Goal: Information Seeking & Learning: Compare options

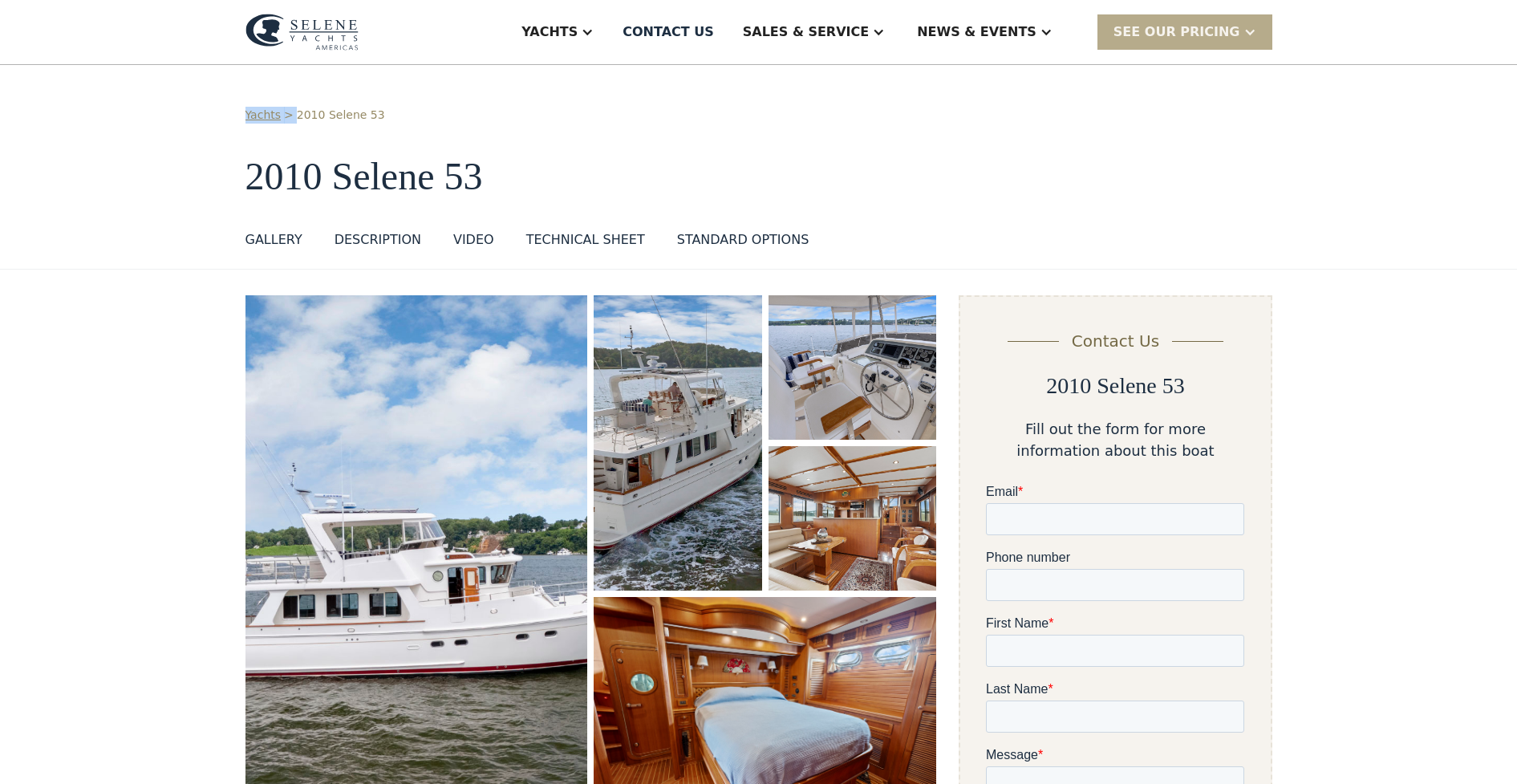
click at [497, 527] on img "open lightbox" at bounding box center [417, 560] width 342 height 530
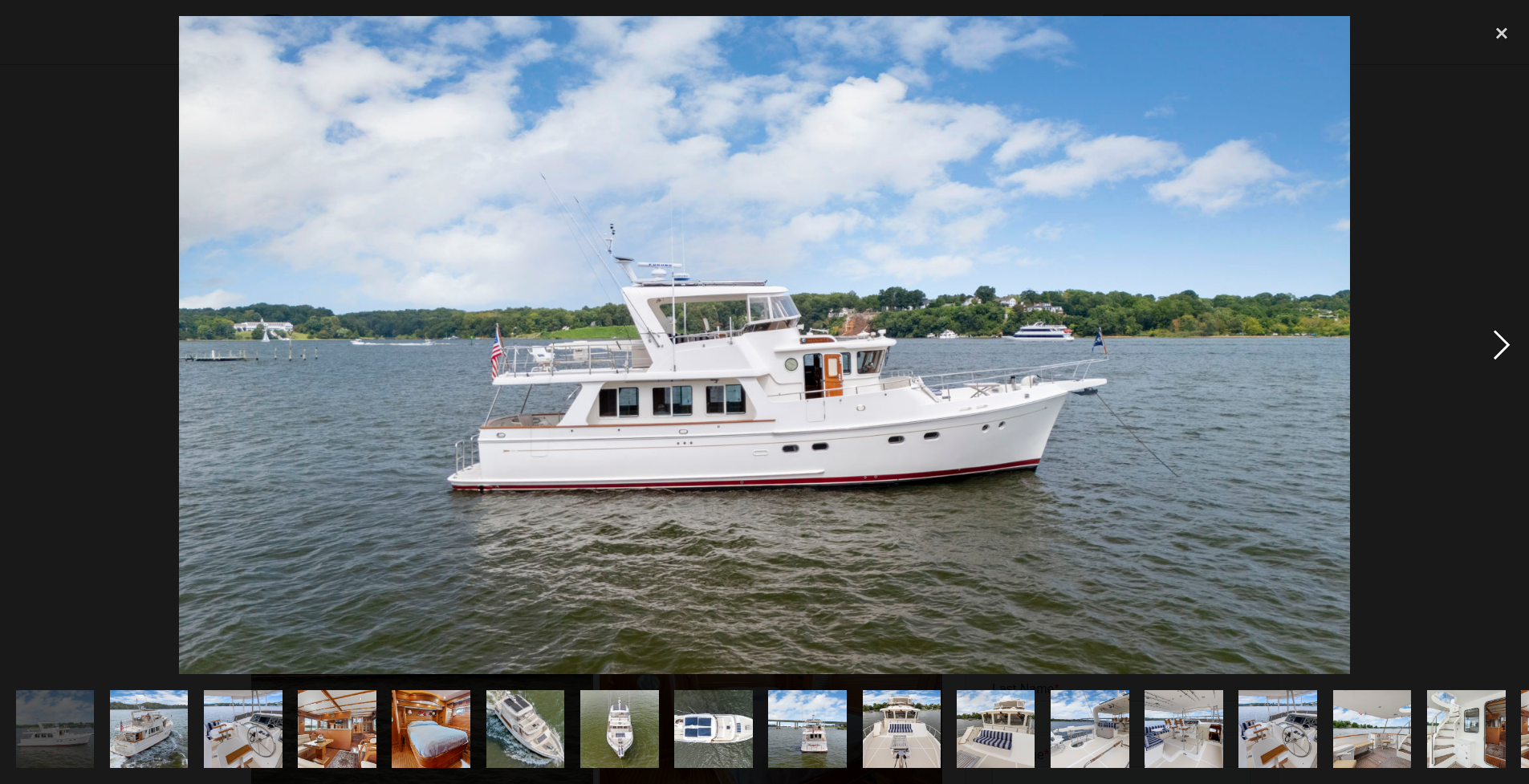
click at [1501, 349] on div "next image" at bounding box center [1501, 345] width 55 height 659
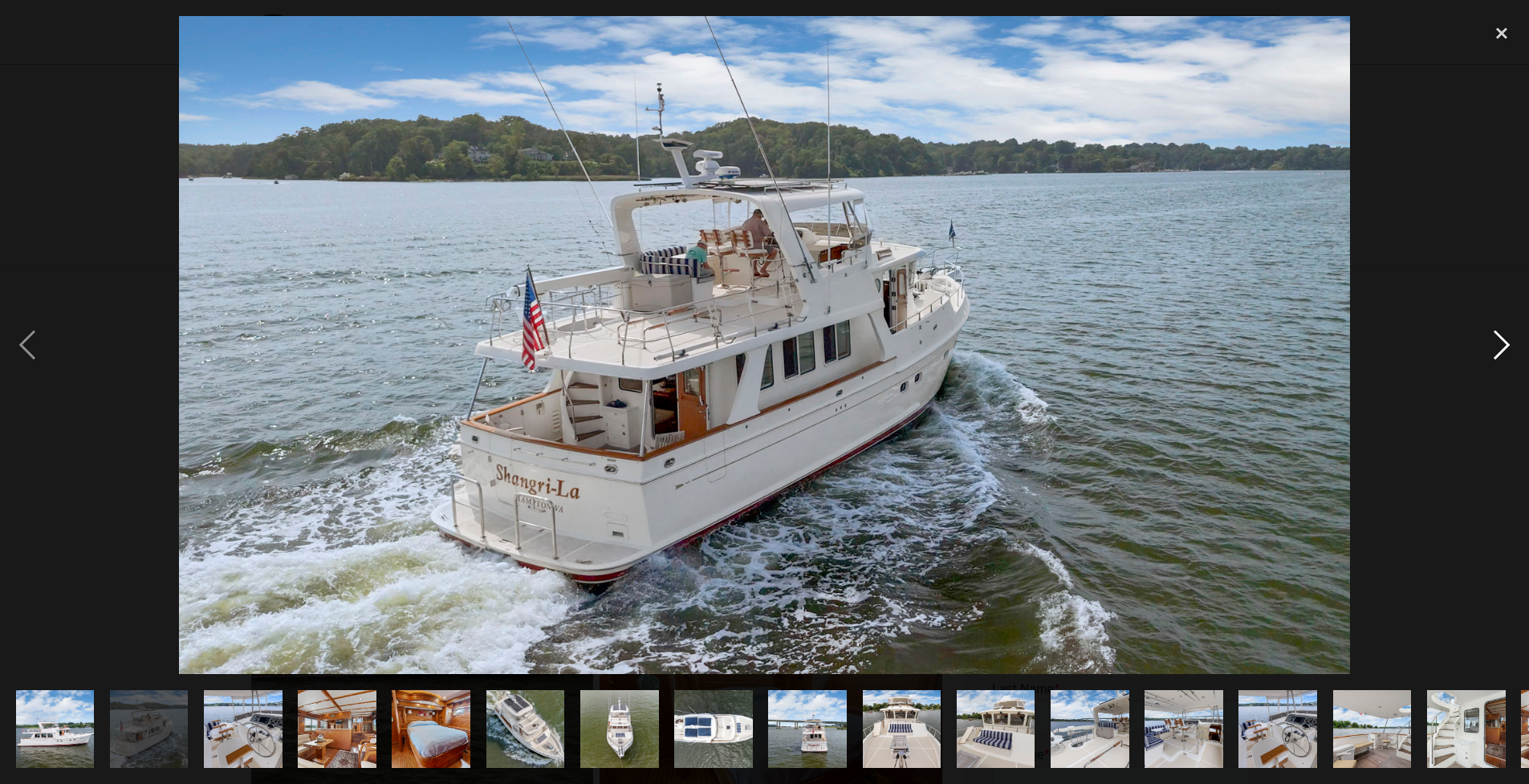
click at [1501, 349] on div "next image" at bounding box center [1501, 345] width 55 height 659
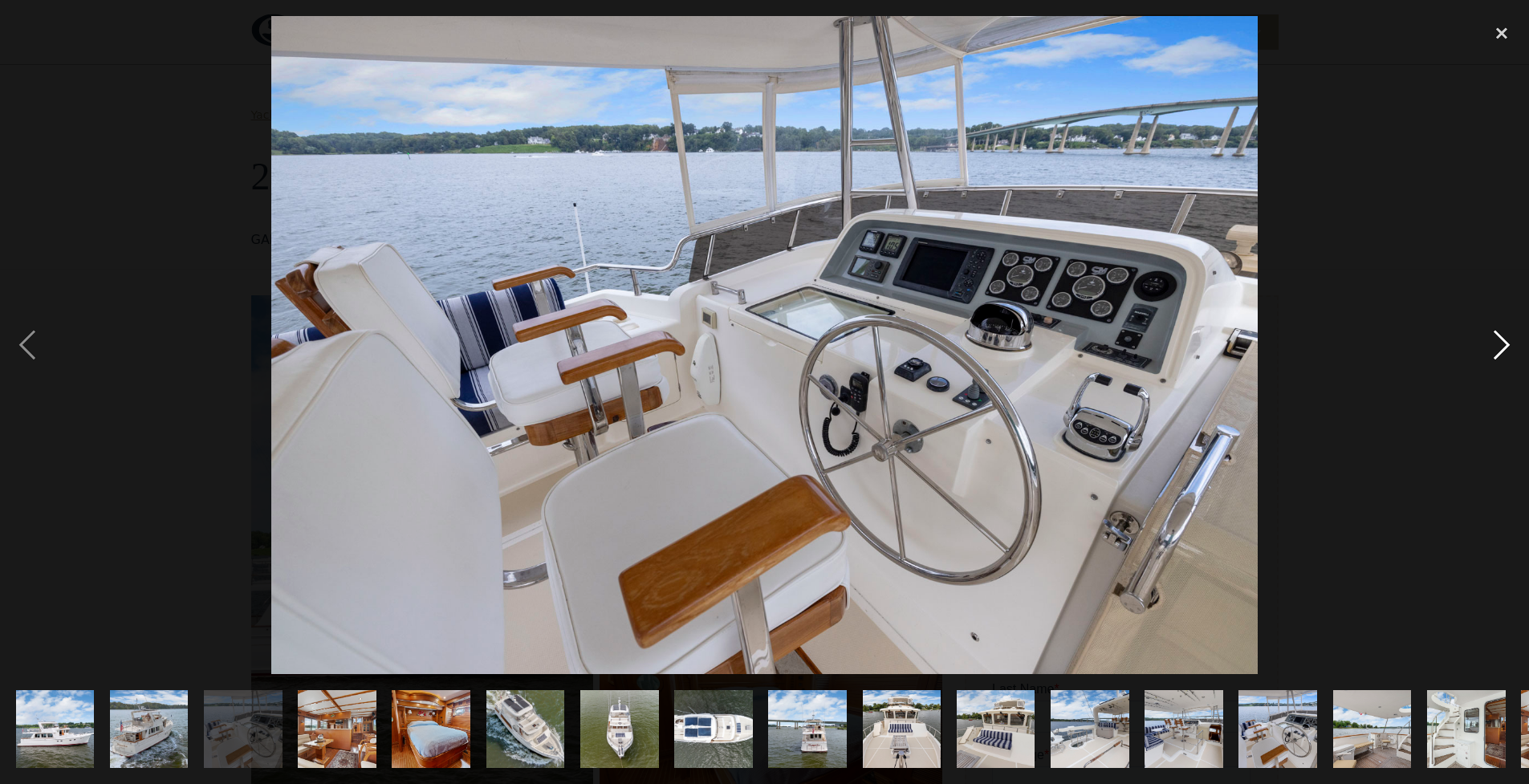
click at [1501, 349] on div "next image" at bounding box center [1501, 345] width 55 height 659
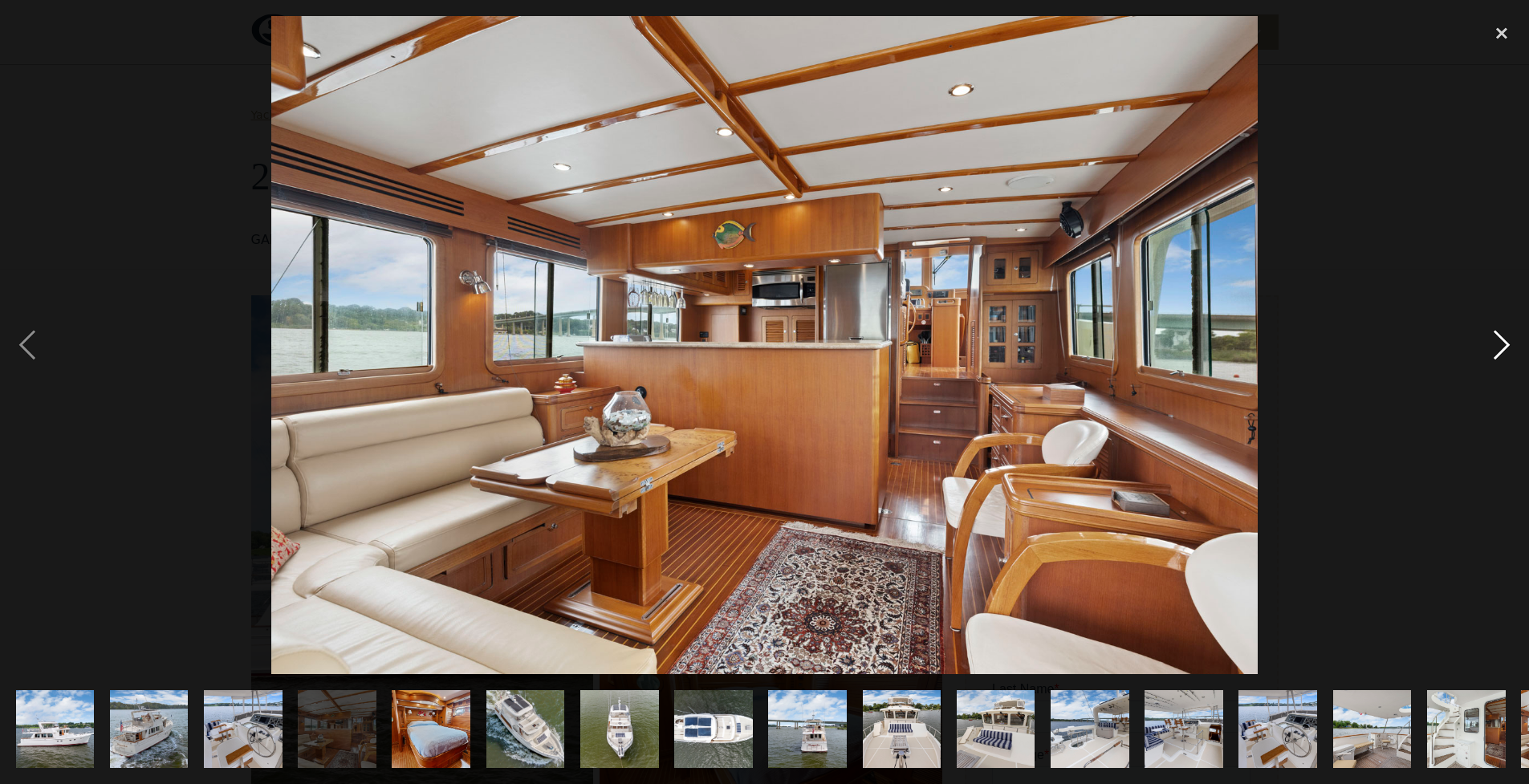
click at [1505, 346] on div "next image" at bounding box center [1501, 345] width 55 height 659
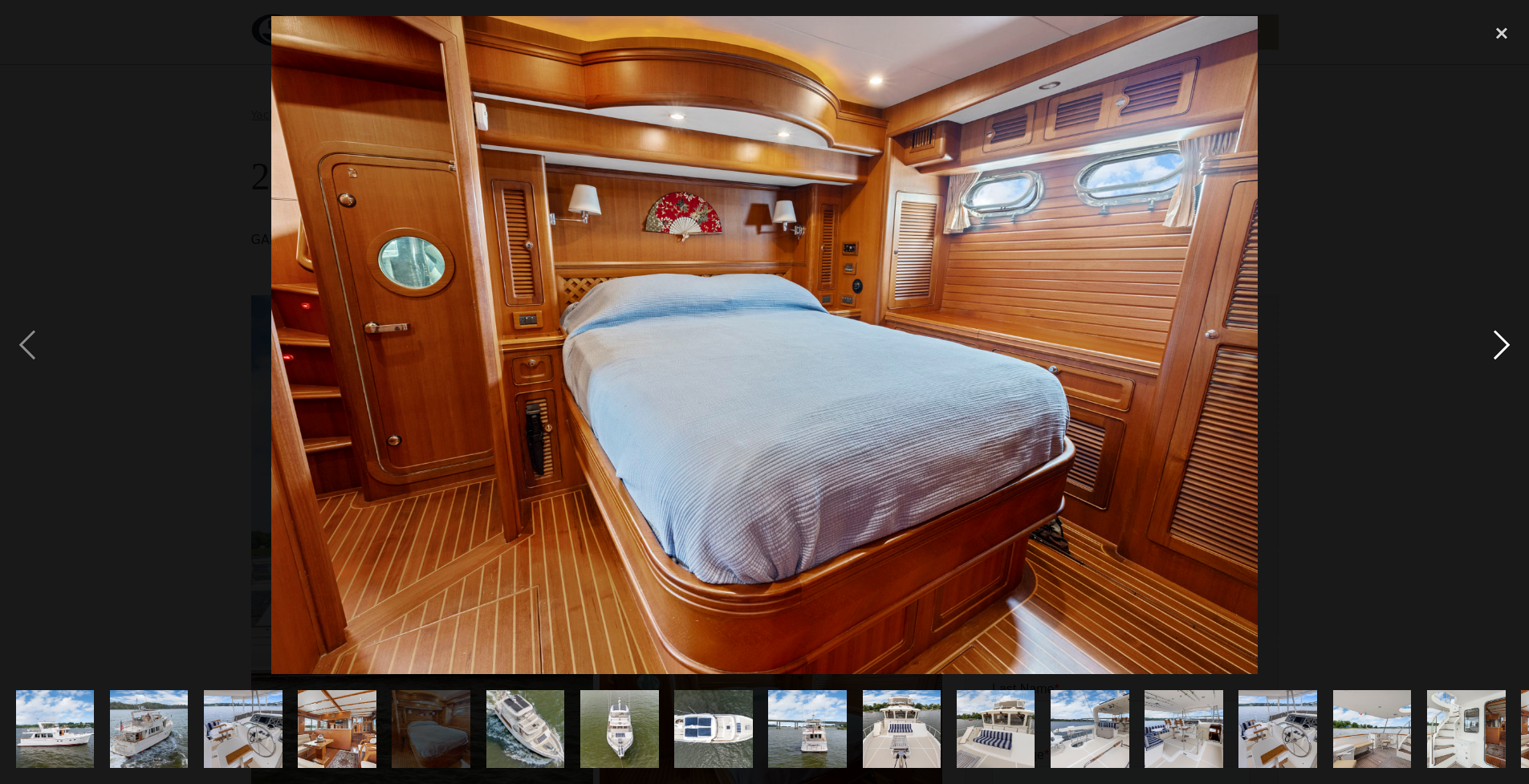
click at [1497, 346] on div "next image" at bounding box center [1501, 345] width 55 height 659
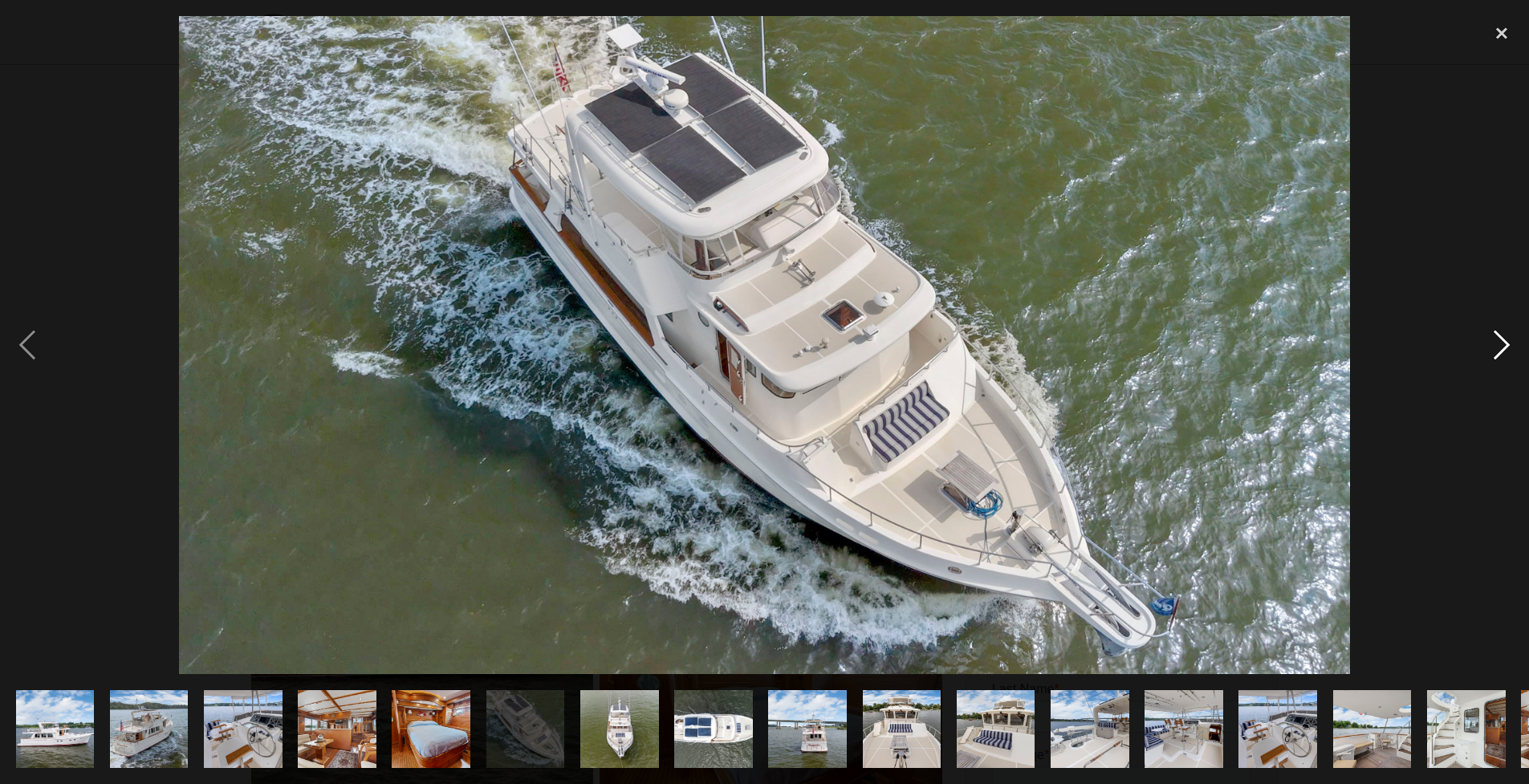
click at [1497, 345] on div "next image" at bounding box center [1501, 345] width 55 height 659
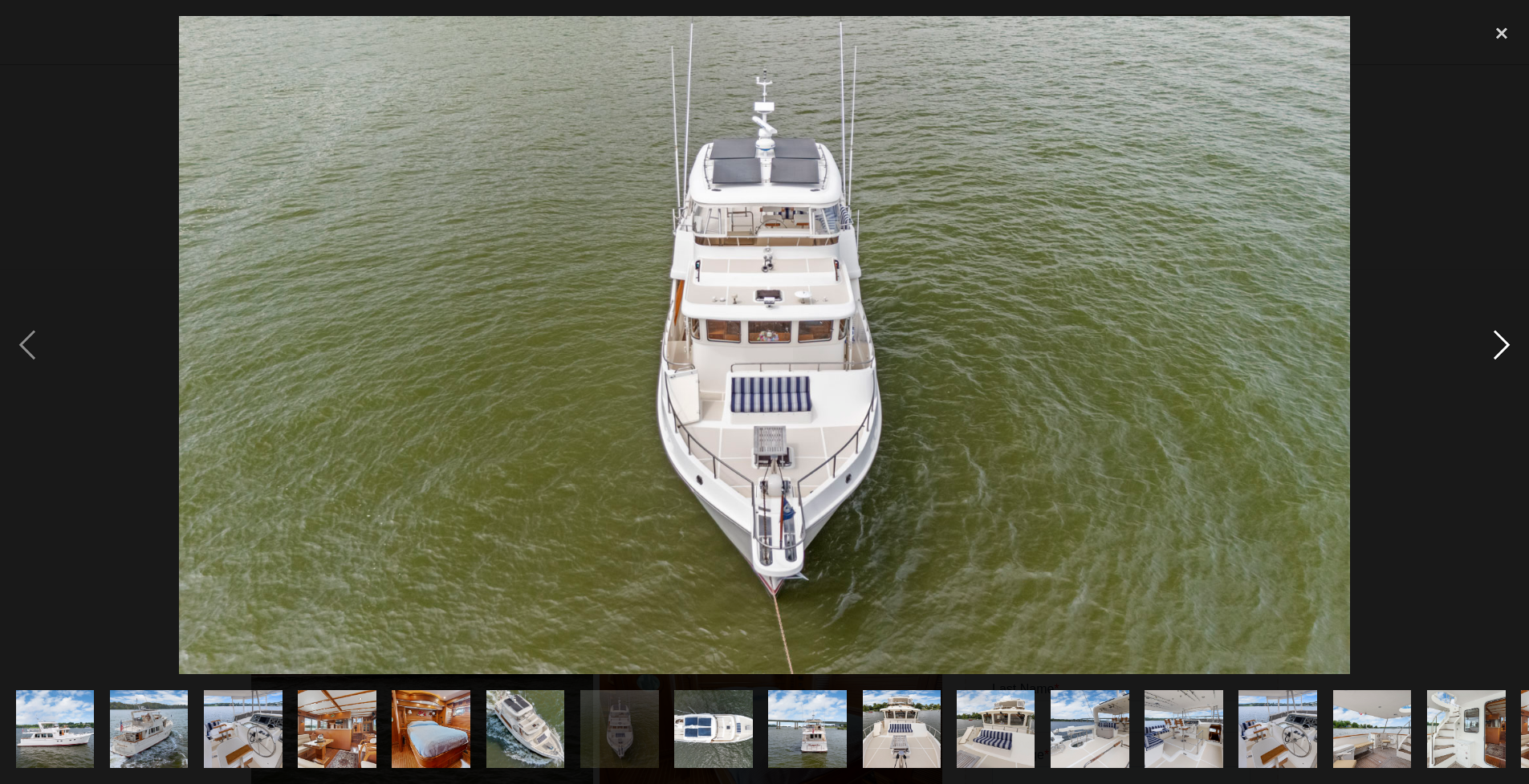
click at [1497, 345] on div "next image" at bounding box center [1501, 345] width 55 height 659
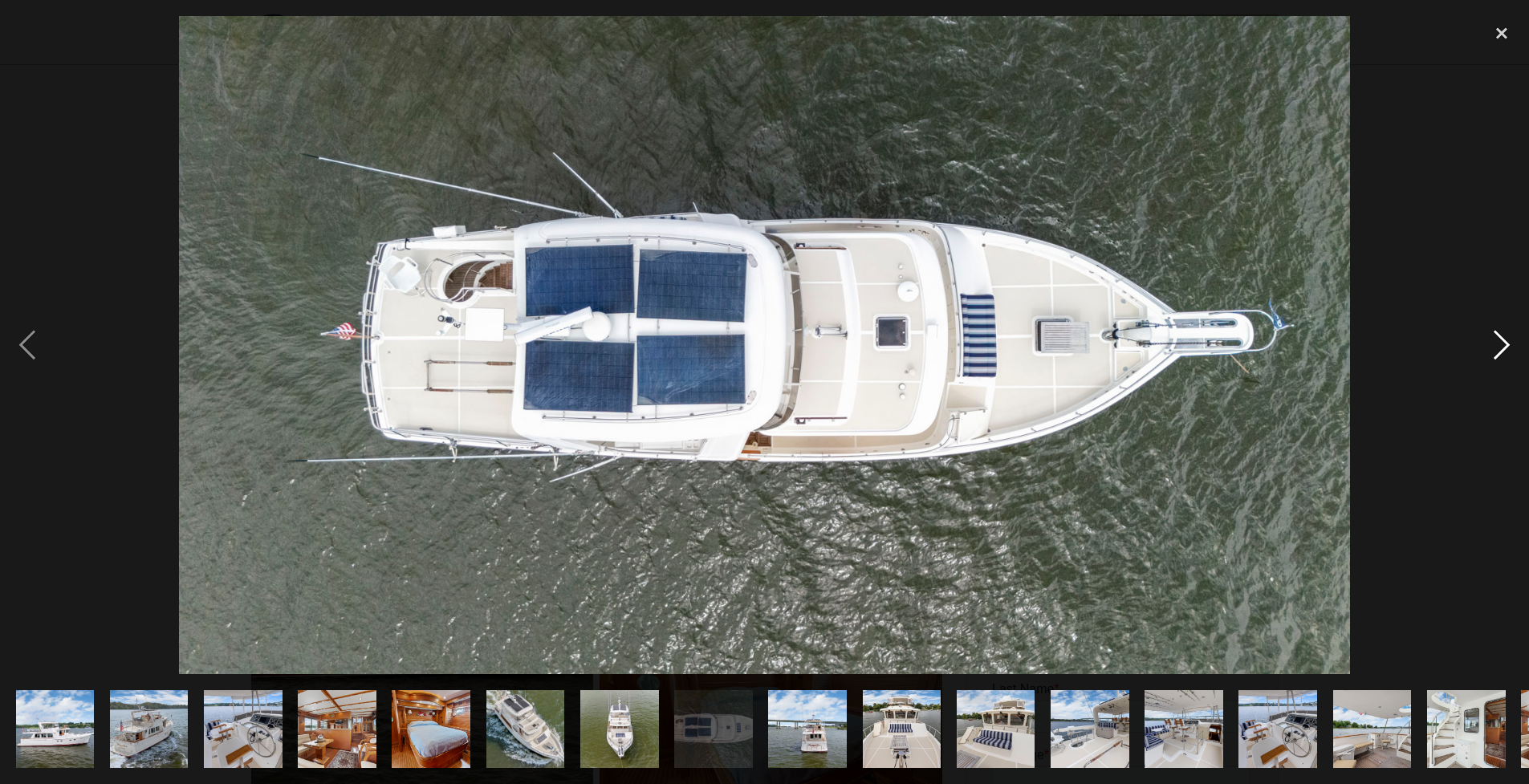
click at [1497, 345] on div "next image" at bounding box center [1501, 345] width 55 height 659
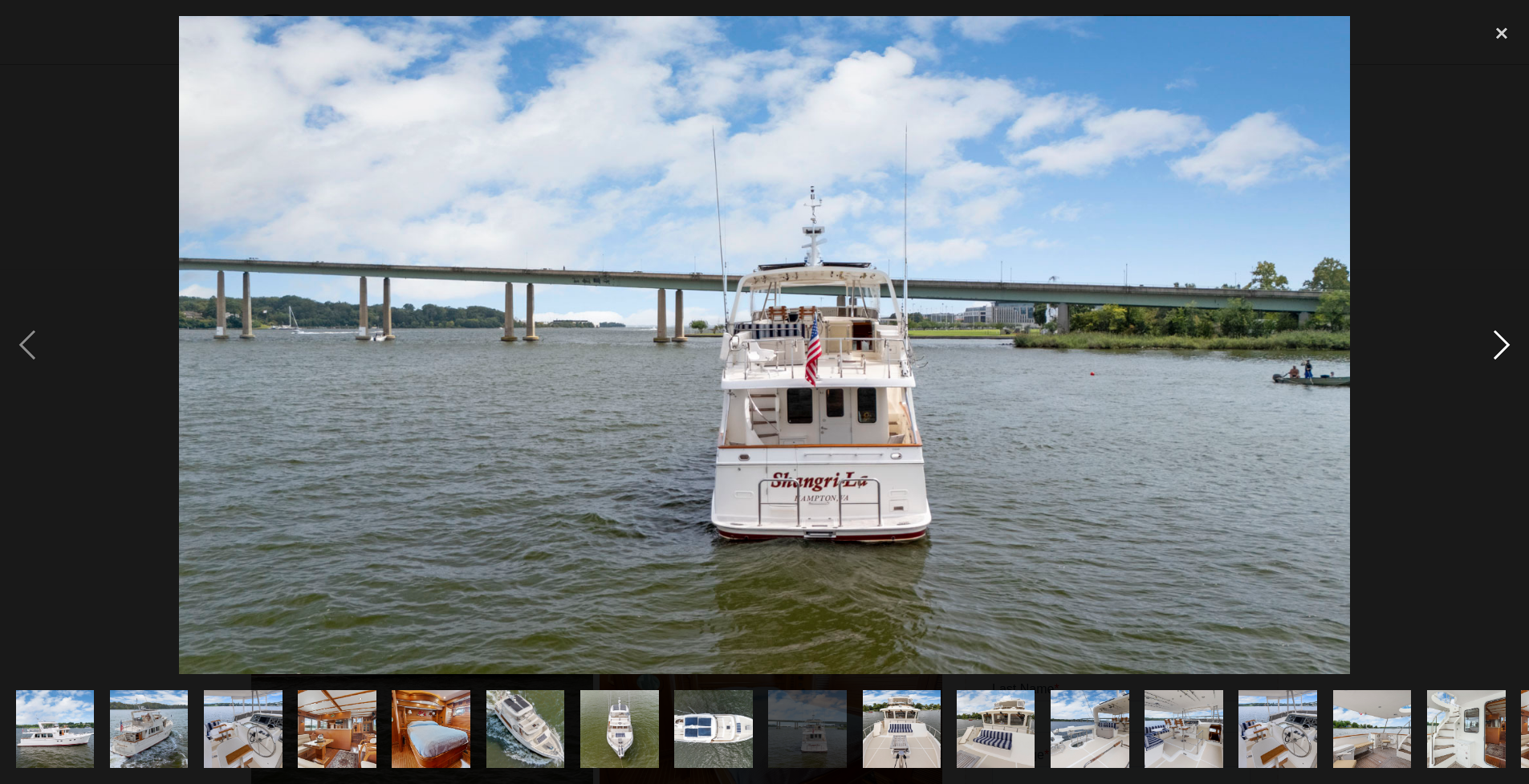
click at [1497, 345] on div "next image" at bounding box center [1501, 345] width 55 height 659
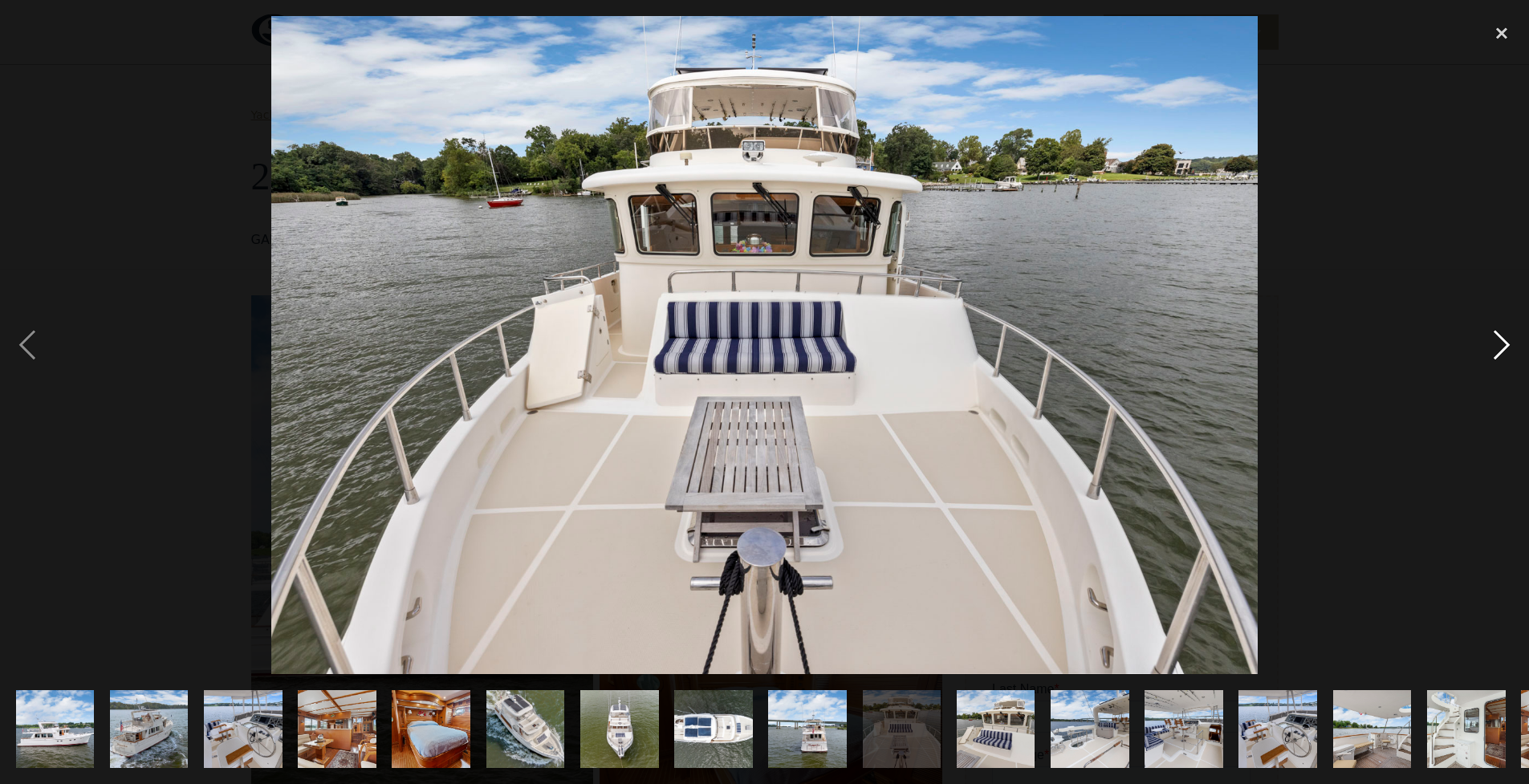
click at [1497, 346] on div "next image" at bounding box center [1501, 345] width 55 height 659
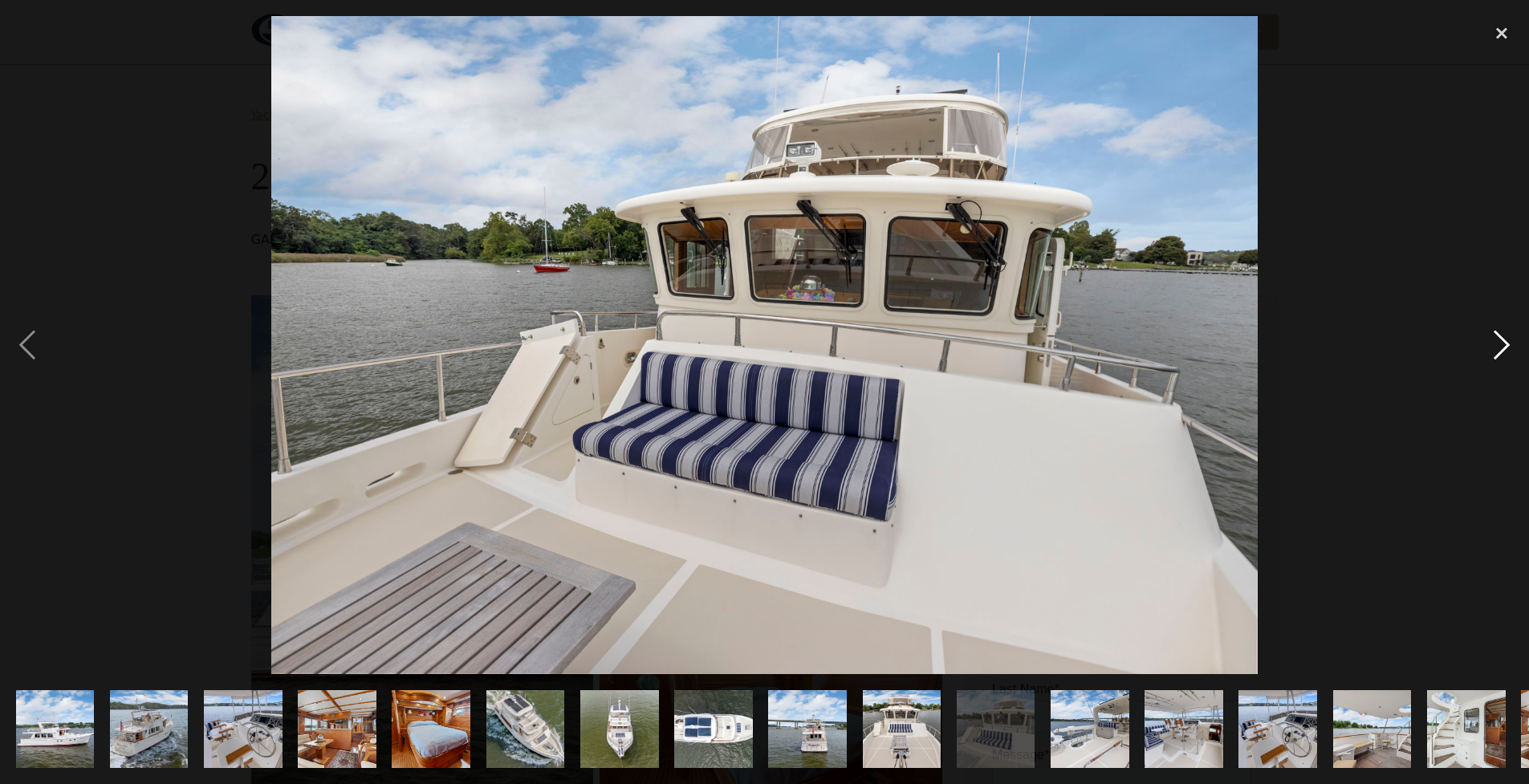
click at [1497, 346] on div "next image" at bounding box center [1501, 345] width 55 height 659
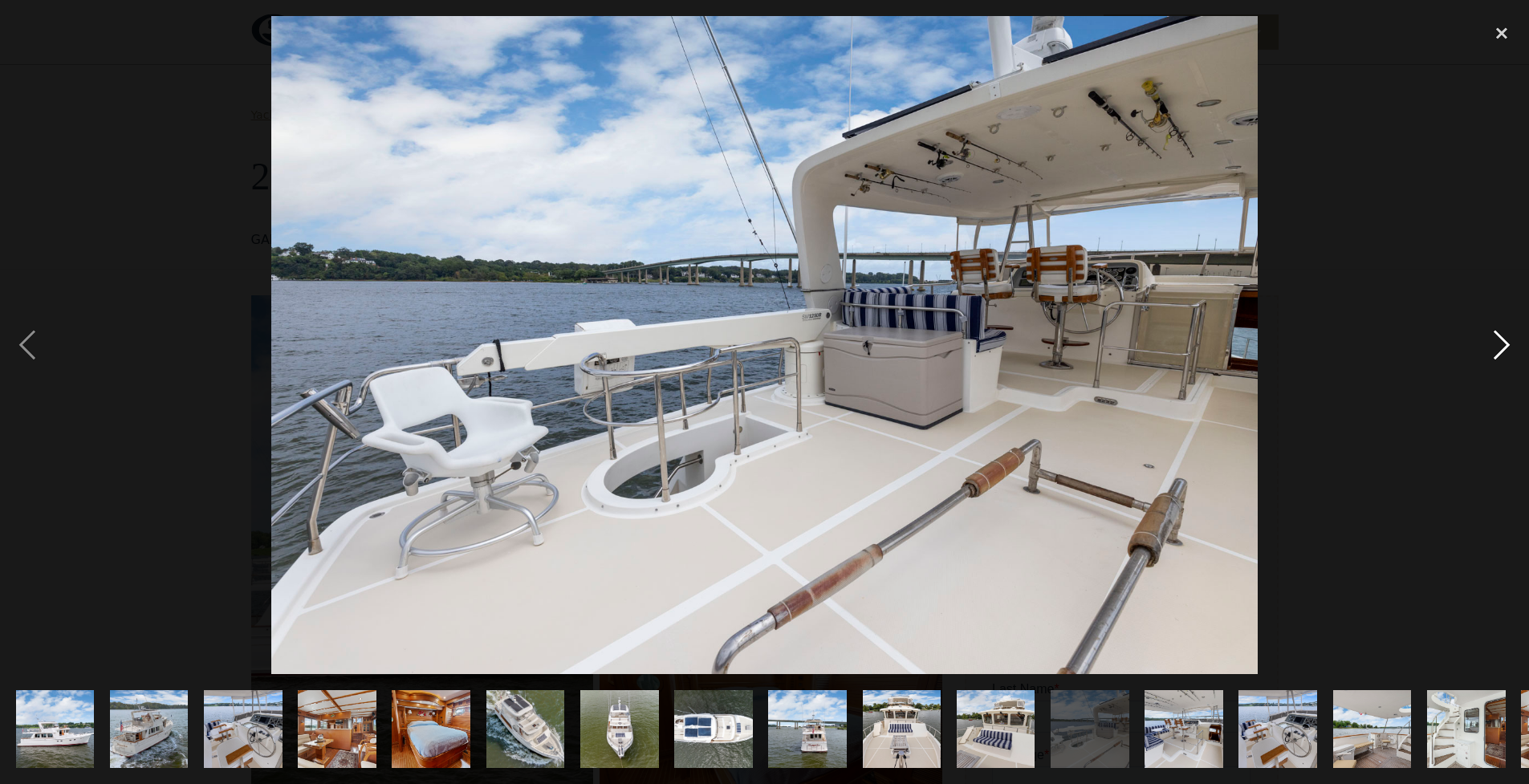
click at [1497, 346] on div "next image" at bounding box center [1501, 345] width 55 height 659
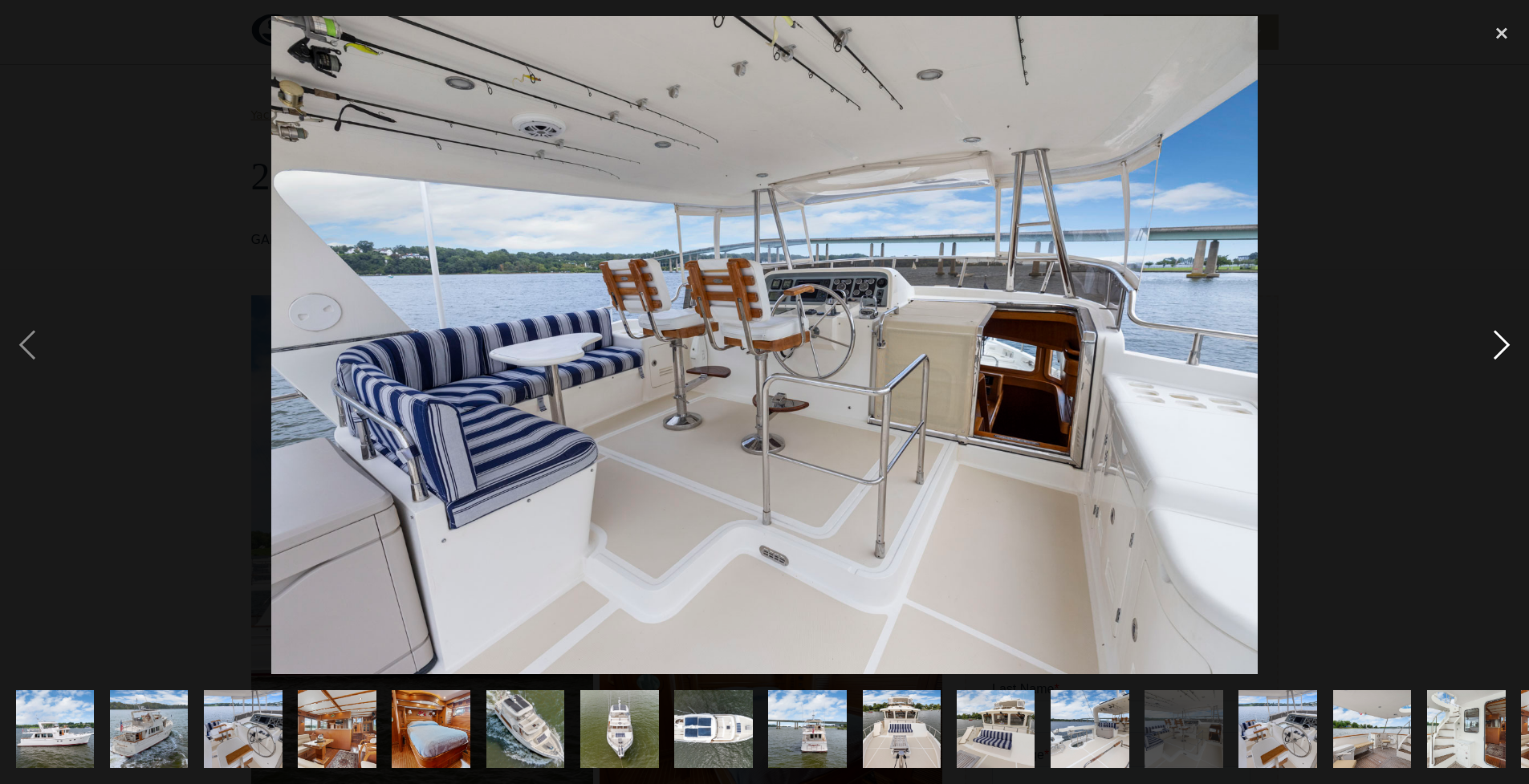
click at [1497, 346] on div "next image" at bounding box center [1501, 345] width 55 height 659
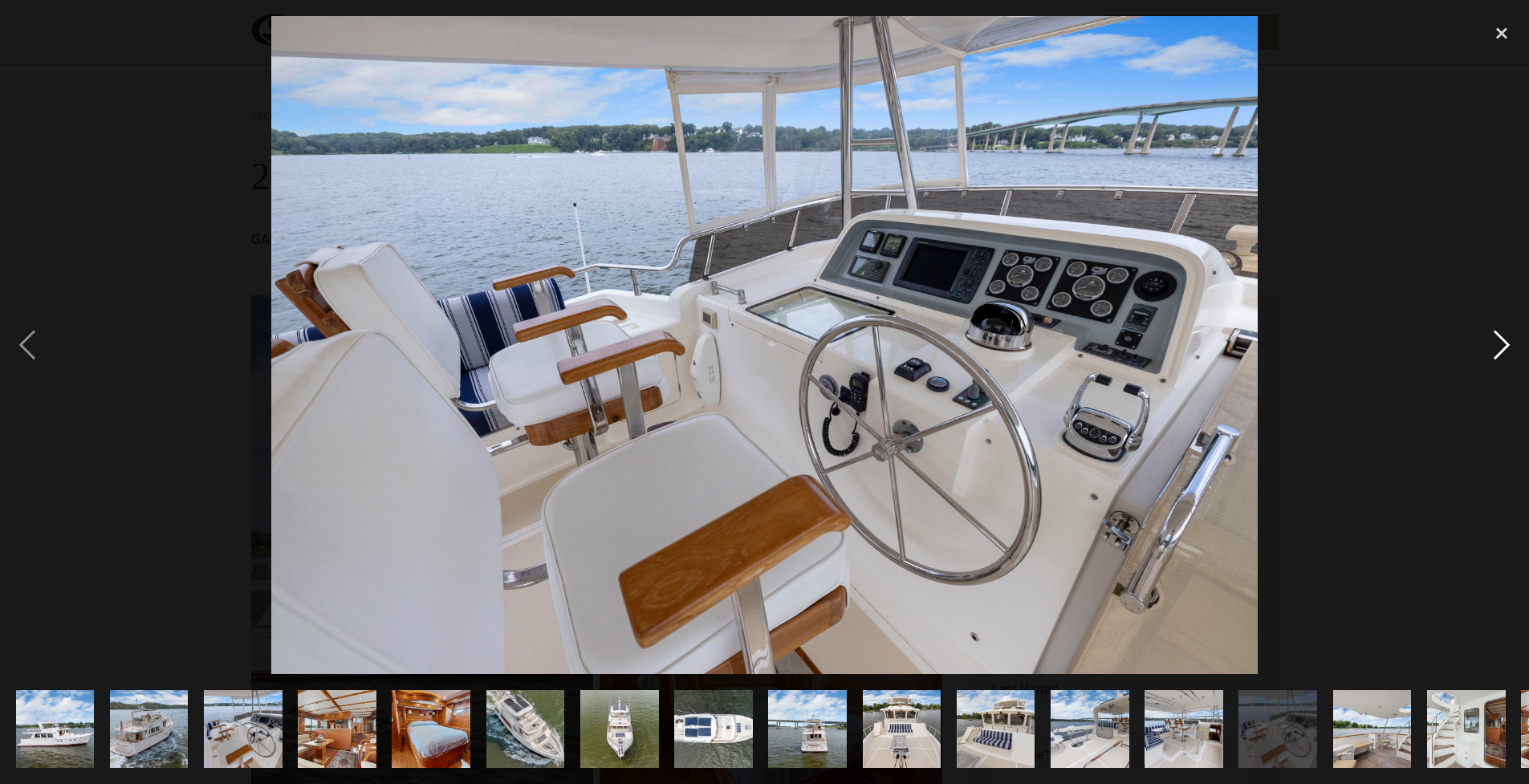
click at [1497, 346] on div "next image" at bounding box center [1501, 345] width 55 height 659
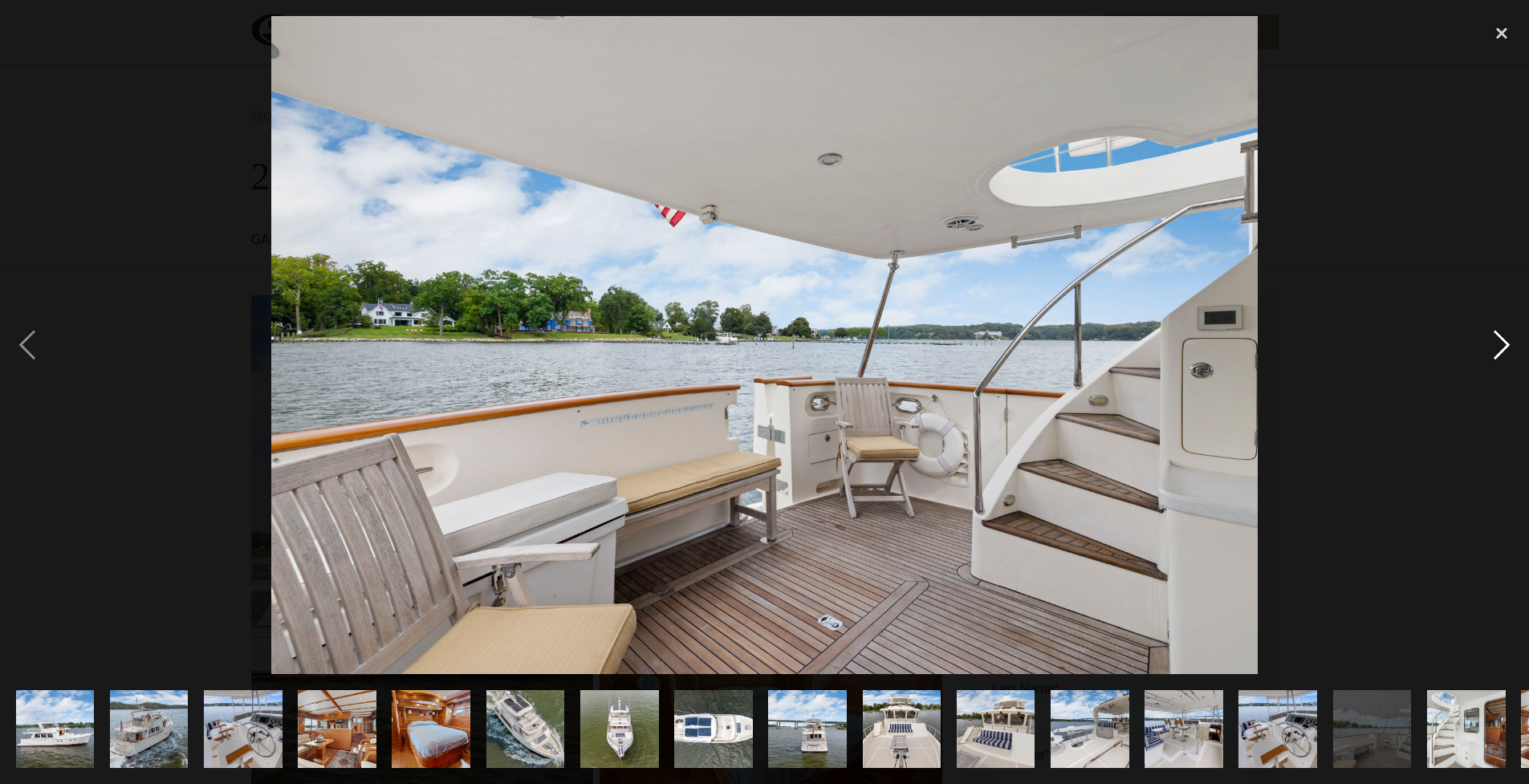
click at [1497, 346] on div "next image" at bounding box center [1501, 345] width 55 height 659
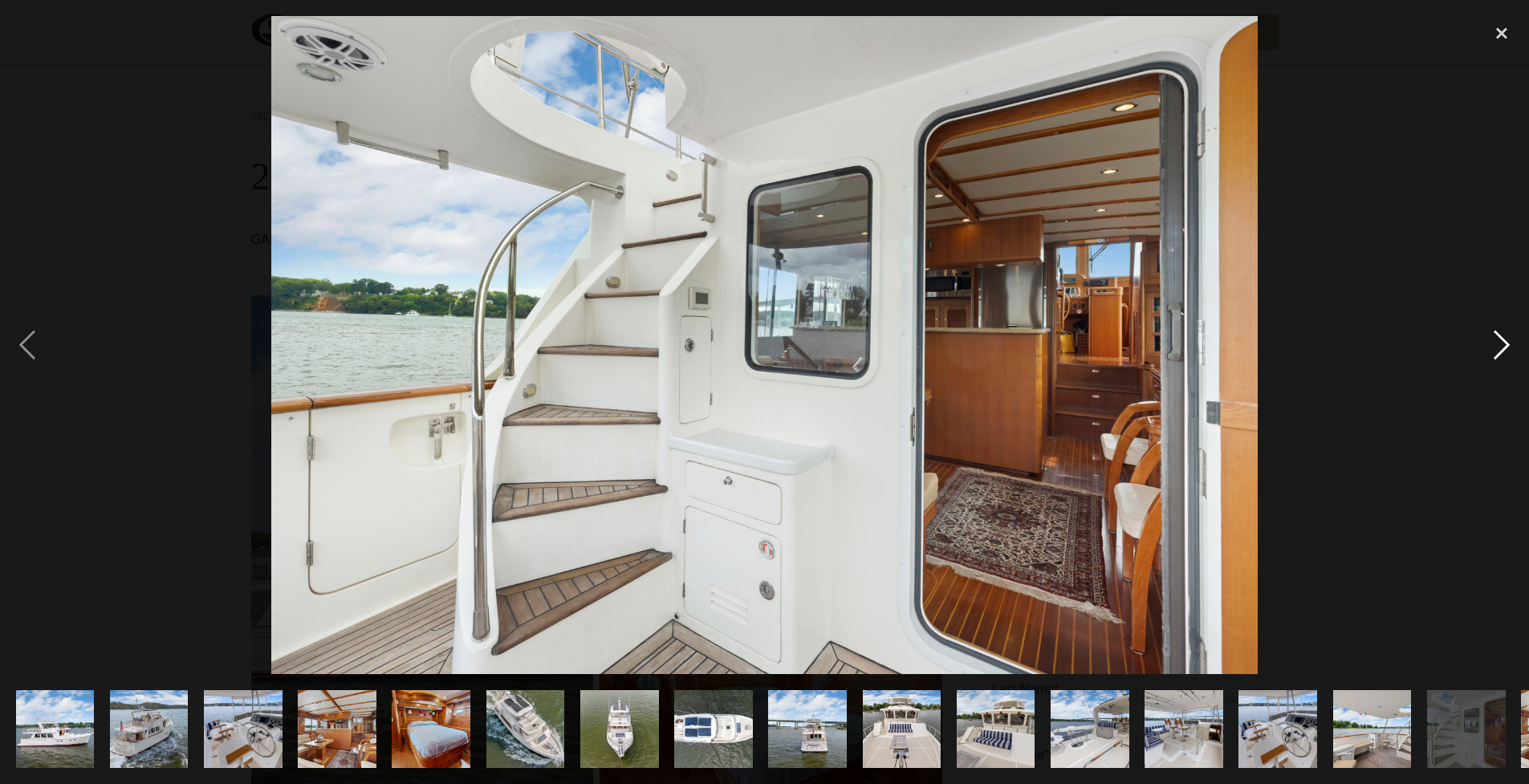
click at [1497, 346] on div "next image" at bounding box center [1501, 345] width 55 height 659
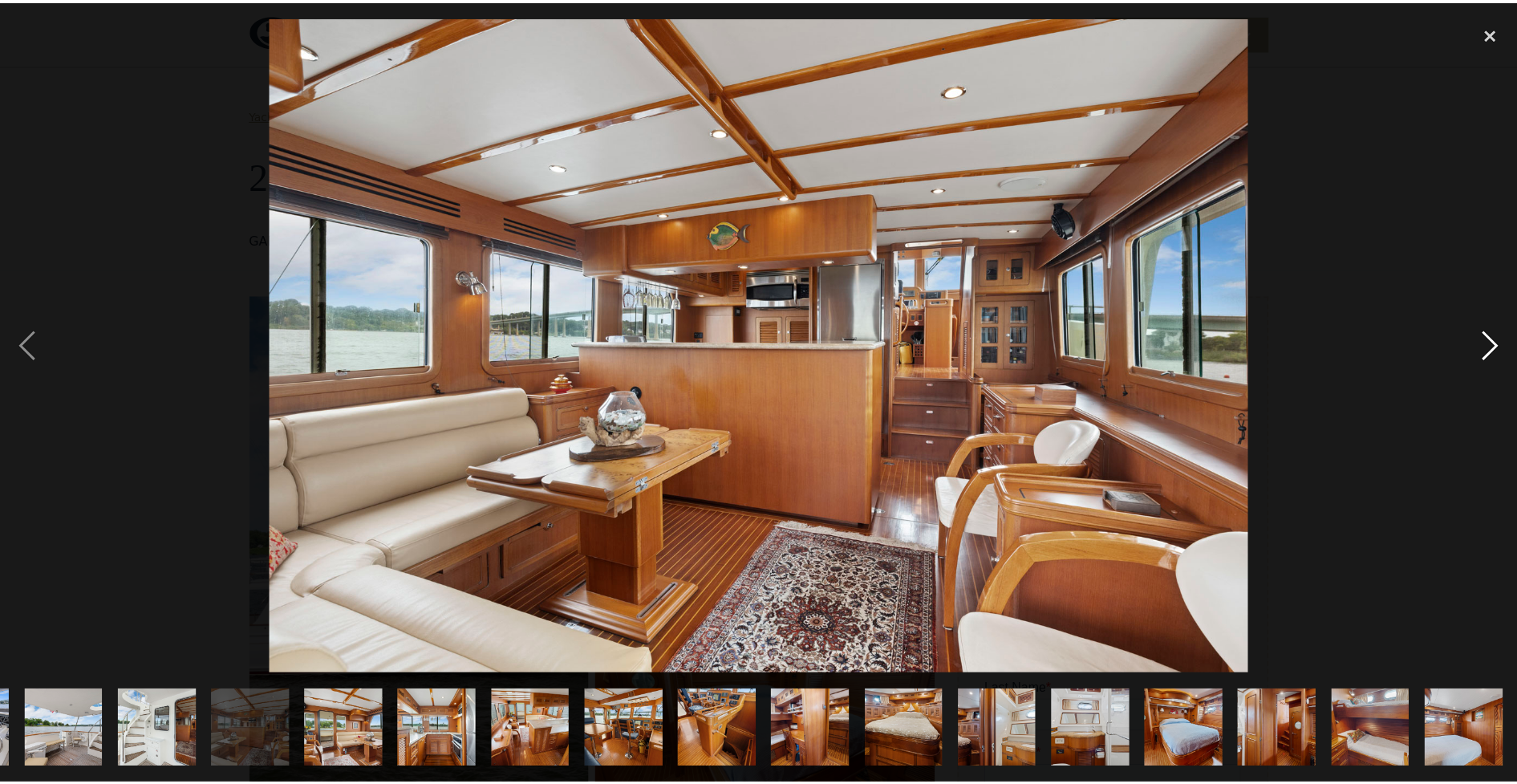
scroll to position [0, 1309]
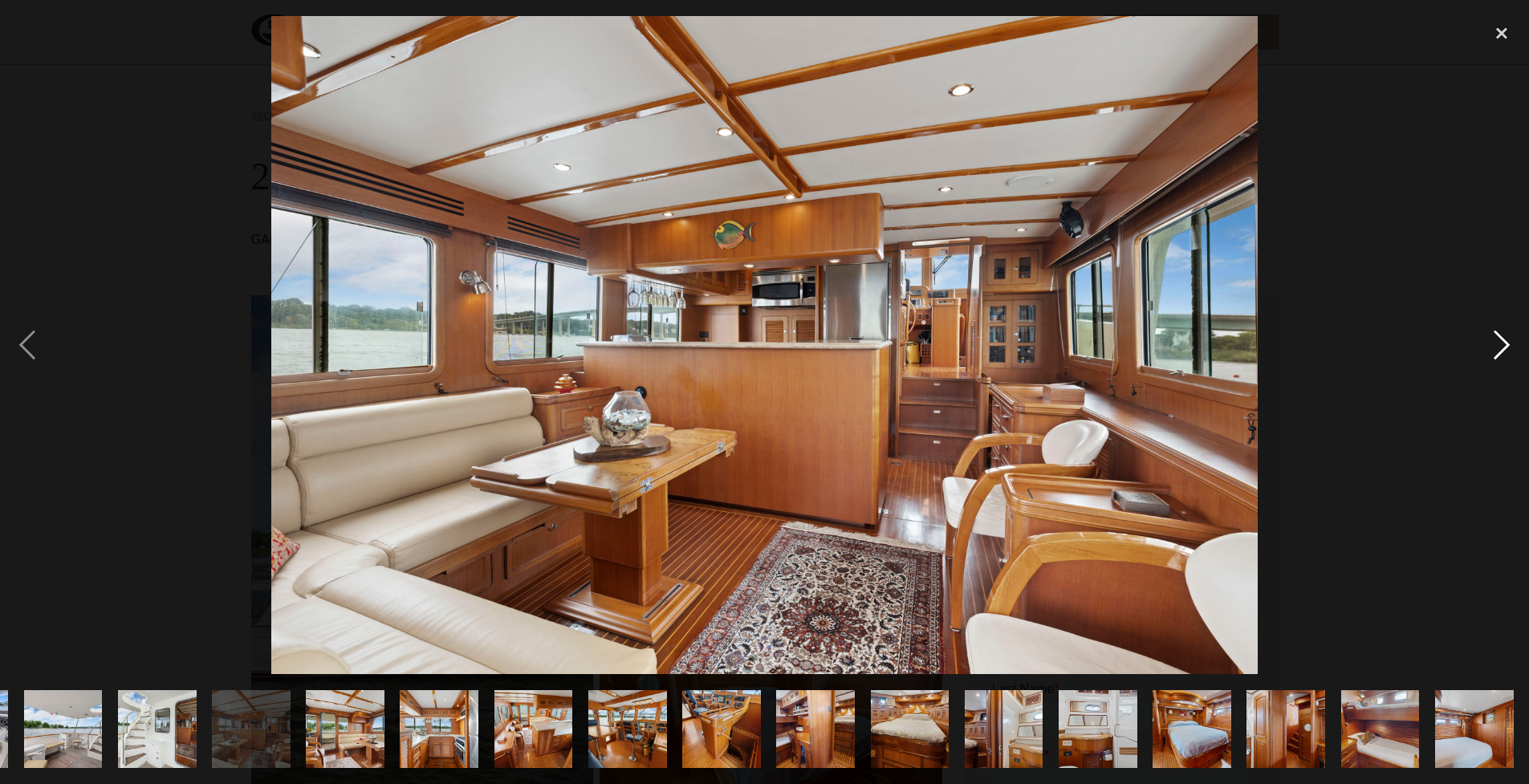
click at [1489, 350] on div "next image" at bounding box center [1501, 345] width 55 height 659
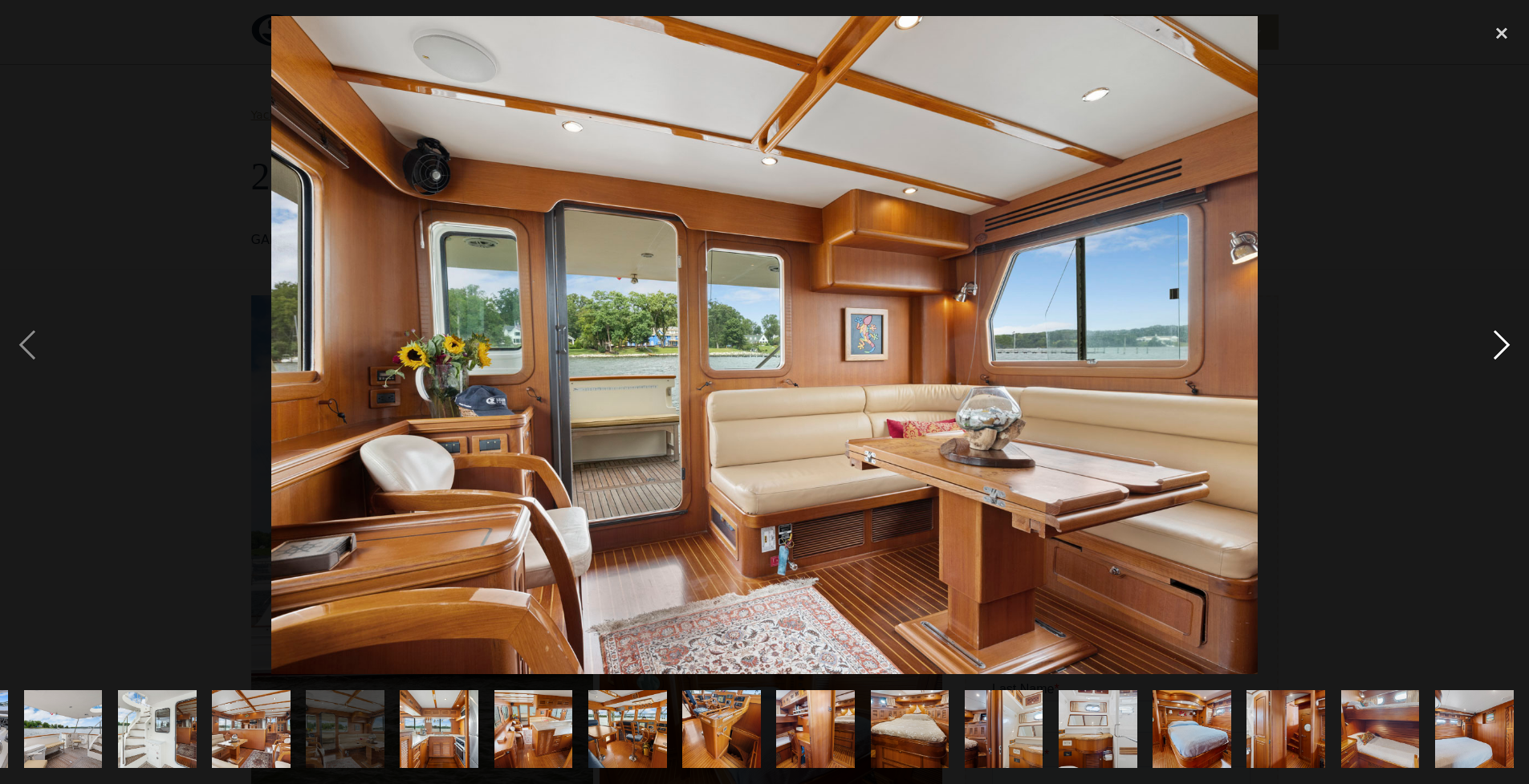
click at [1488, 346] on div "next image" at bounding box center [1501, 345] width 55 height 659
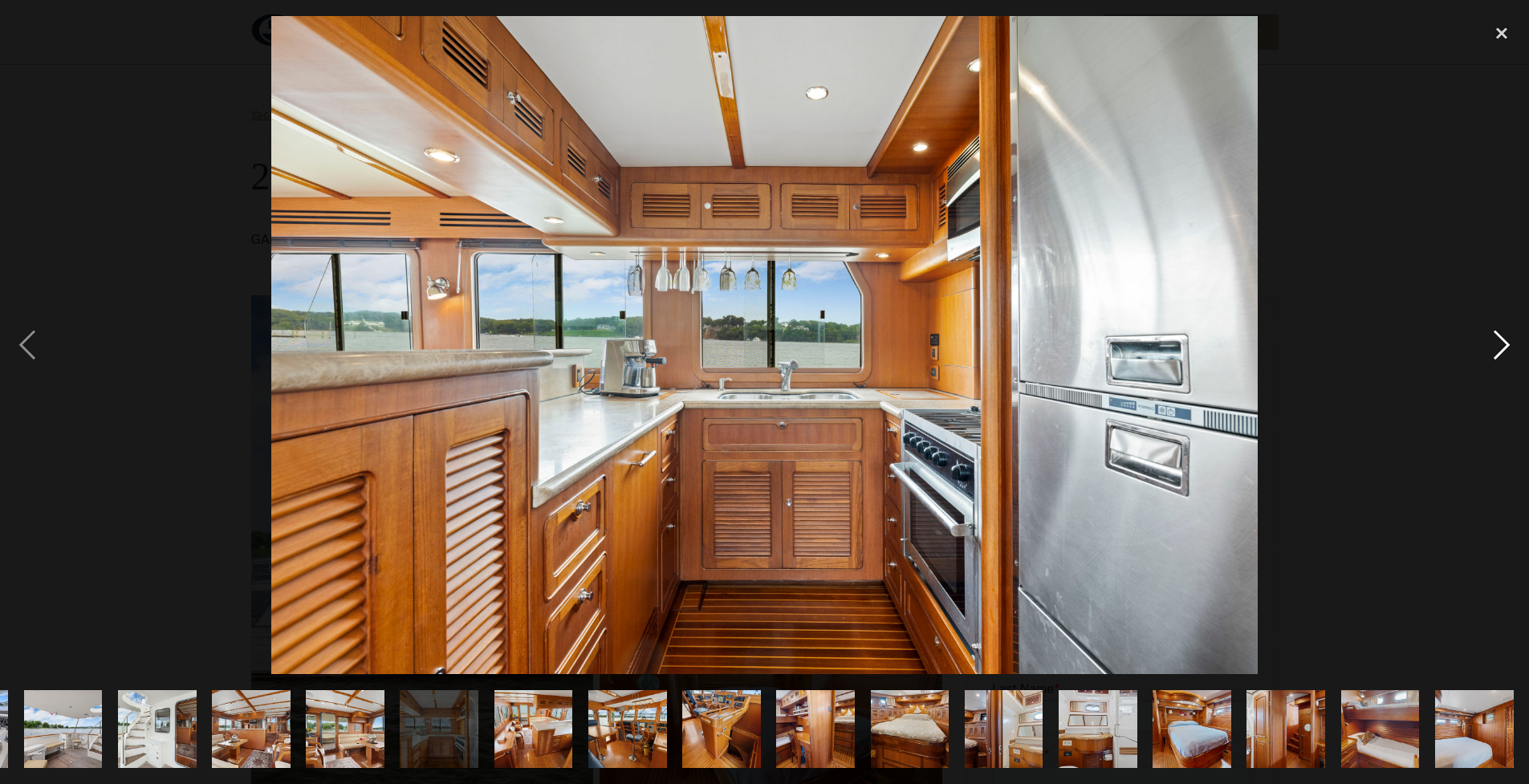
click at [1505, 347] on div "next image" at bounding box center [1501, 345] width 55 height 659
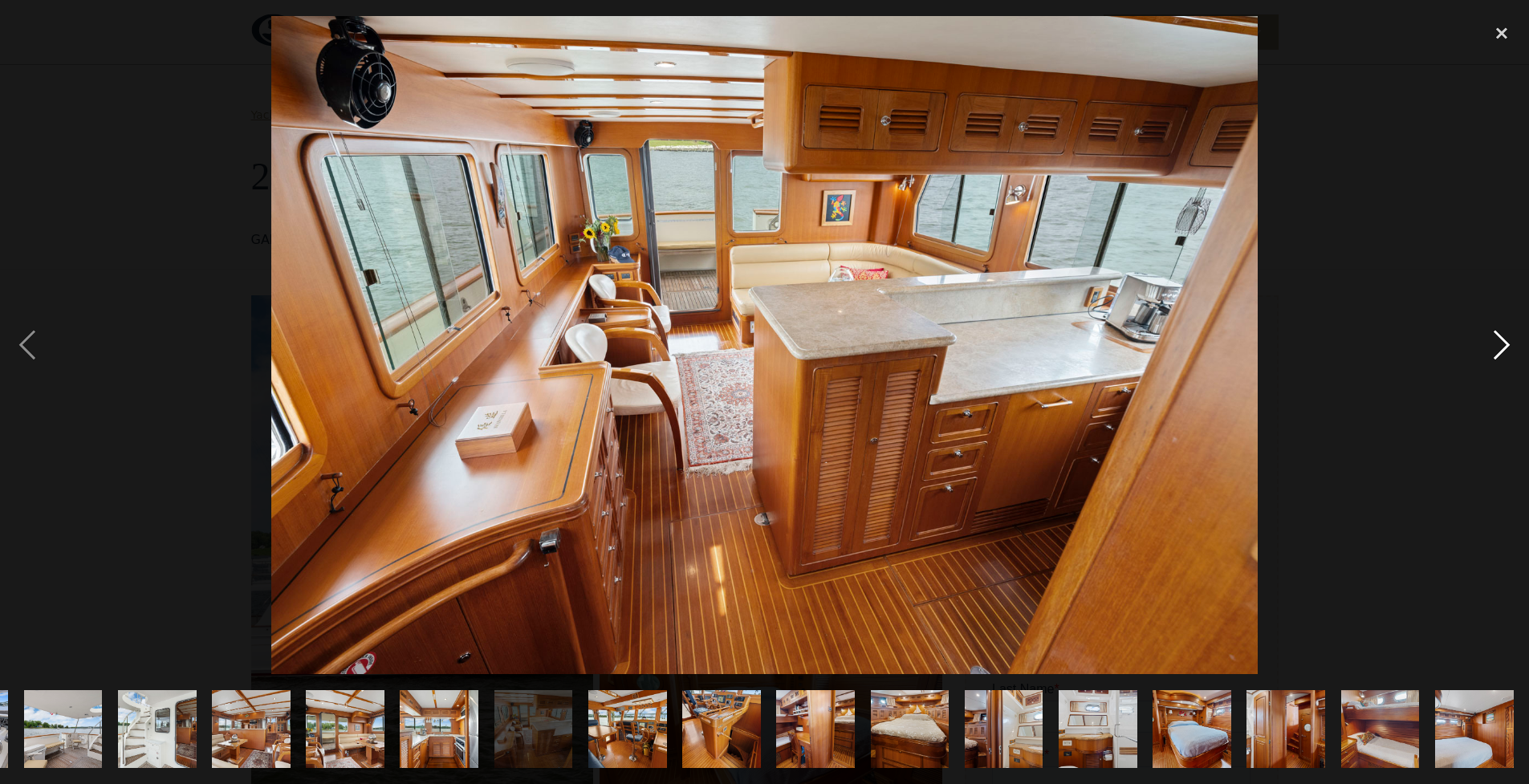
click at [1502, 346] on div "next image" at bounding box center [1501, 345] width 55 height 659
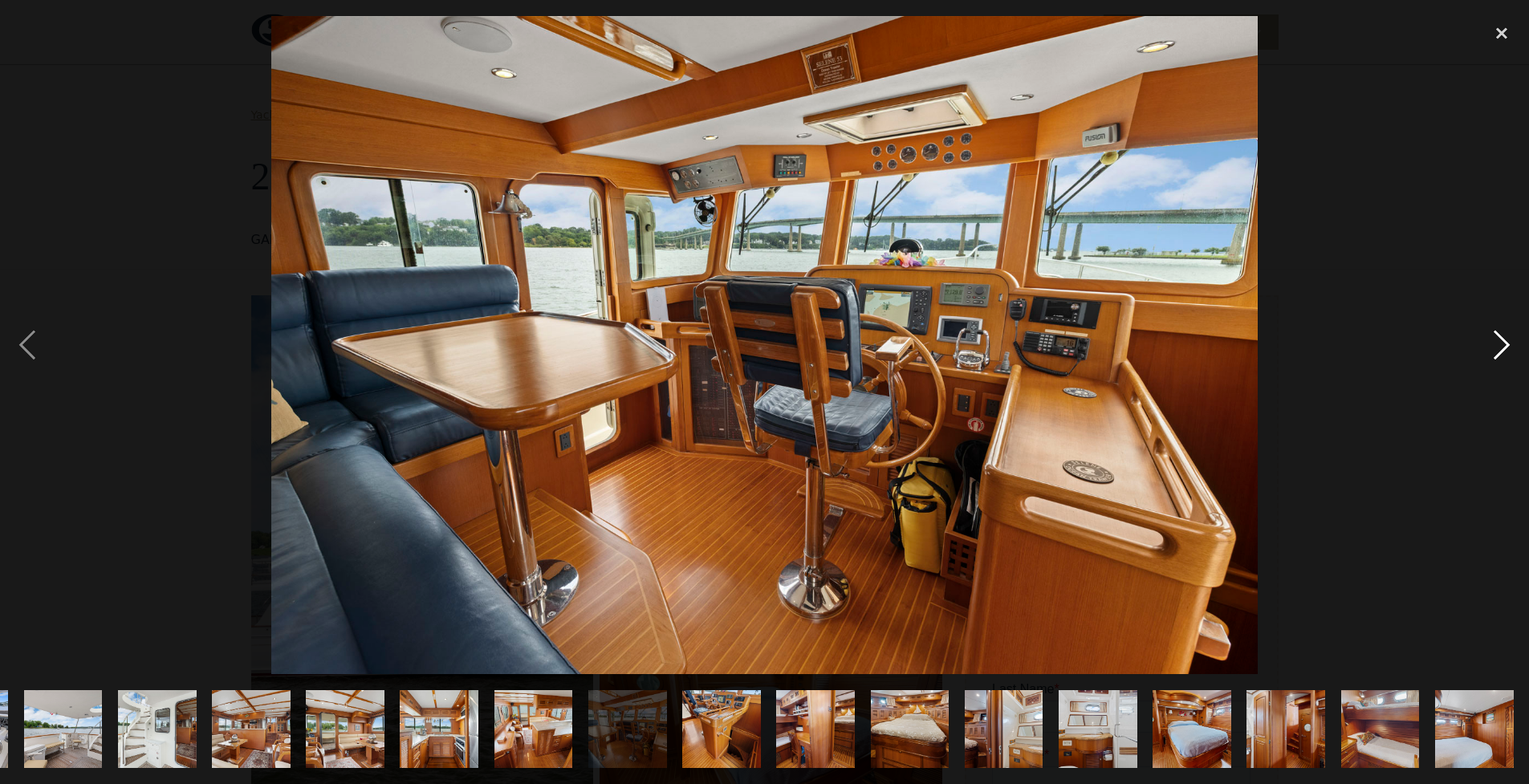
click at [1502, 346] on div "next image" at bounding box center [1501, 345] width 55 height 659
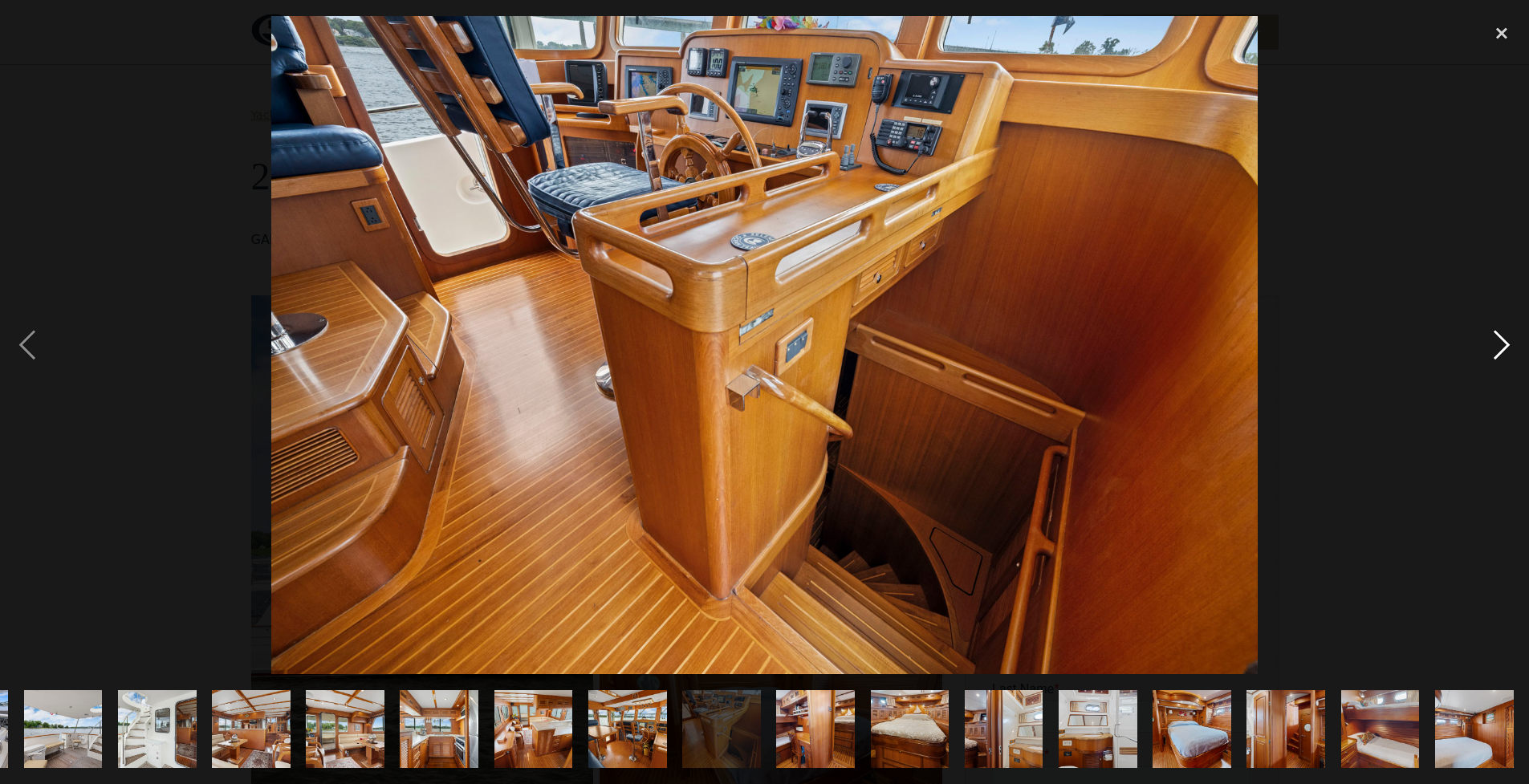
click at [1488, 346] on div "next image" at bounding box center [1501, 345] width 55 height 659
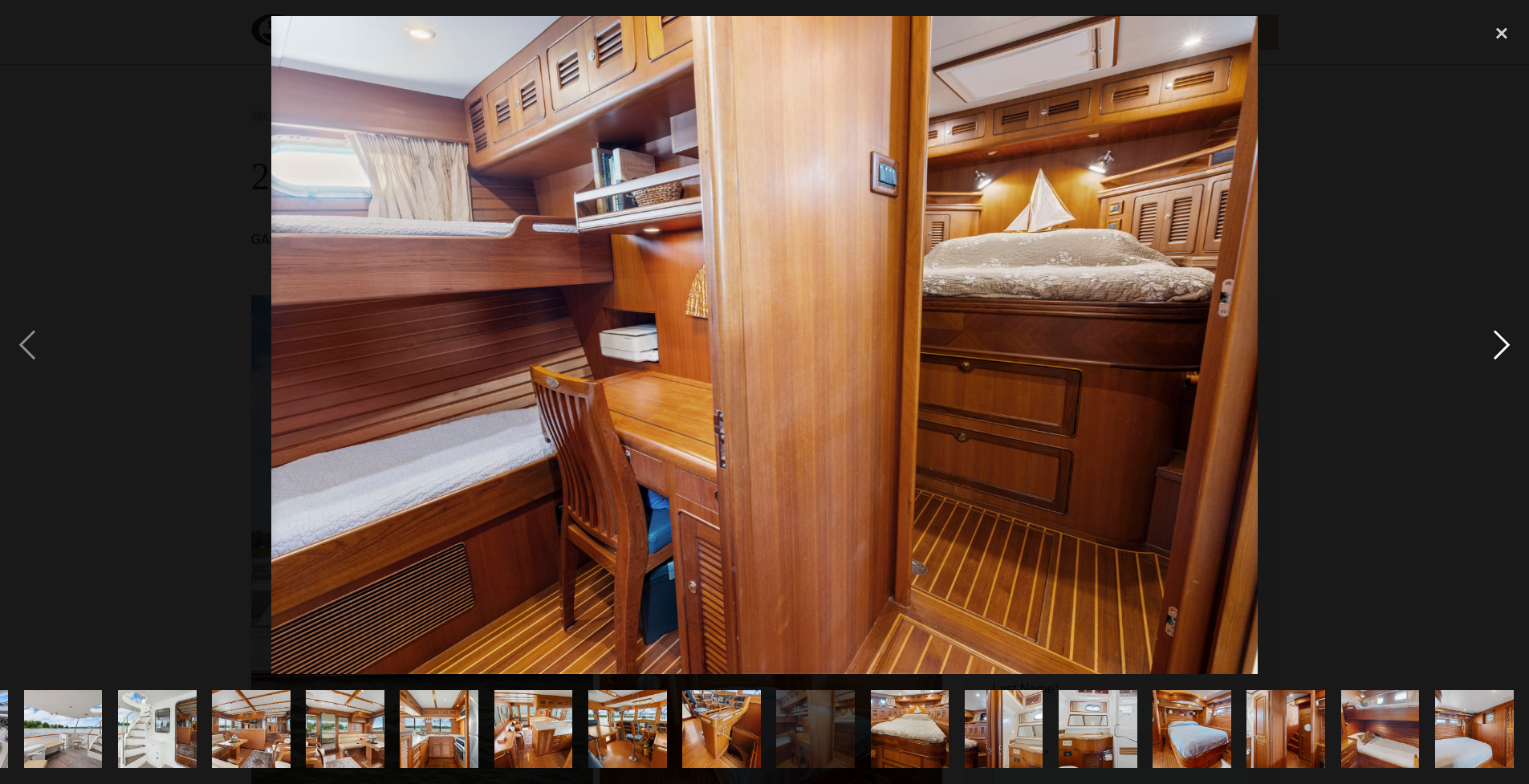
click at [1488, 346] on div "next image" at bounding box center [1501, 345] width 55 height 659
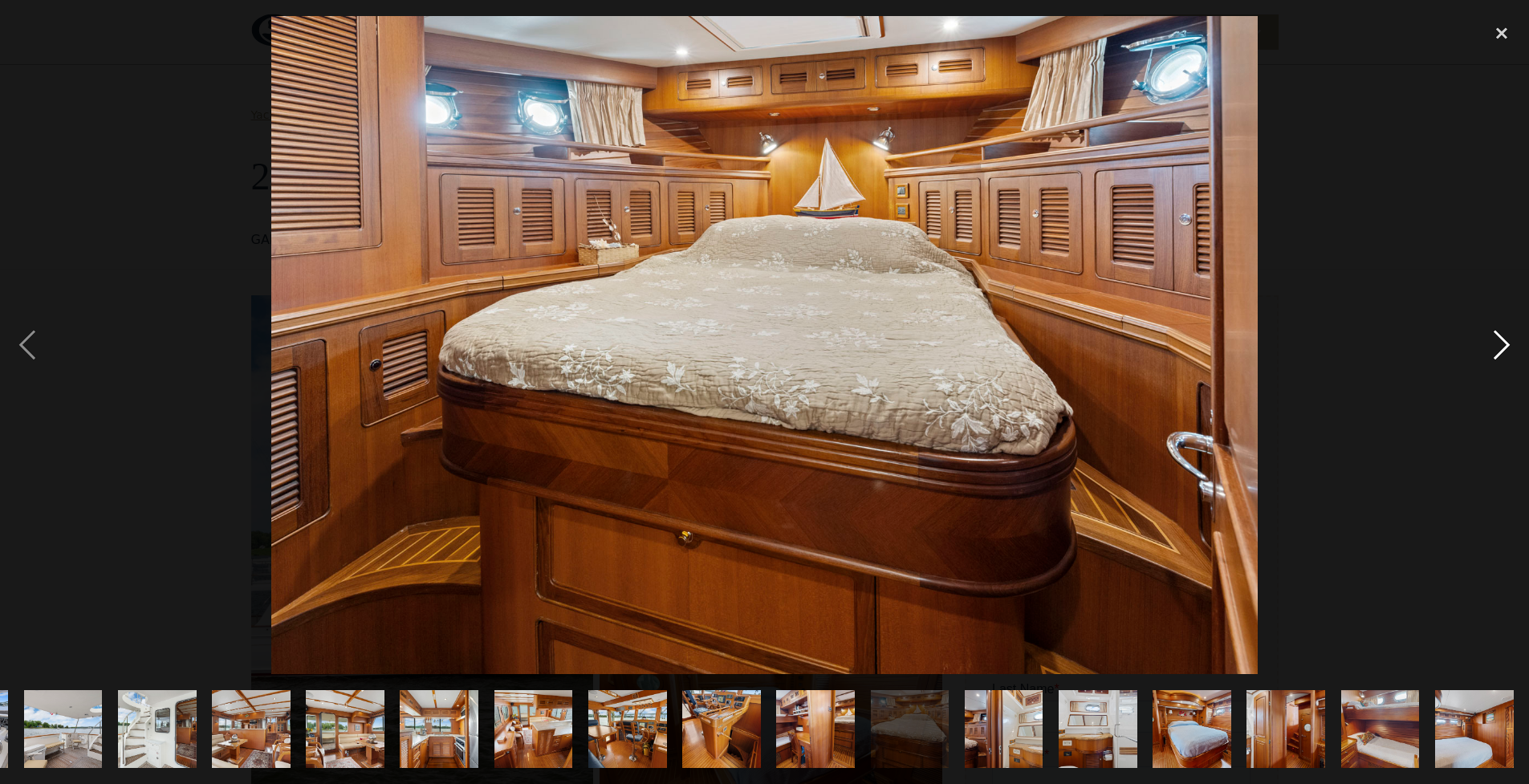
click at [1486, 346] on div "next image" at bounding box center [1501, 345] width 55 height 659
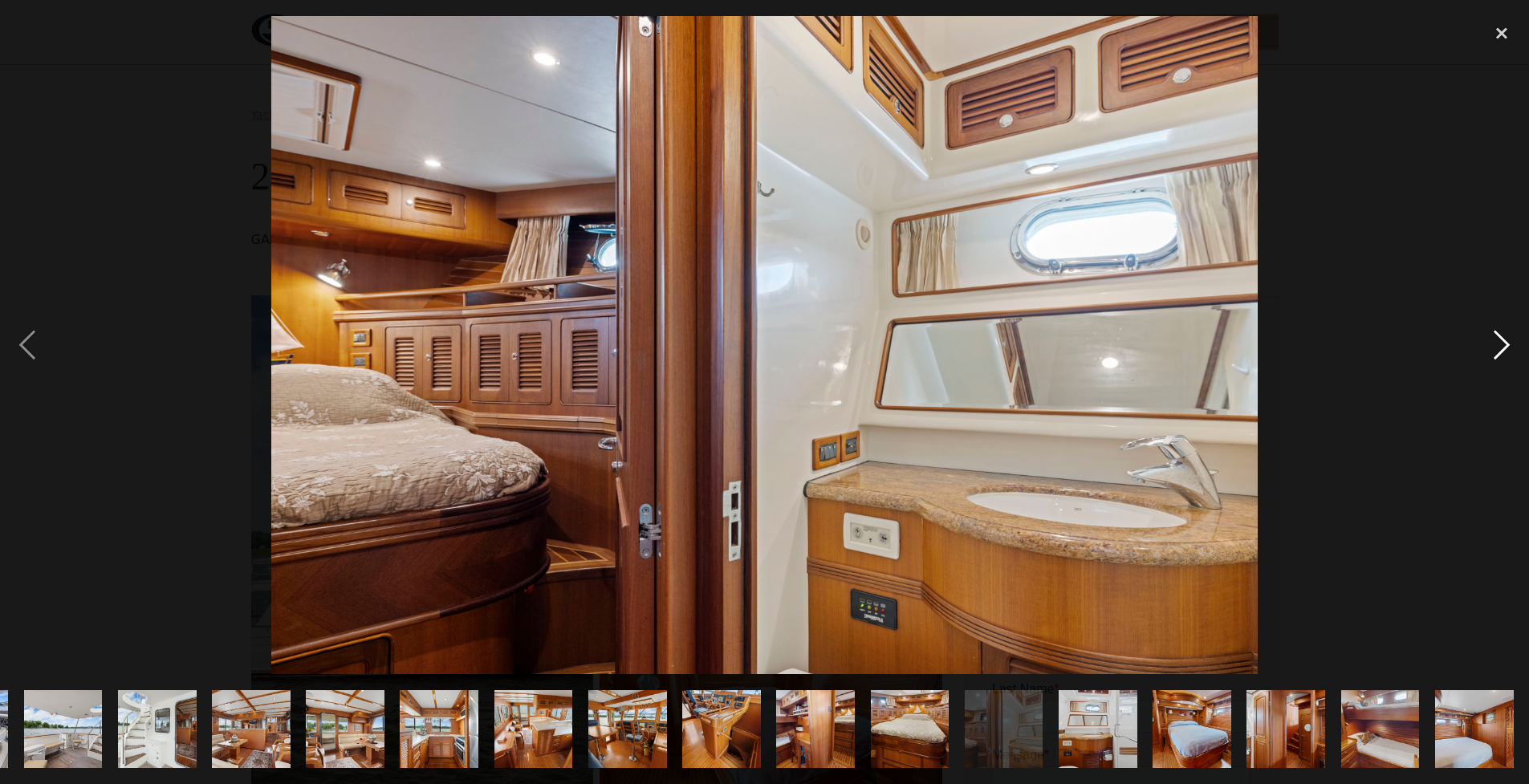
click at [1488, 346] on div "next image" at bounding box center [1501, 345] width 55 height 659
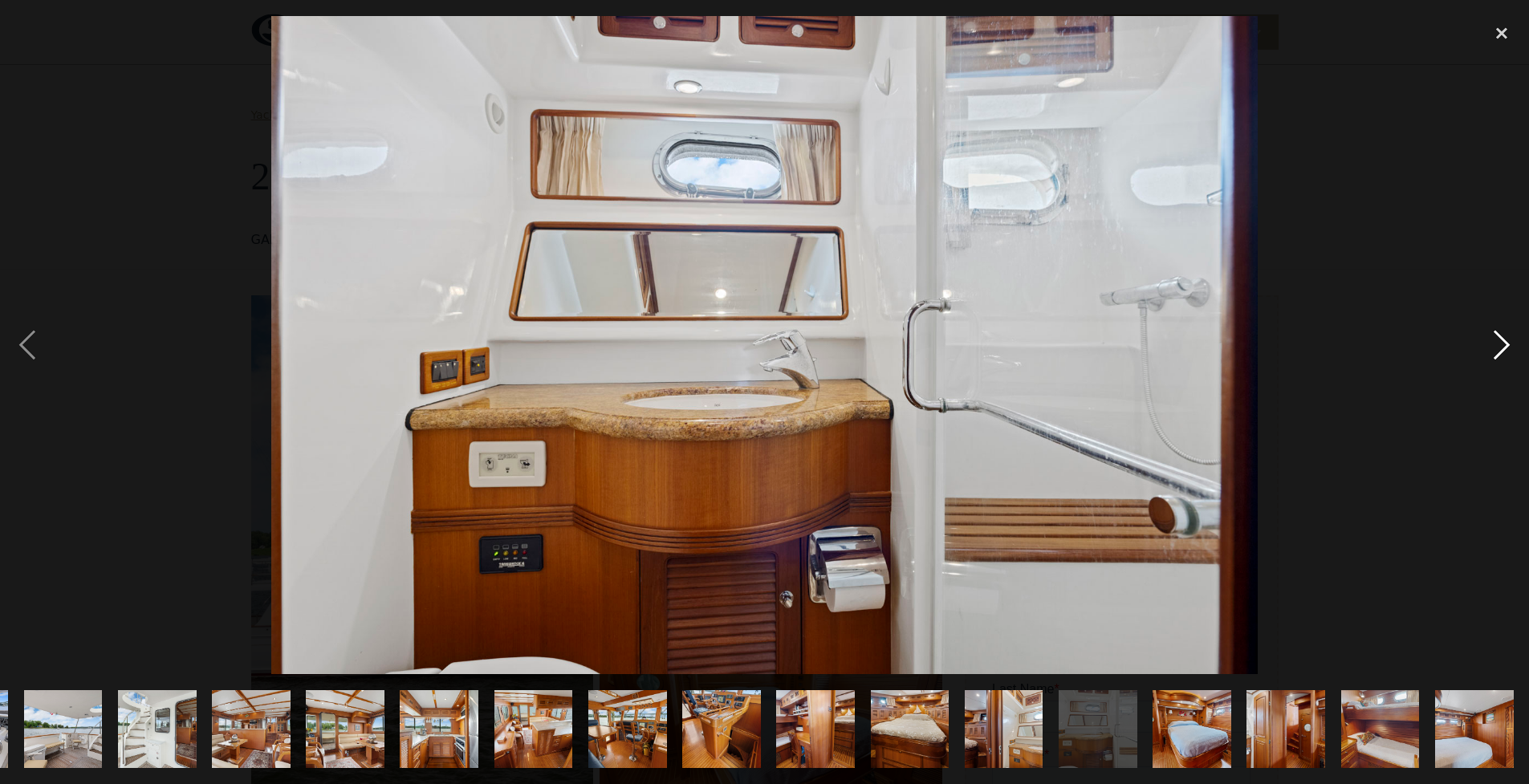
click at [1488, 346] on div "next image" at bounding box center [1501, 345] width 55 height 659
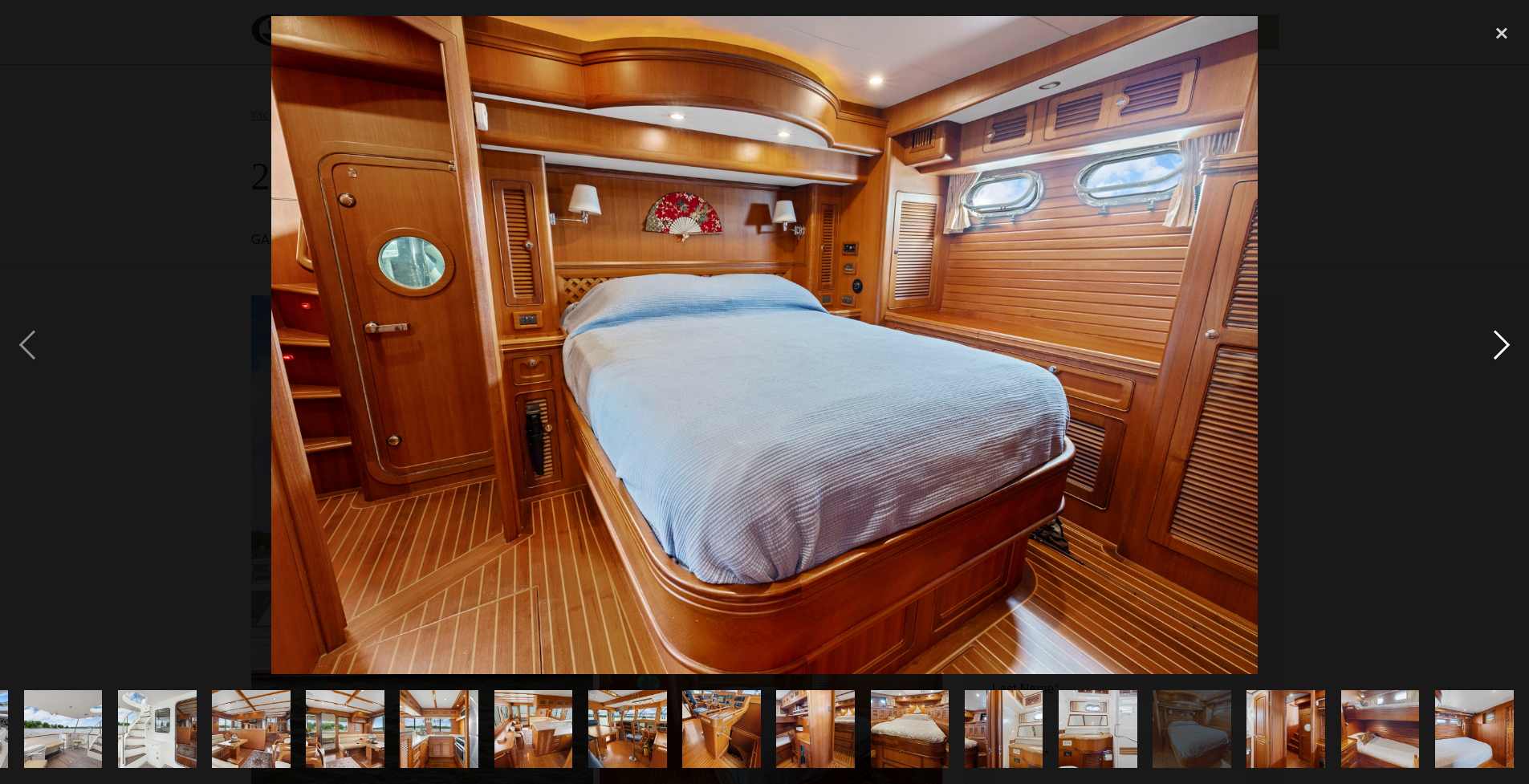
click at [1488, 346] on div "next image" at bounding box center [1501, 345] width 55 height 659
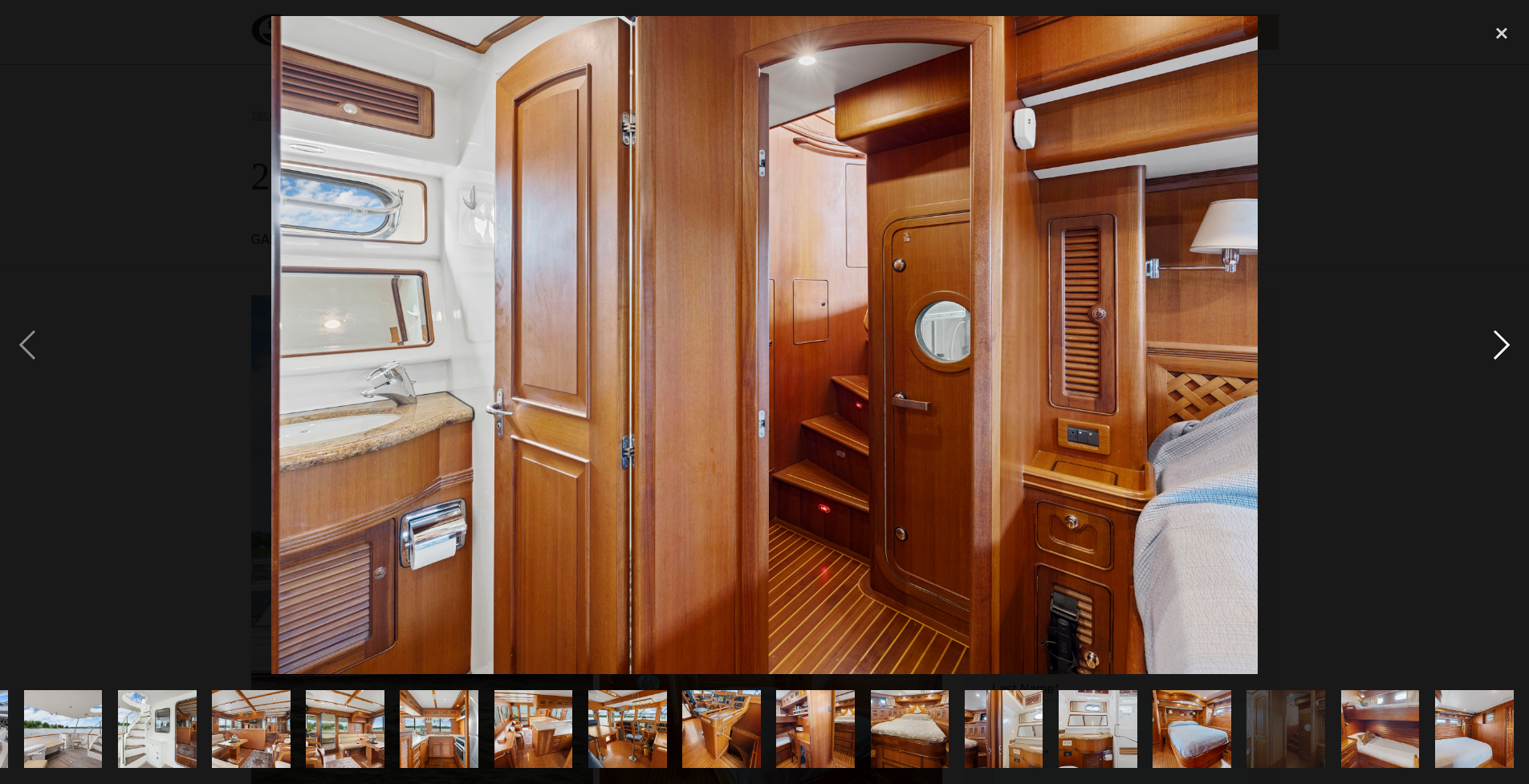
click at [1488, 346] on div "next image" at bounding box center [1501, 345] width 55 height 659
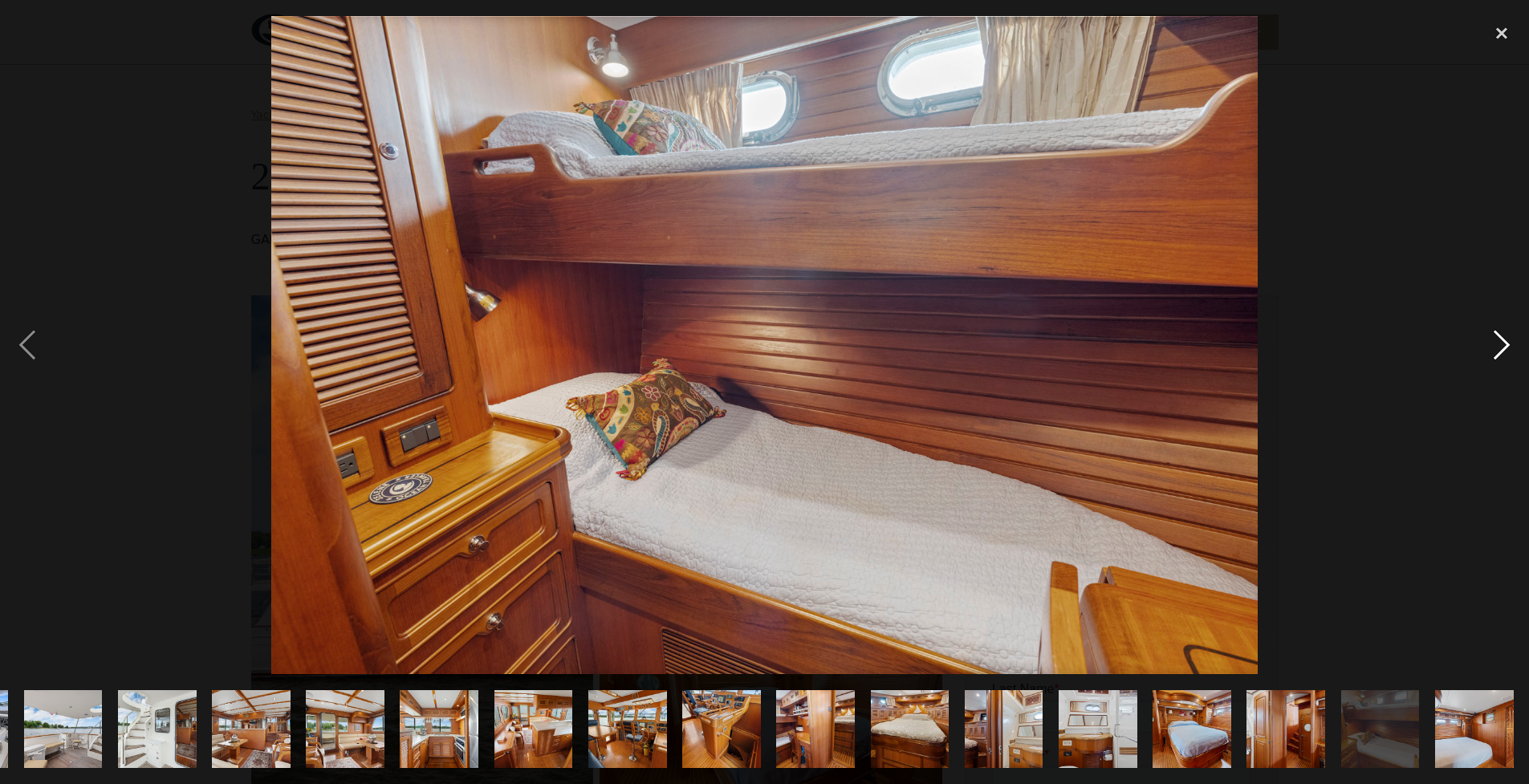
click at [1499, 351] on div "next image" at bounding box center [1501, 345] width 55 height 659
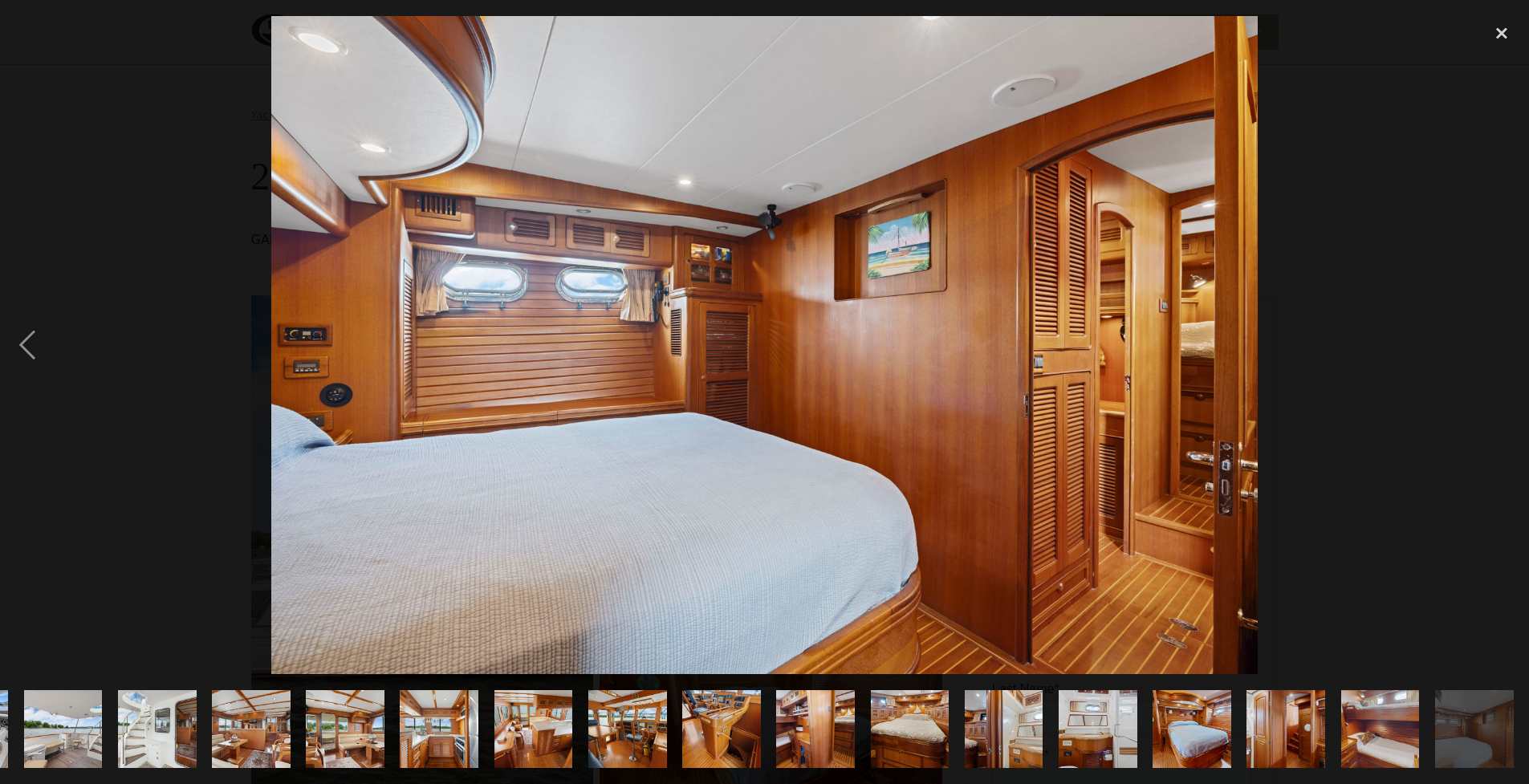
click at [1499, 351] on div "next image" at bounding box center [1501, 345] width 55 height 659
click at [1500, 37] on div "close lightbox" at bounding box center [1501, 34] width 55 height 36
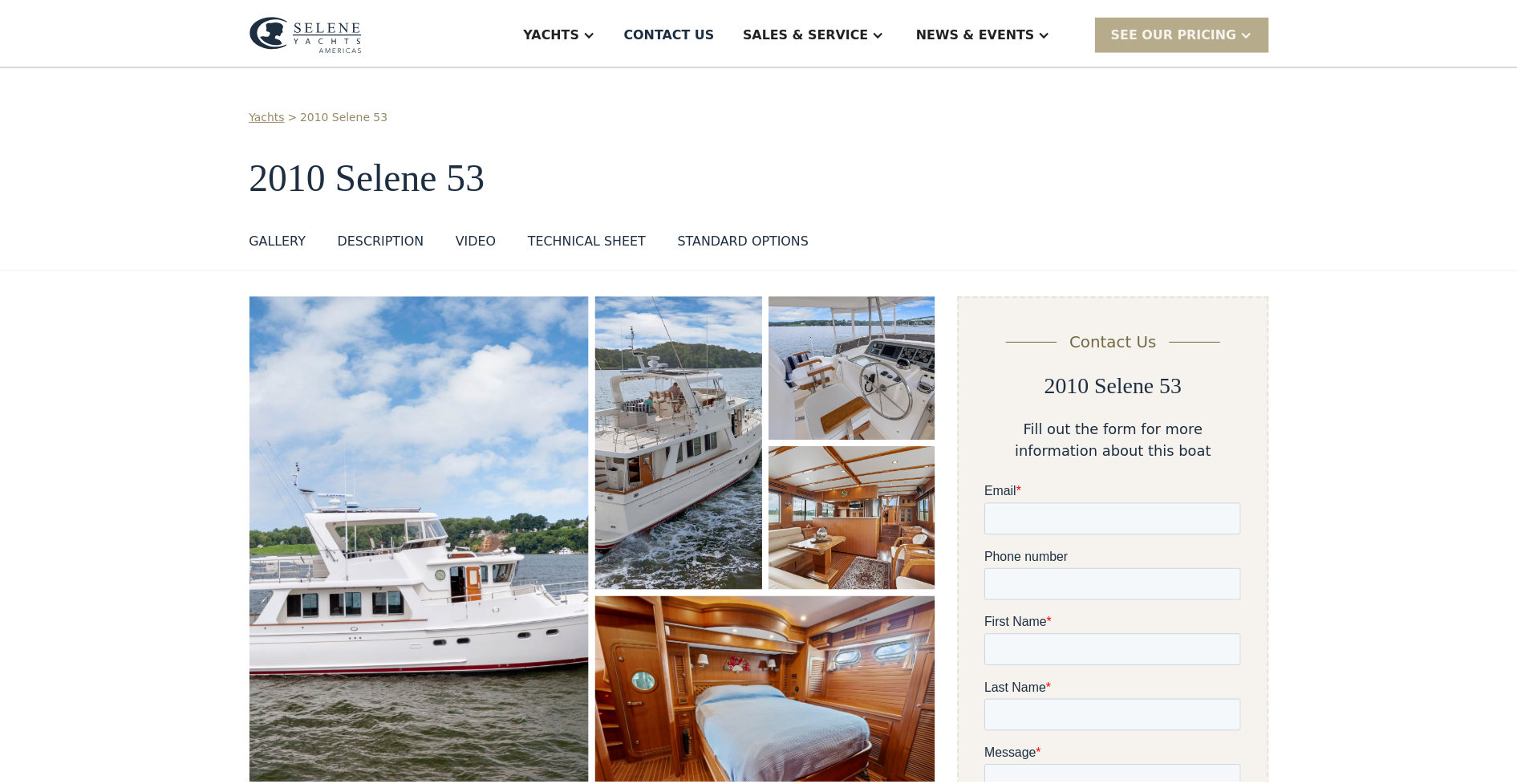
scroll to position [0, 0]
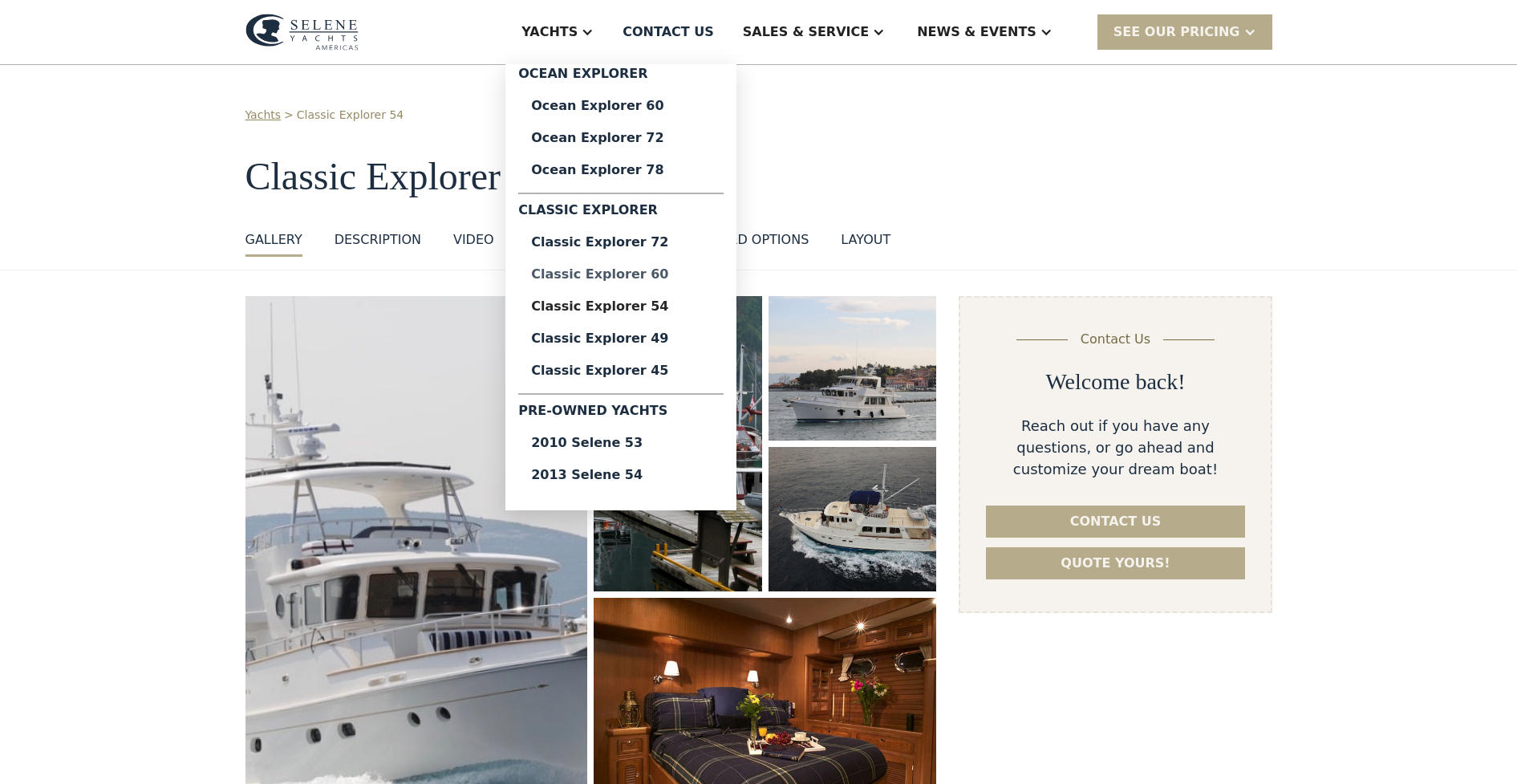
click at [690, 277] on div "Classic Explorer 60" at bounding box center [621, 274] width 179 height 13
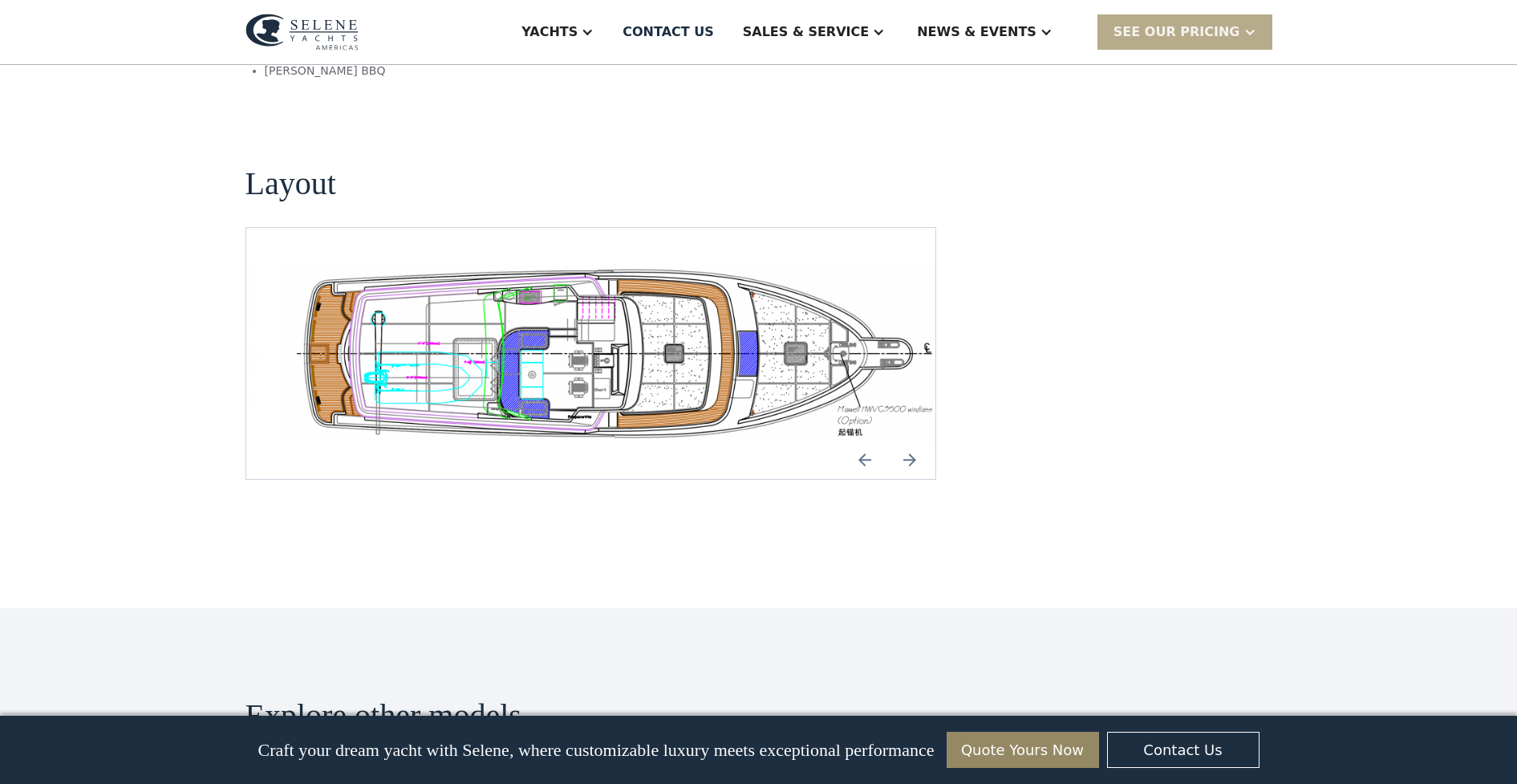
scroll to position [3020, 0]
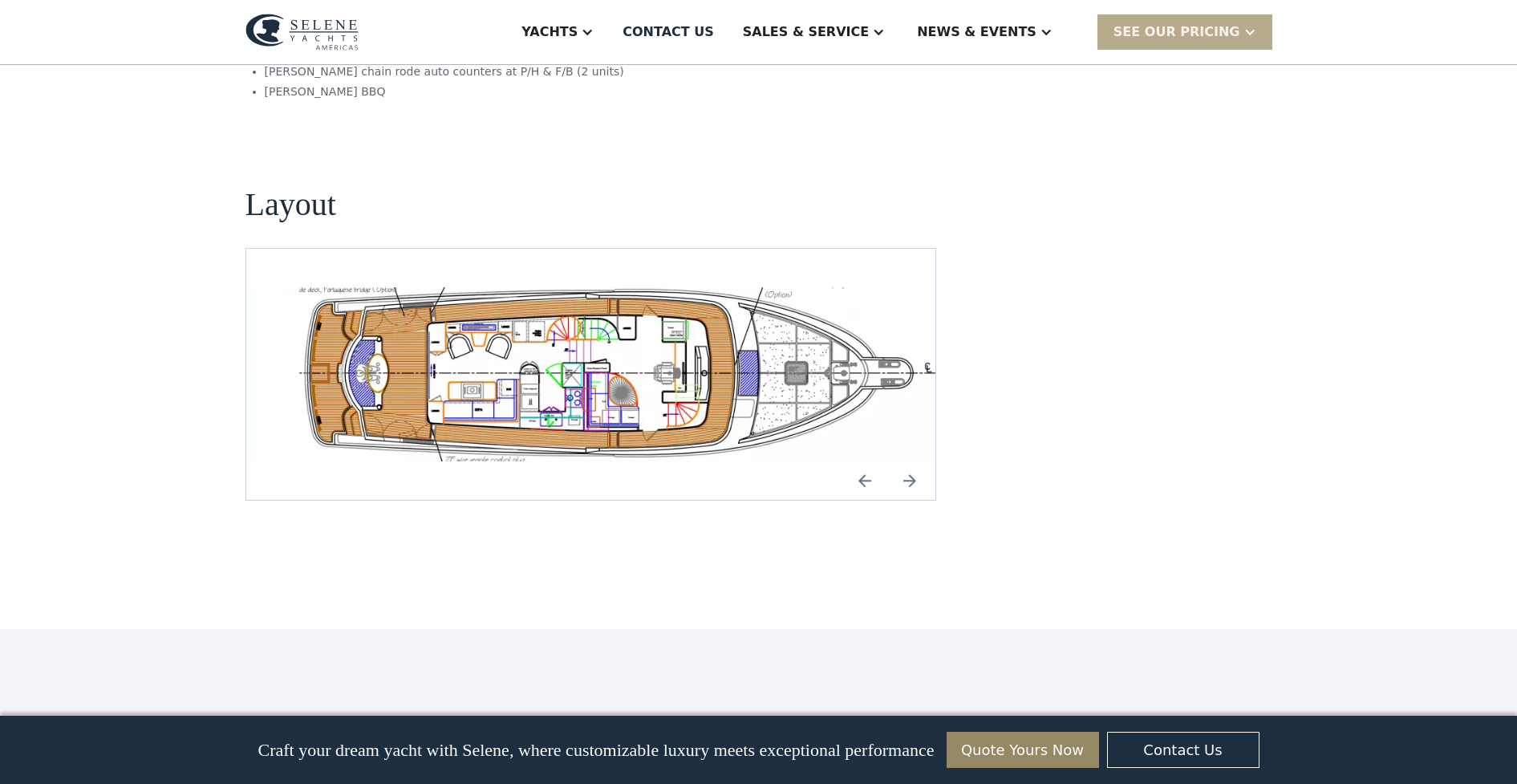
click at [914, 461] on img "Next slide" at bounding box center [909, 480] width 39 height 39
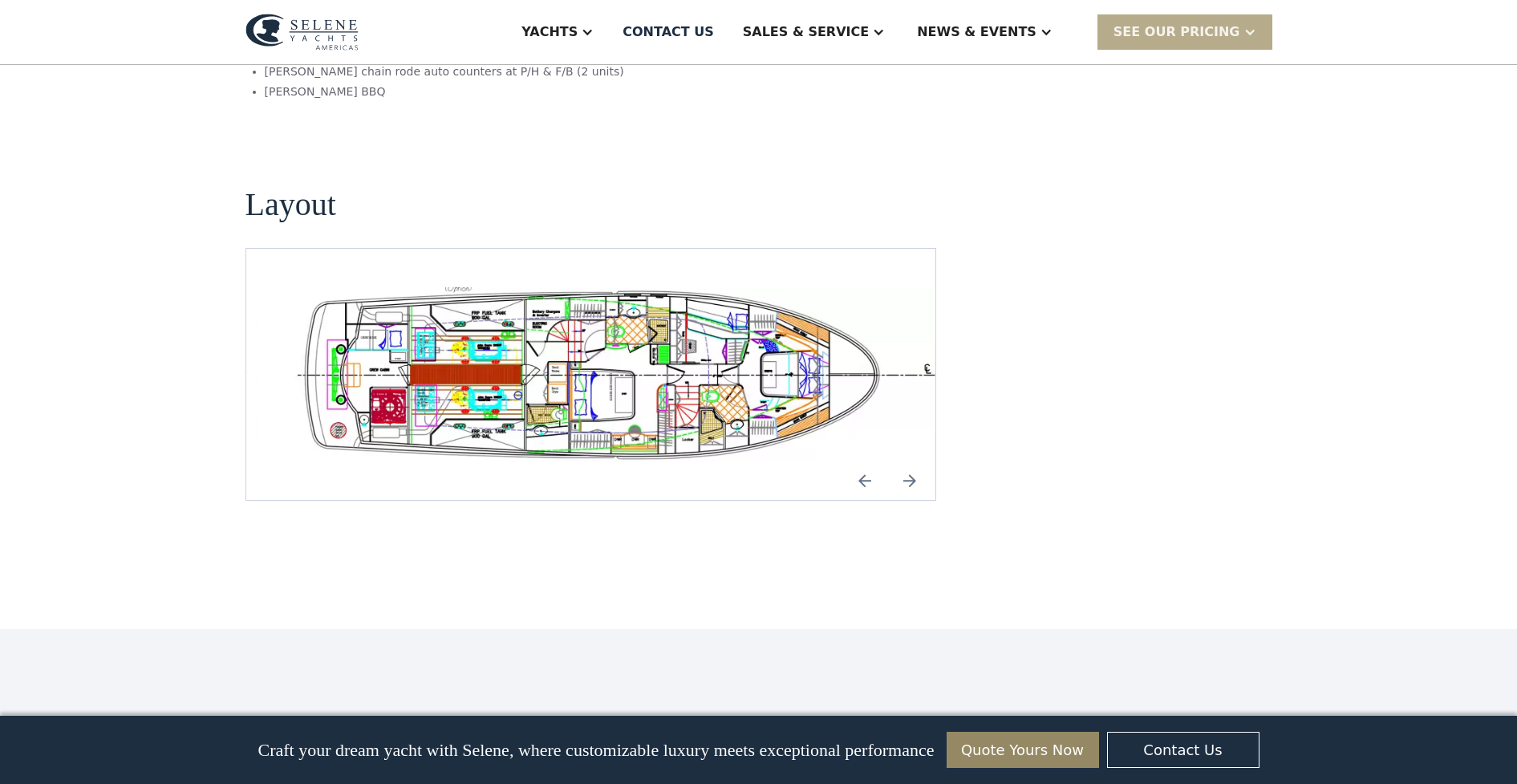
click at [913, 461] on img "Next slide" at bounding box center [909, 480] width 39 height 39
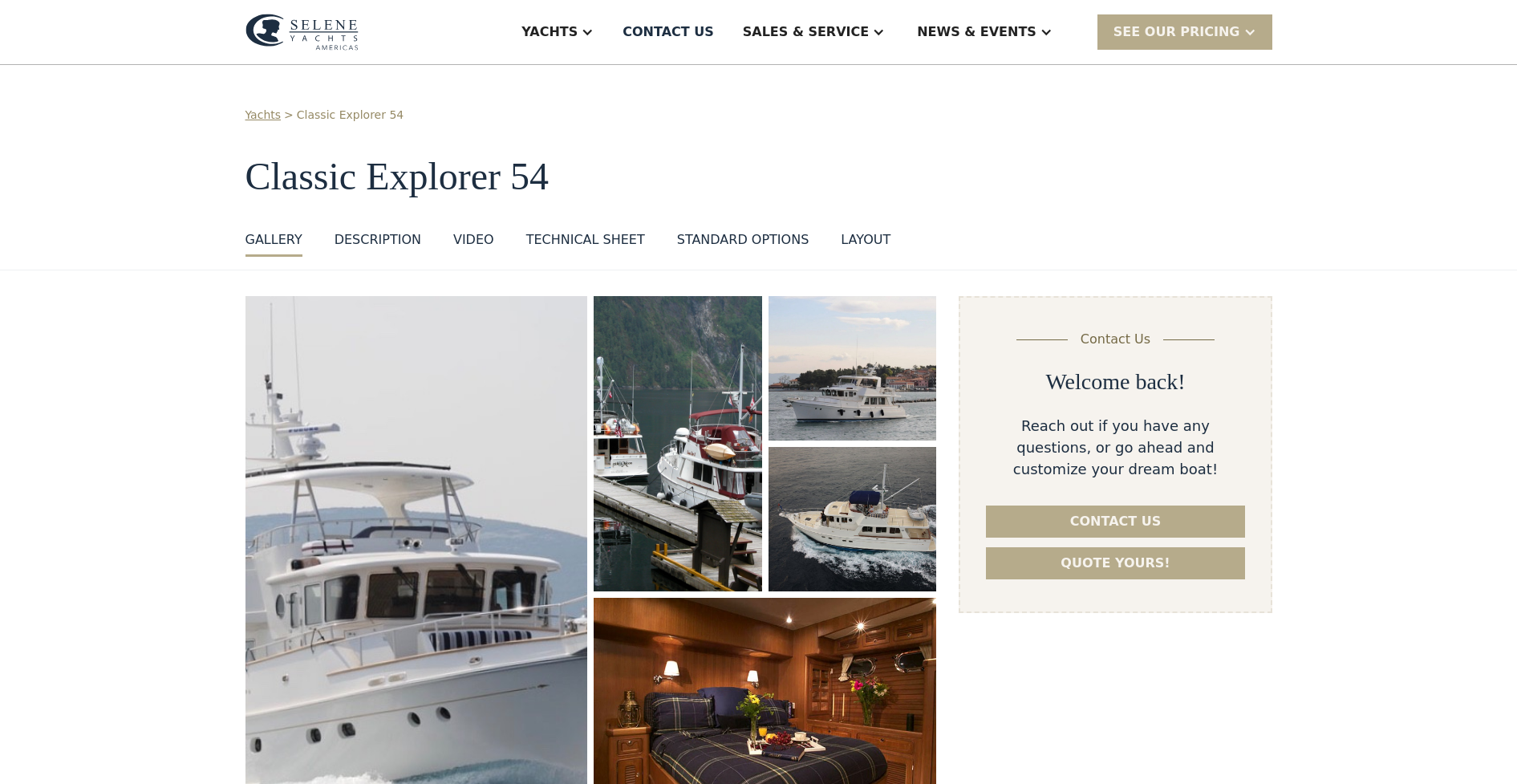
click at [856, 239] on div "layout" at bounding box center [866, 240] width 50 height 19
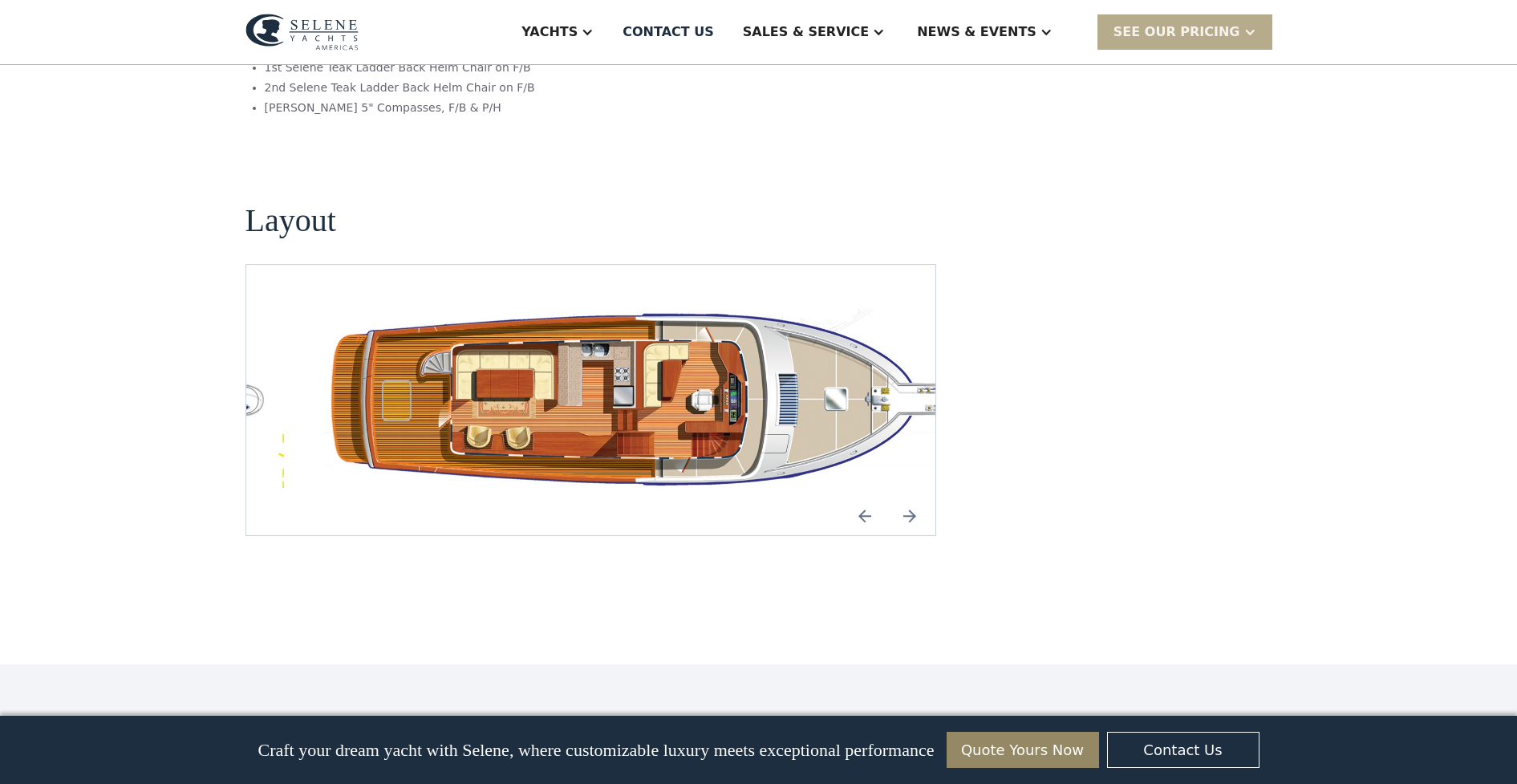
scroll to position [2843, 0]
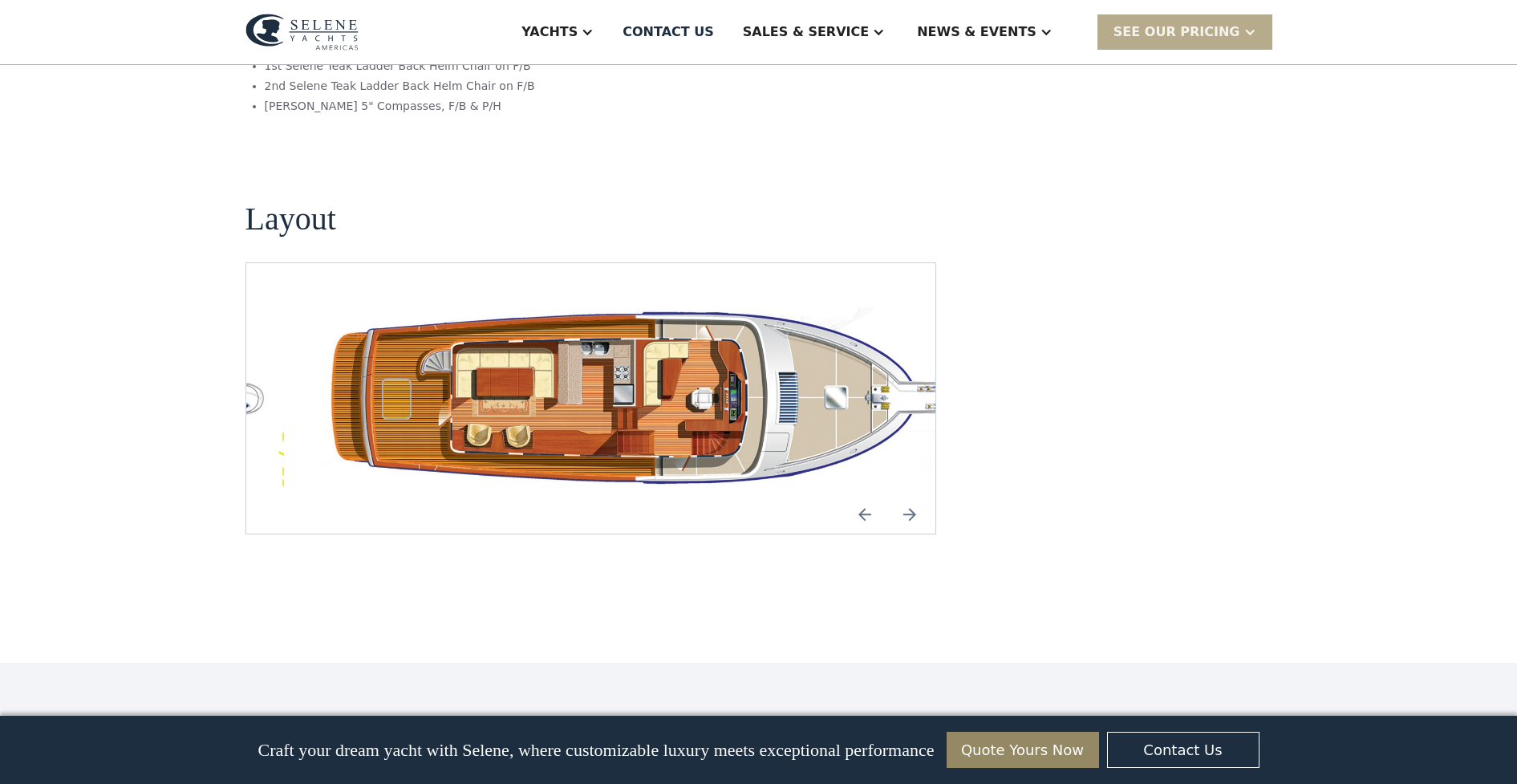
click at [914, 495] on img "Next slide" at bounding box center [909, 514] width 39 height 39
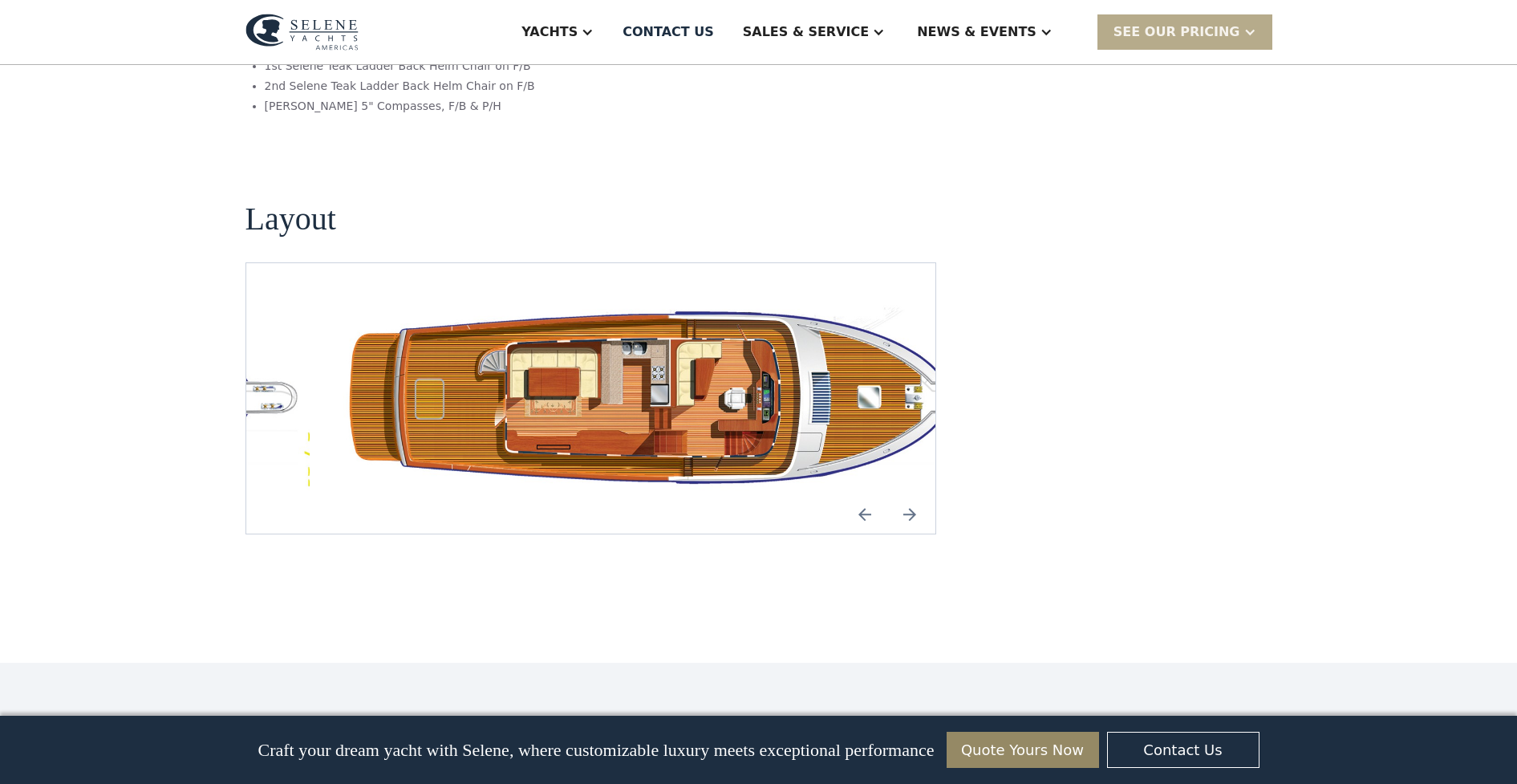
click at [914, 495] on img "Next slide" at bounding box center [909, 514] width 39 height 39
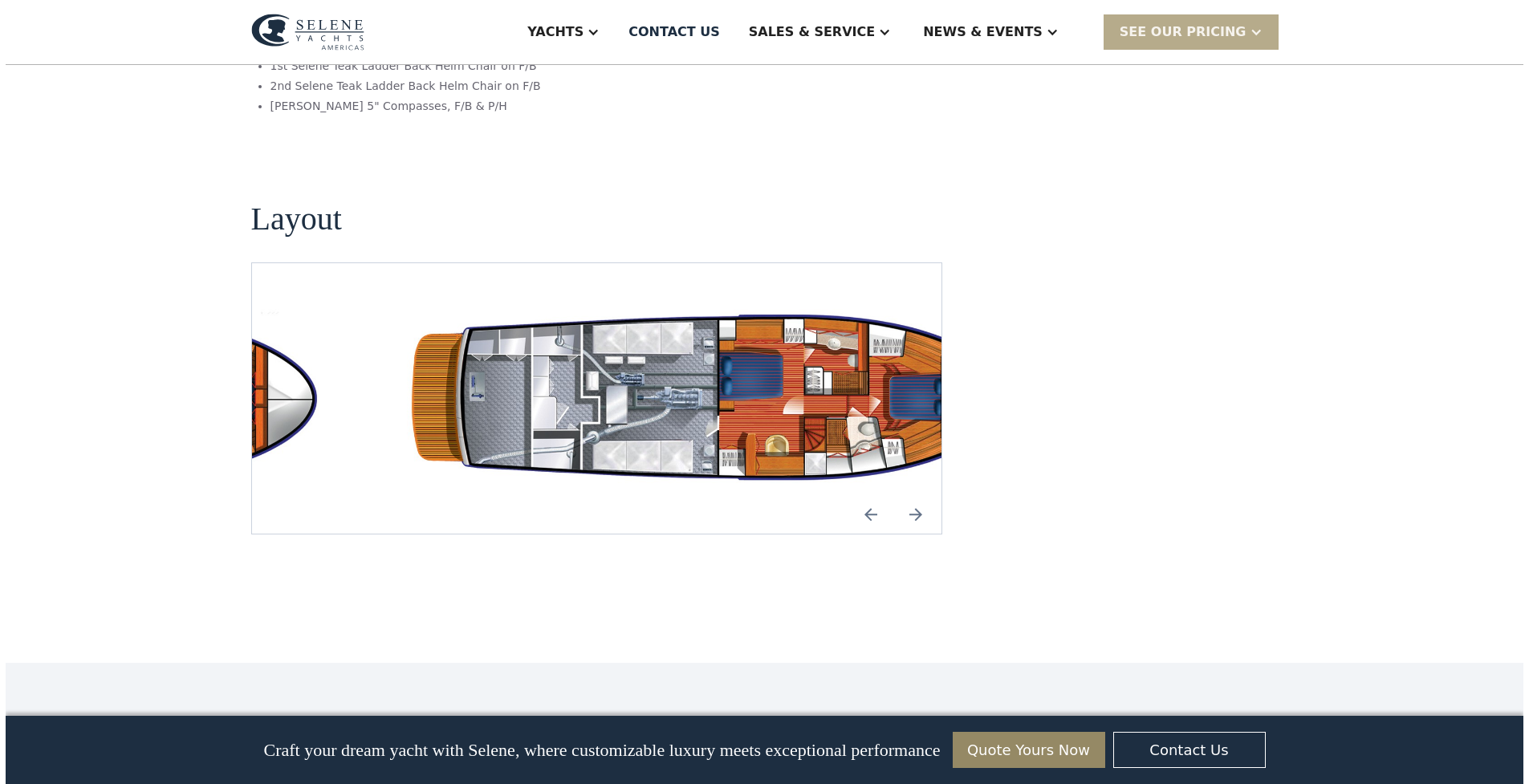
scroll to position [0, 0]
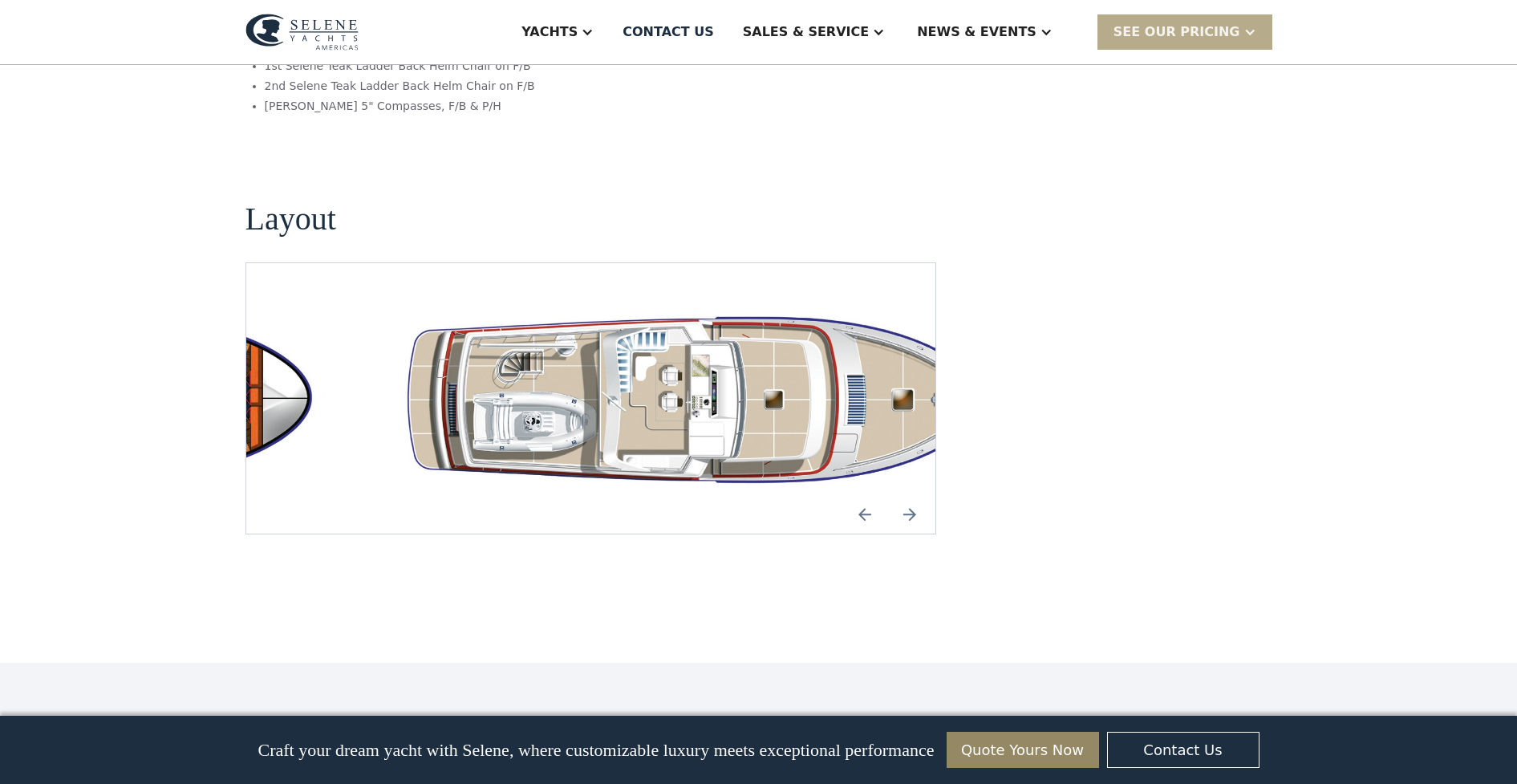
click at [913, 495] on img "Next slide" at bounding box center [909, 514] width 39 height 39
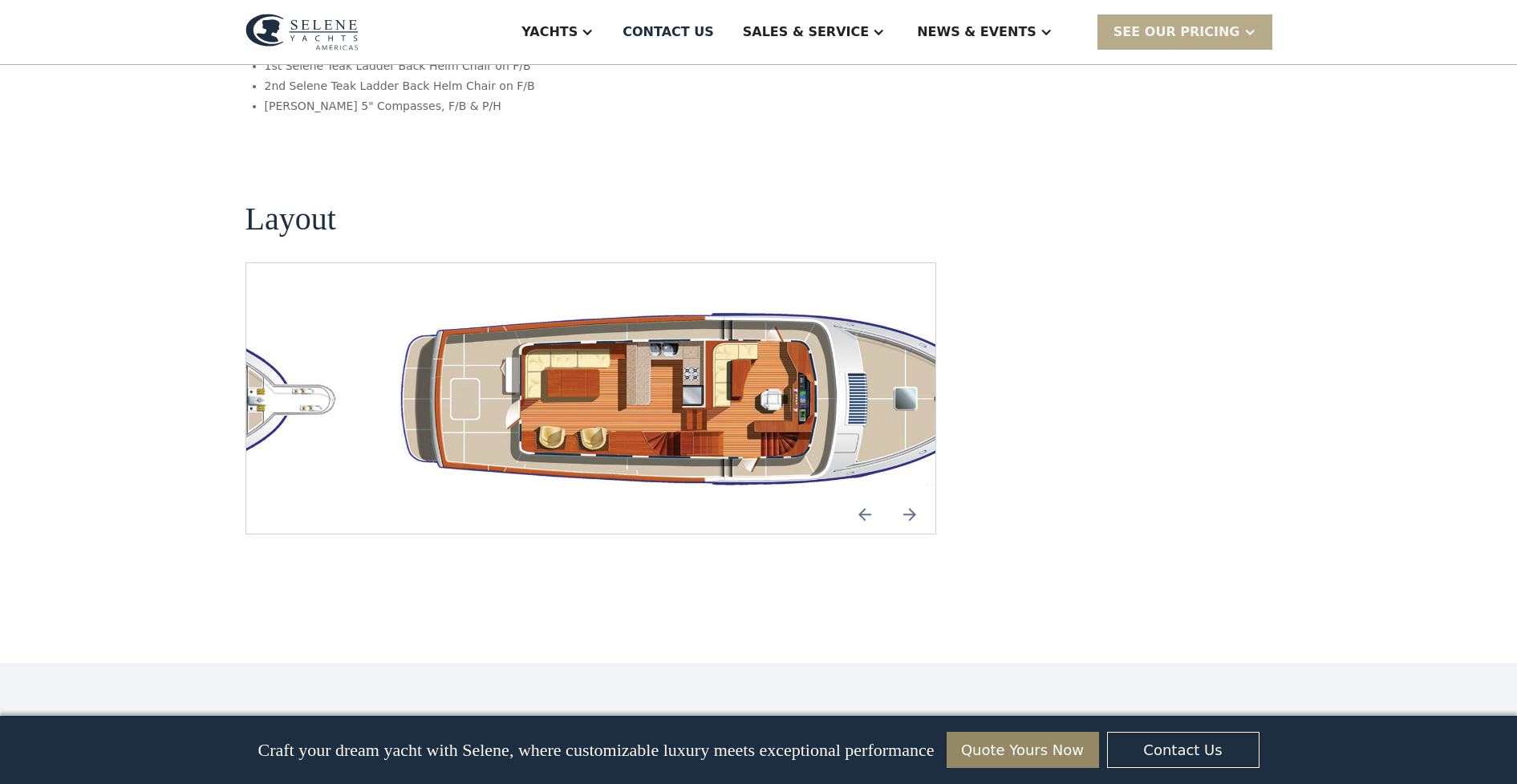
click at [911, 495] on img "Next slide" at bounding box center [909, 514] width 39 height 39
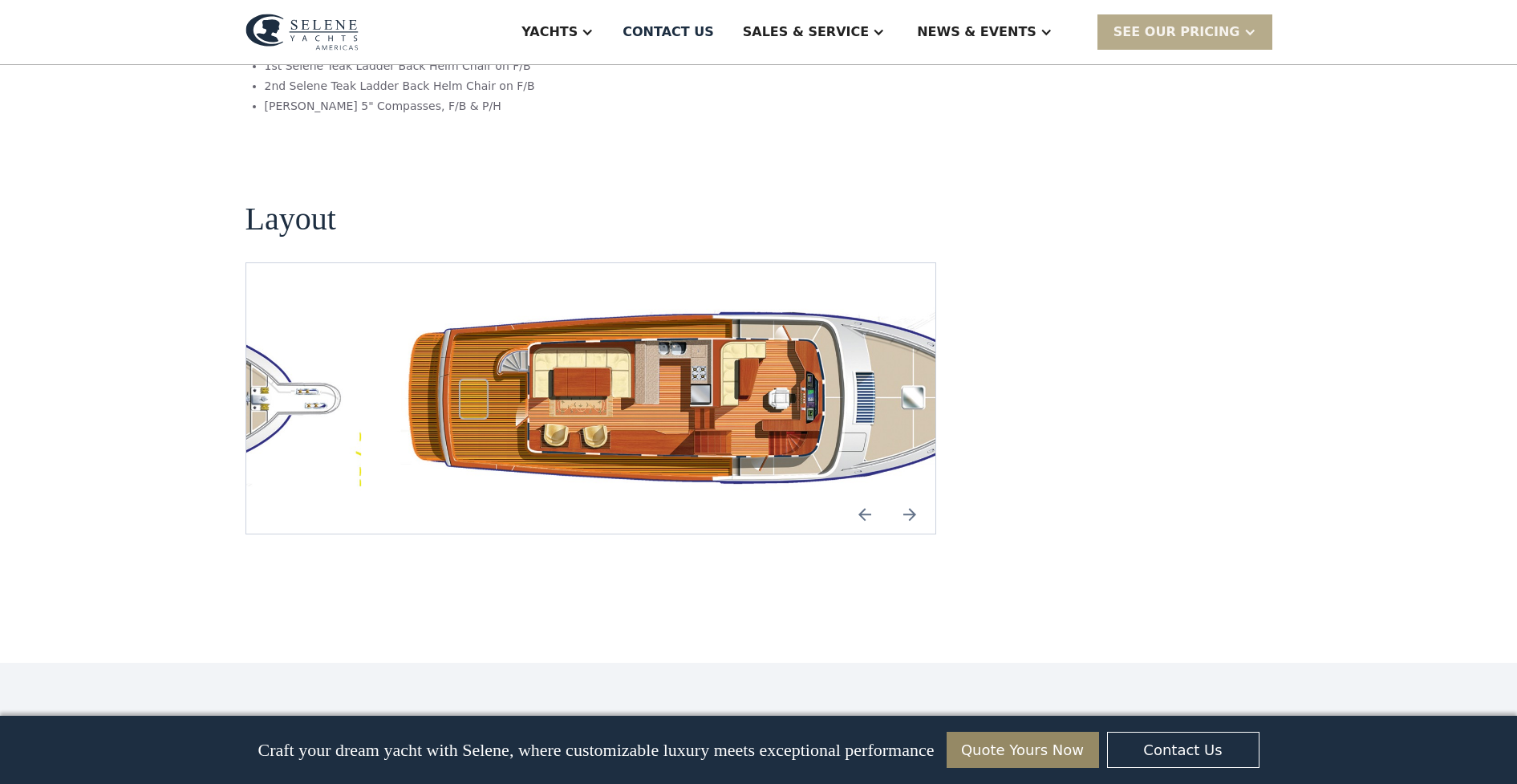
click at [910, 495] on img "Next slide" at bounding box center [909, 514] width 39 height 39
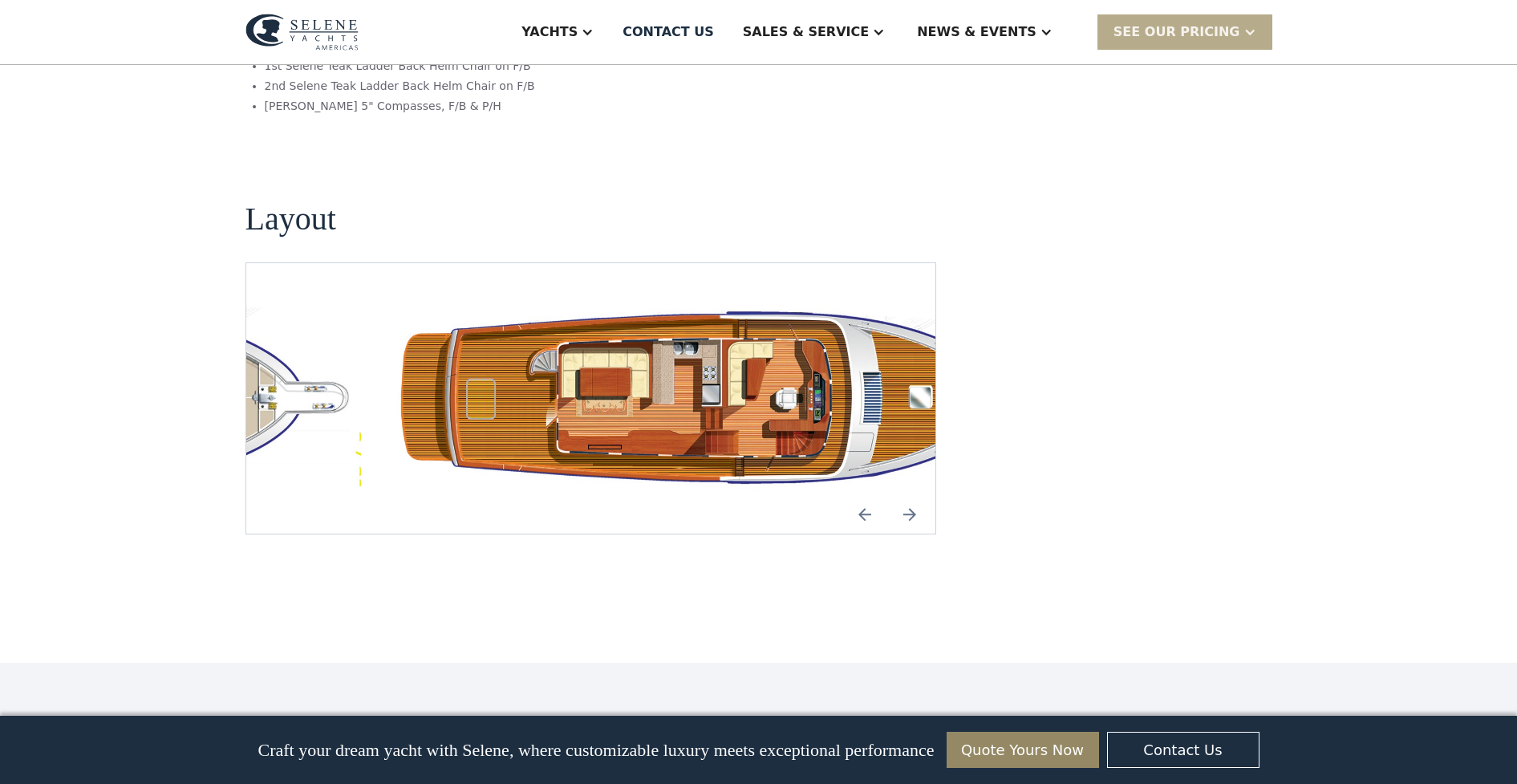
click at [907, 495] on img "Next slide" at bounding box center [909, 514] width 39 height 39
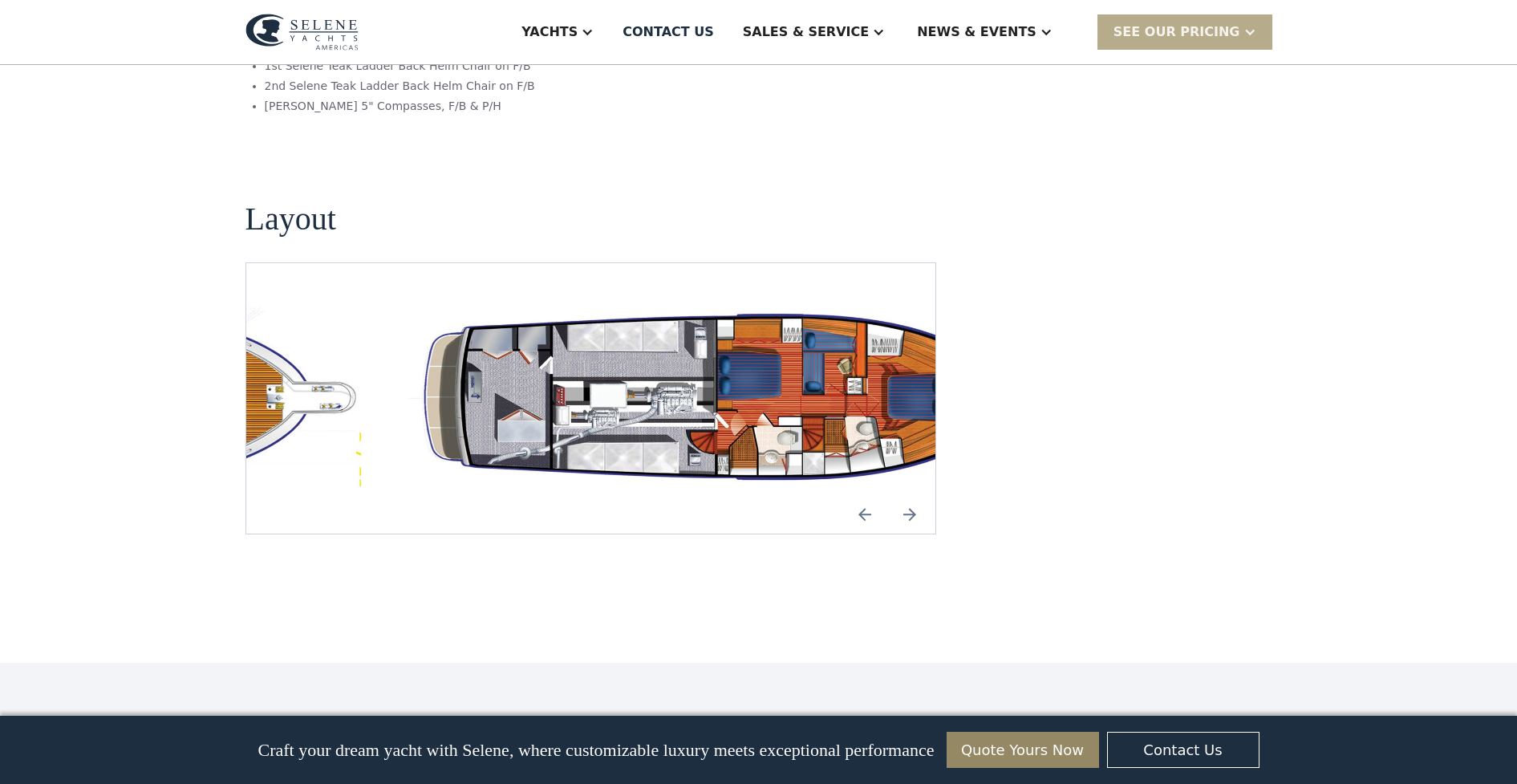
click at [743, 302] on img "open lightbox" at bounding box center [719, 398] width 664 height 193
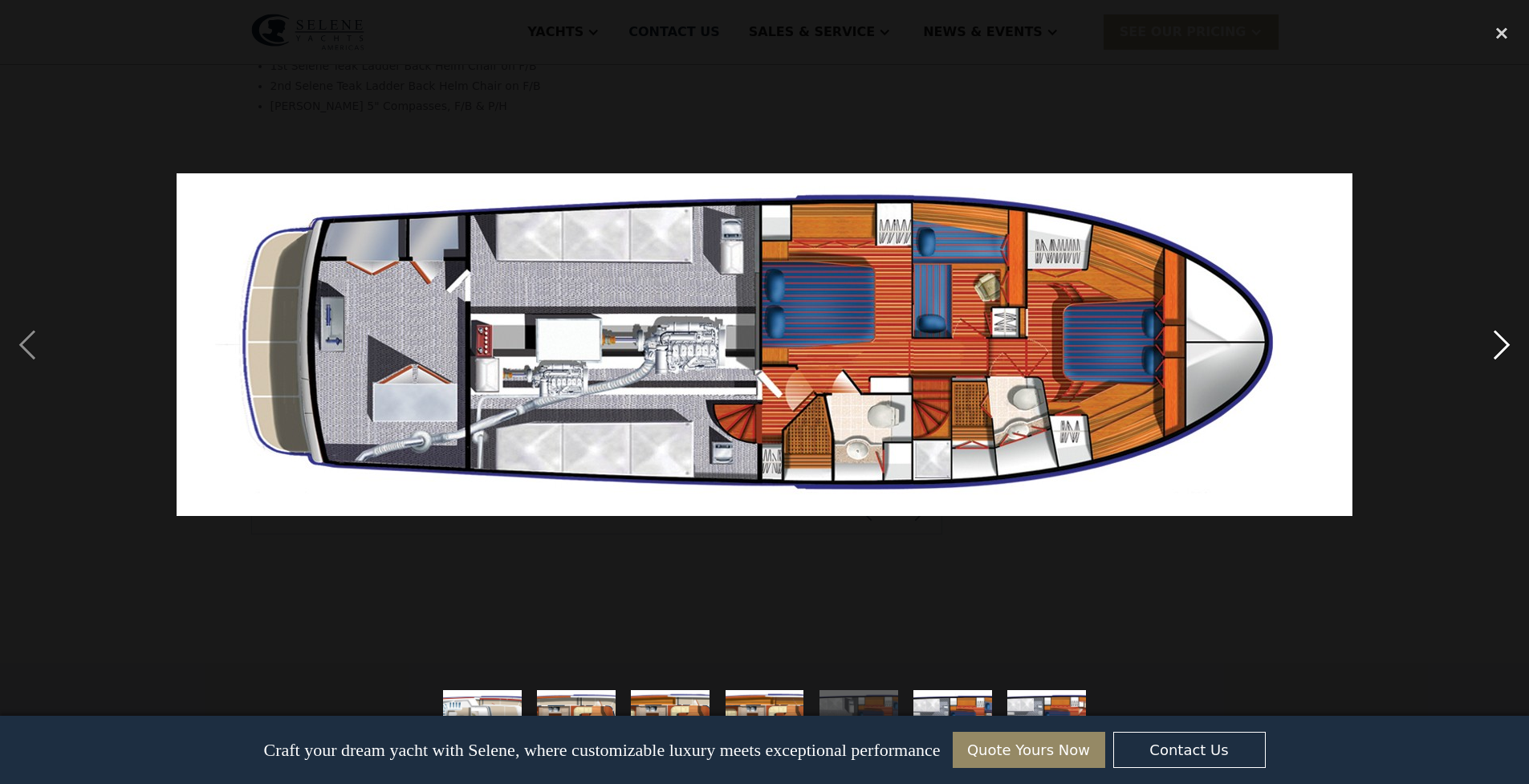
click at [1497, 349] on div "next image" at bounding box center [1501, 345] width 55 height 659
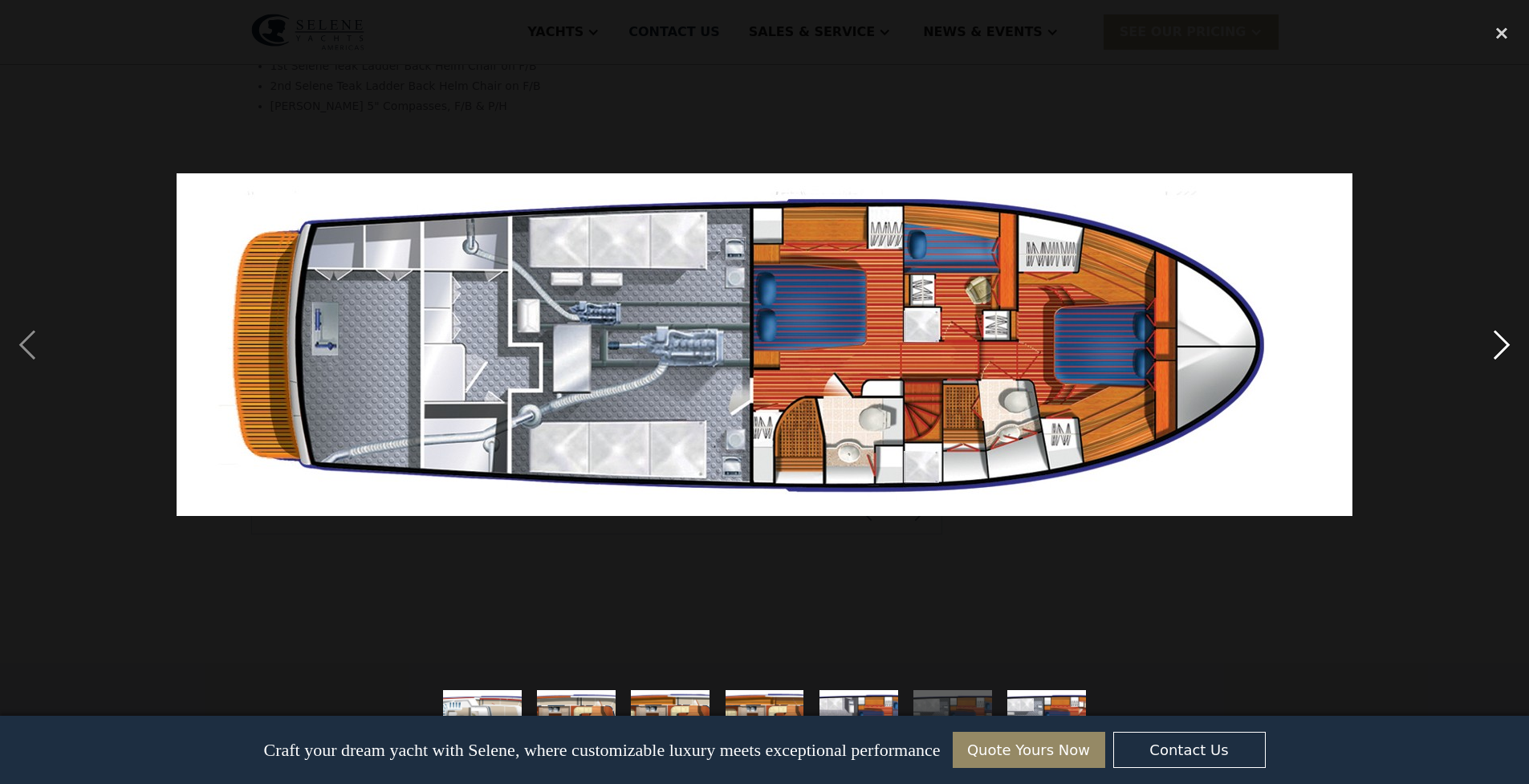
click at [1495, 349] on div "next image" at bounding box center [1501, 345] width 55 height 659
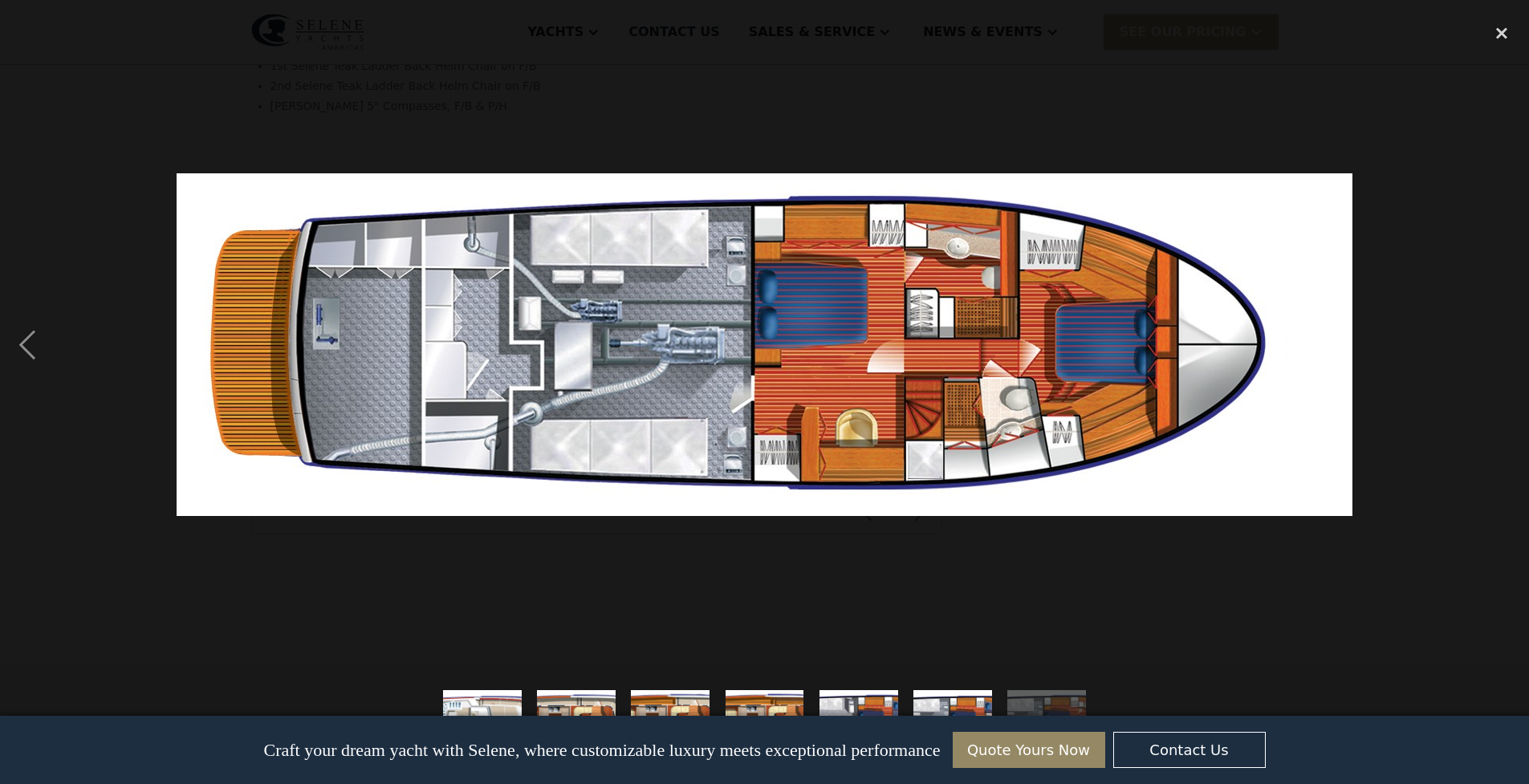
click at [1495, 350] on div "next image" at bounding box center [1501, 345] width 55 height 659
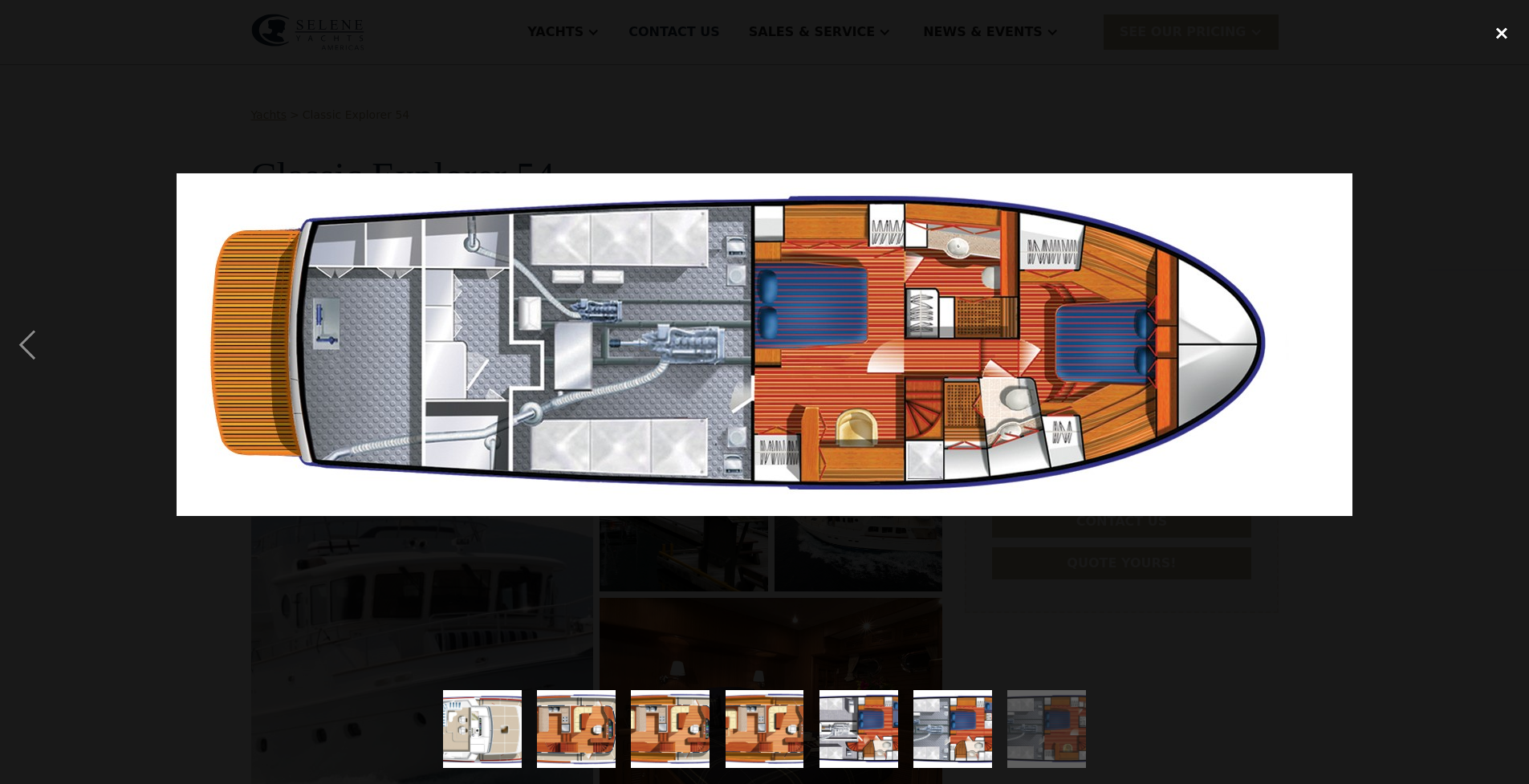
click at [1496, 33] on div "close lightbox" at bounding box center [1501, 34] width 55 height 36
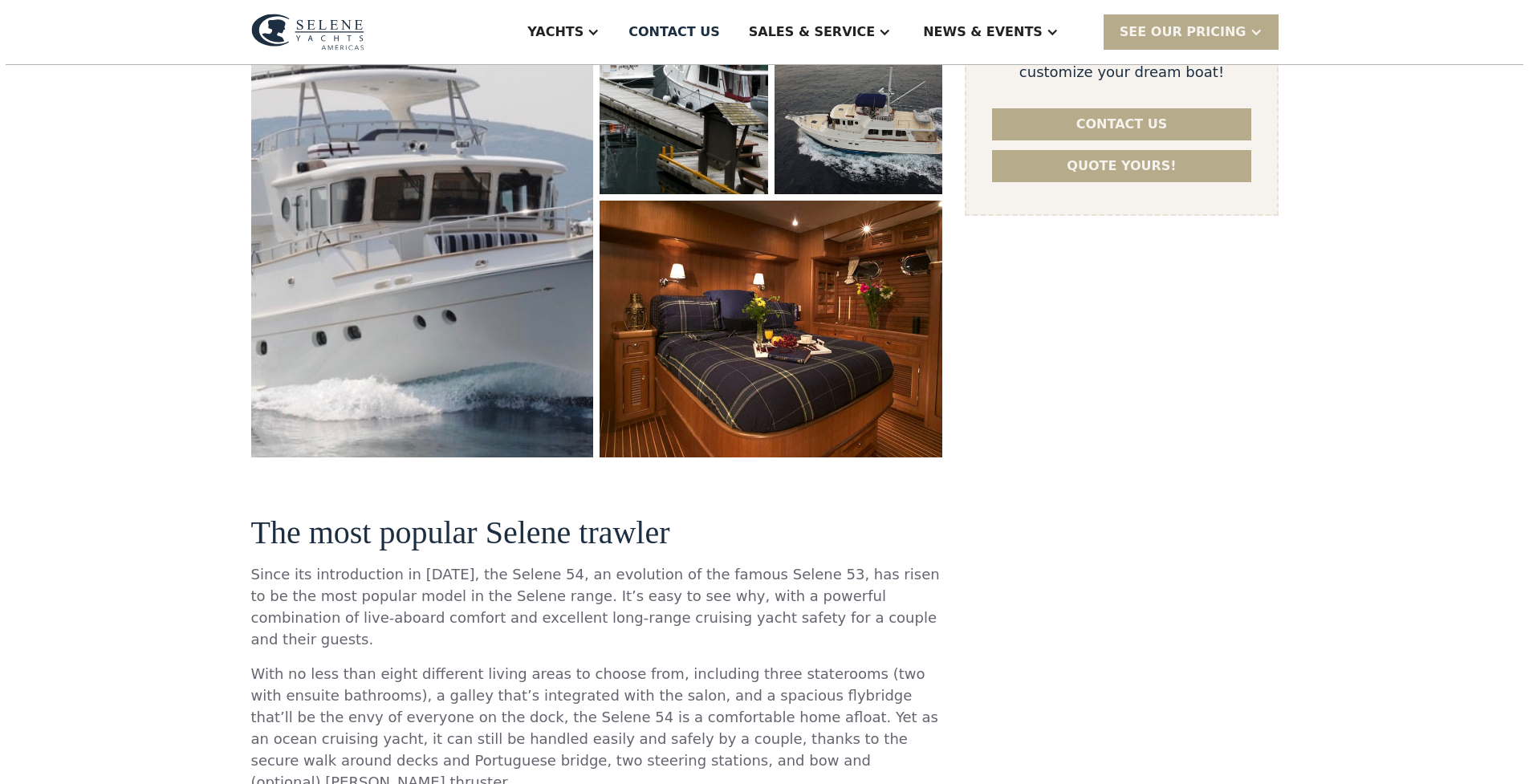
scroll to position [376, 0]
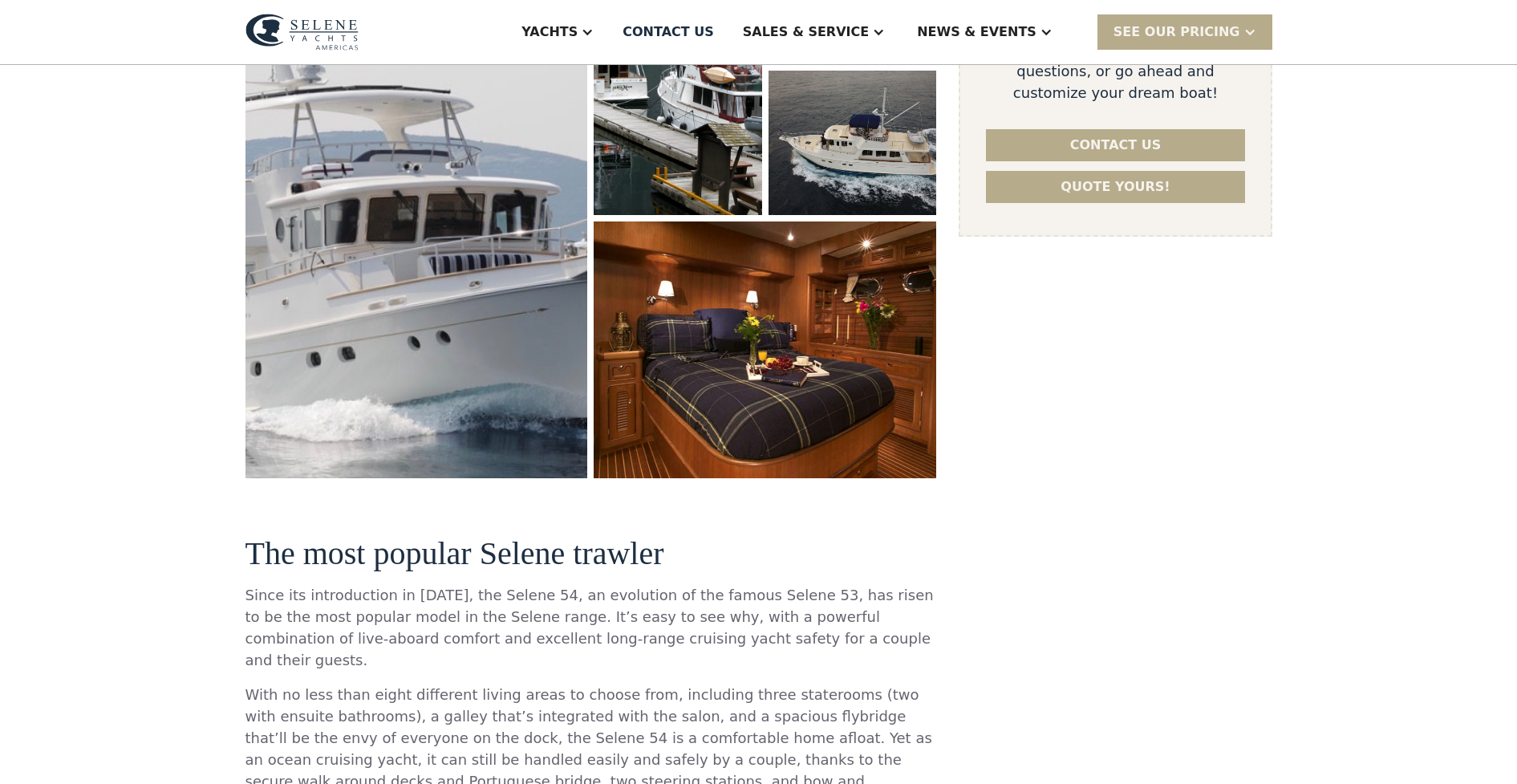
click at [832, 377] on img "open lightbox" at bounding box center [766, 350] width 364 height 272
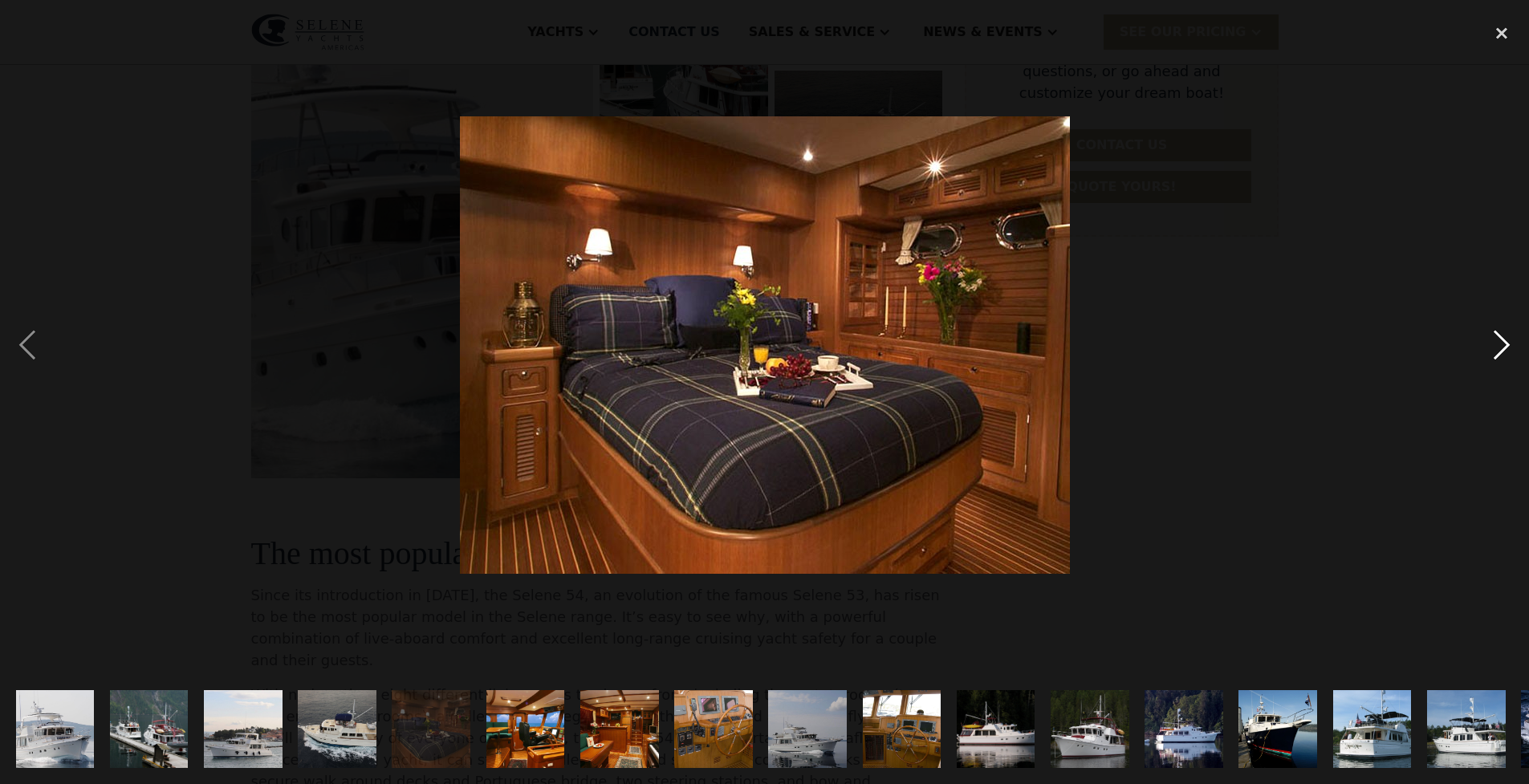
click at [1501, 342] on div "next image" at bounding box center [1501, 345] width 55 height 659
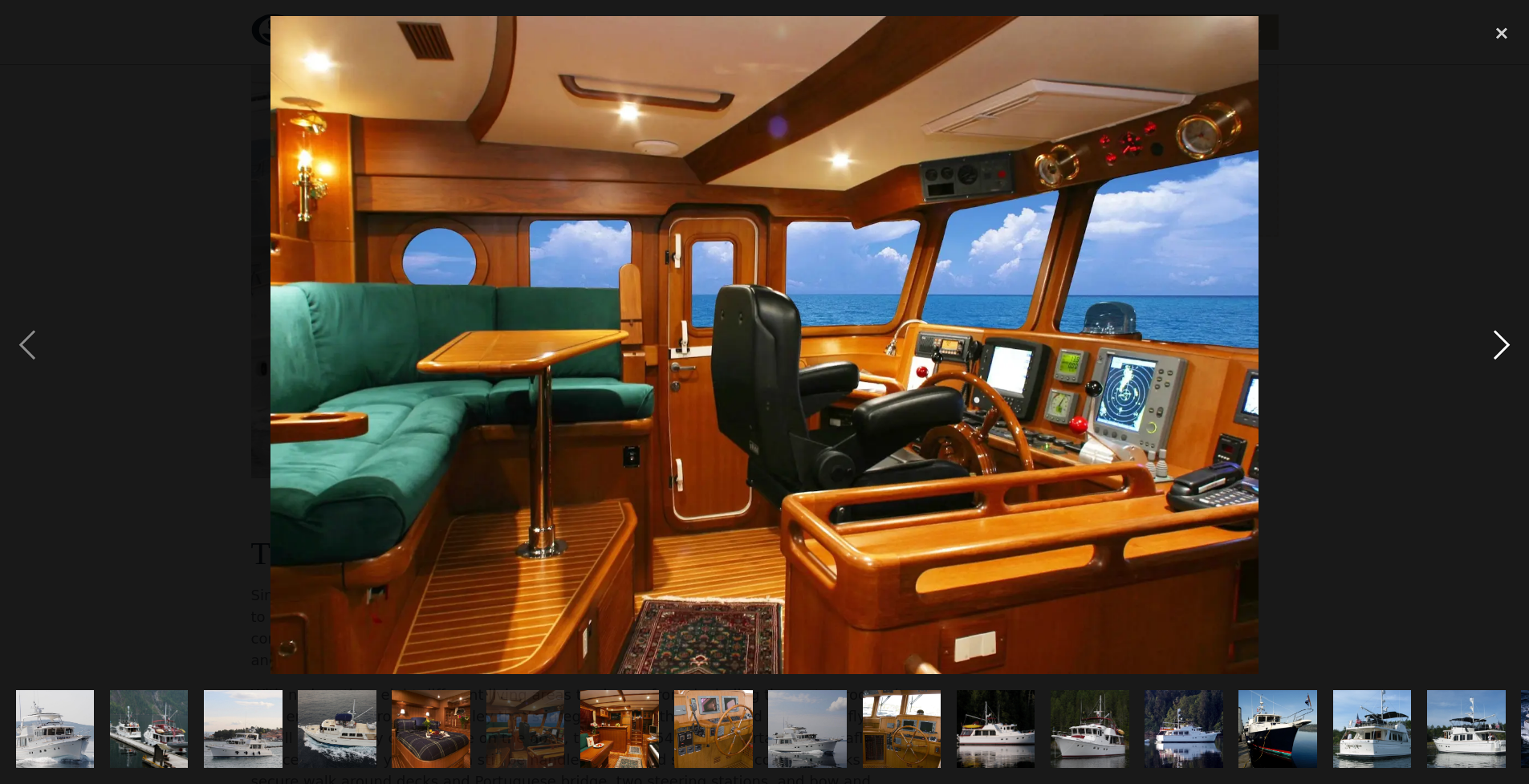
click at [1499, 342] on div "next image" at bounding box center [1501, 345] width 55 height 659
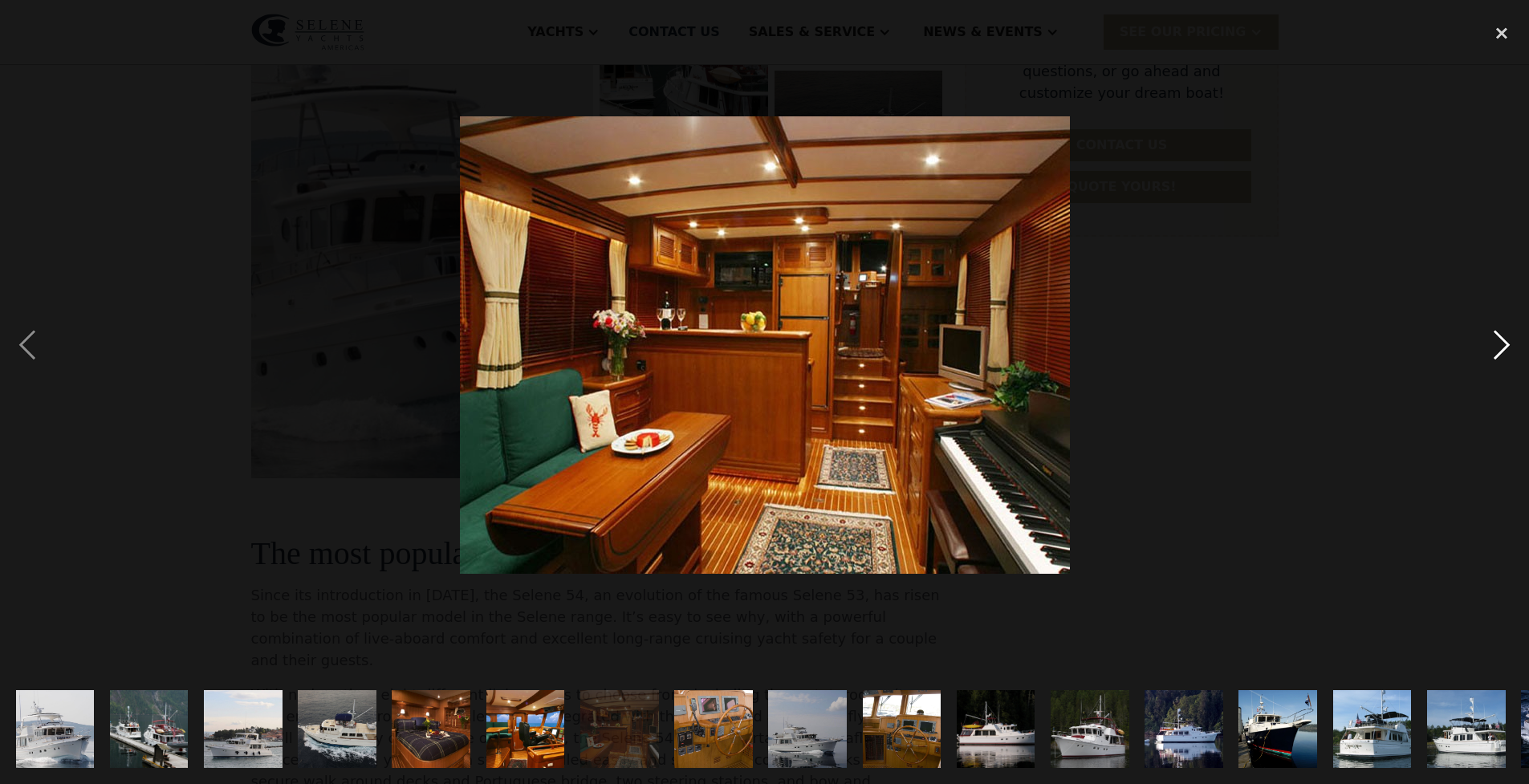
click at [1497, 340] on div "next image" at bounding box center [1501, 345] width 55 height 659
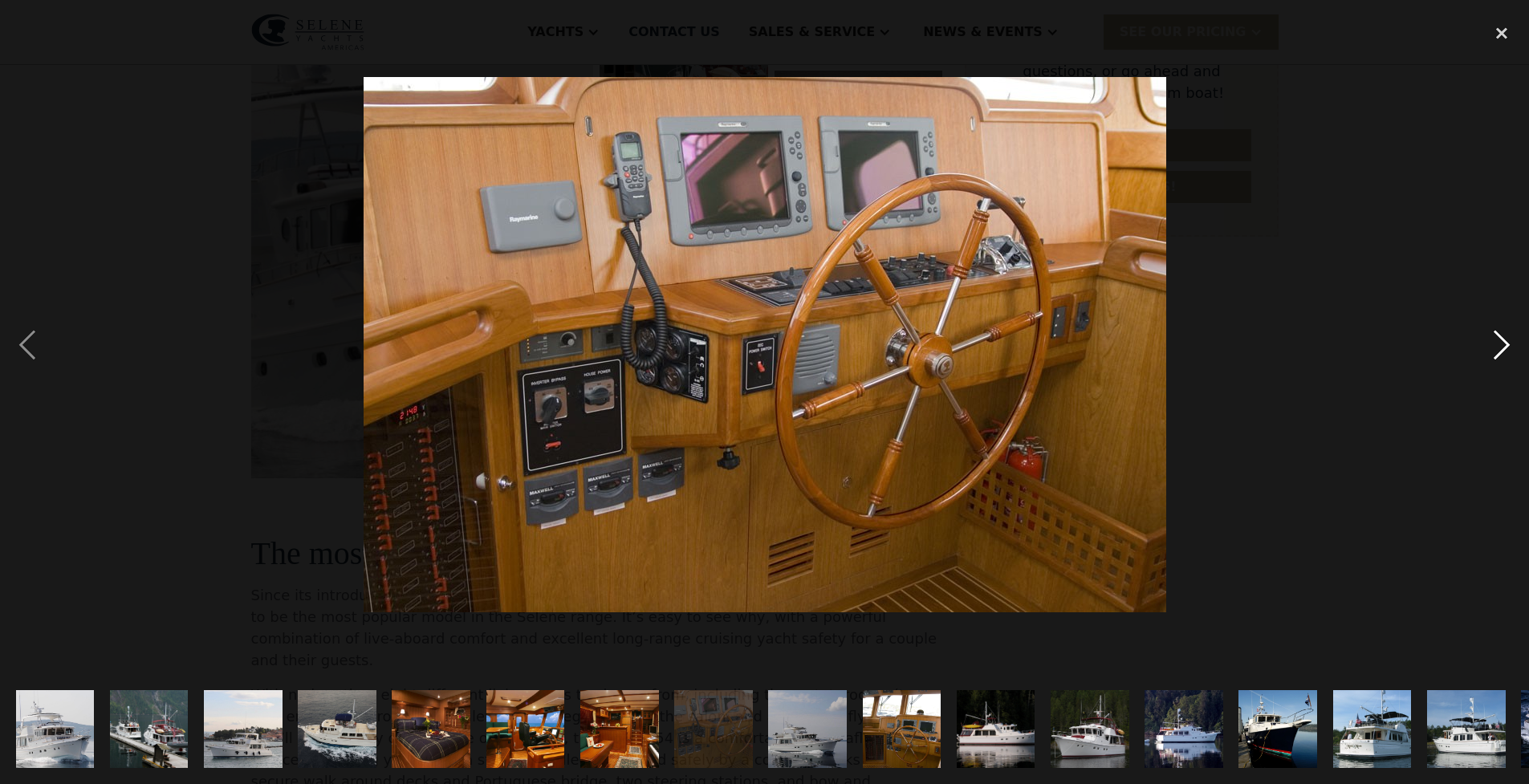
click at [1497, 340] on div "next image" at bounding box center [1501, 345] width 55 height 659
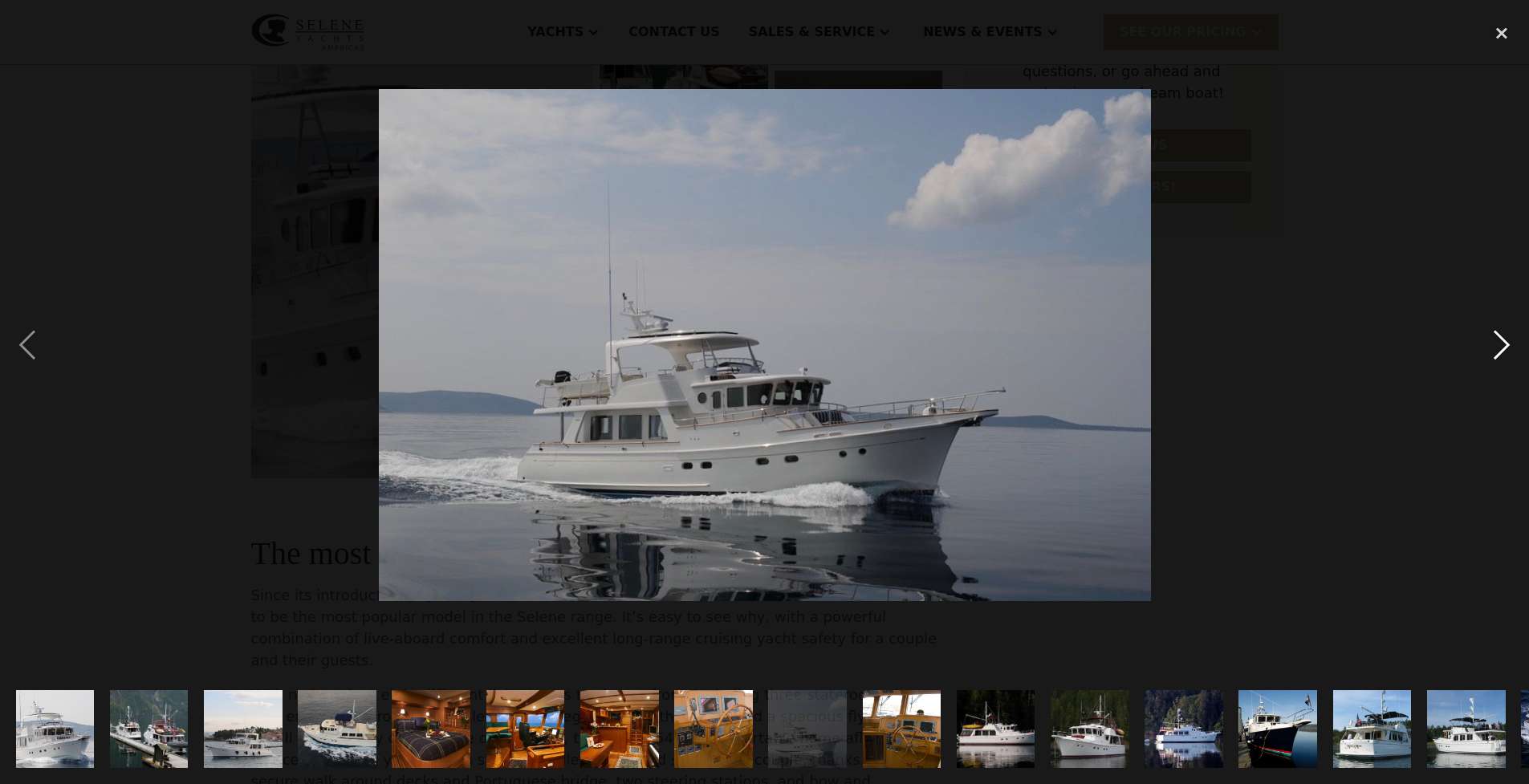
click at [1497, 348] on div "next image" at bounding box center [1501, 345] width 55 height 659
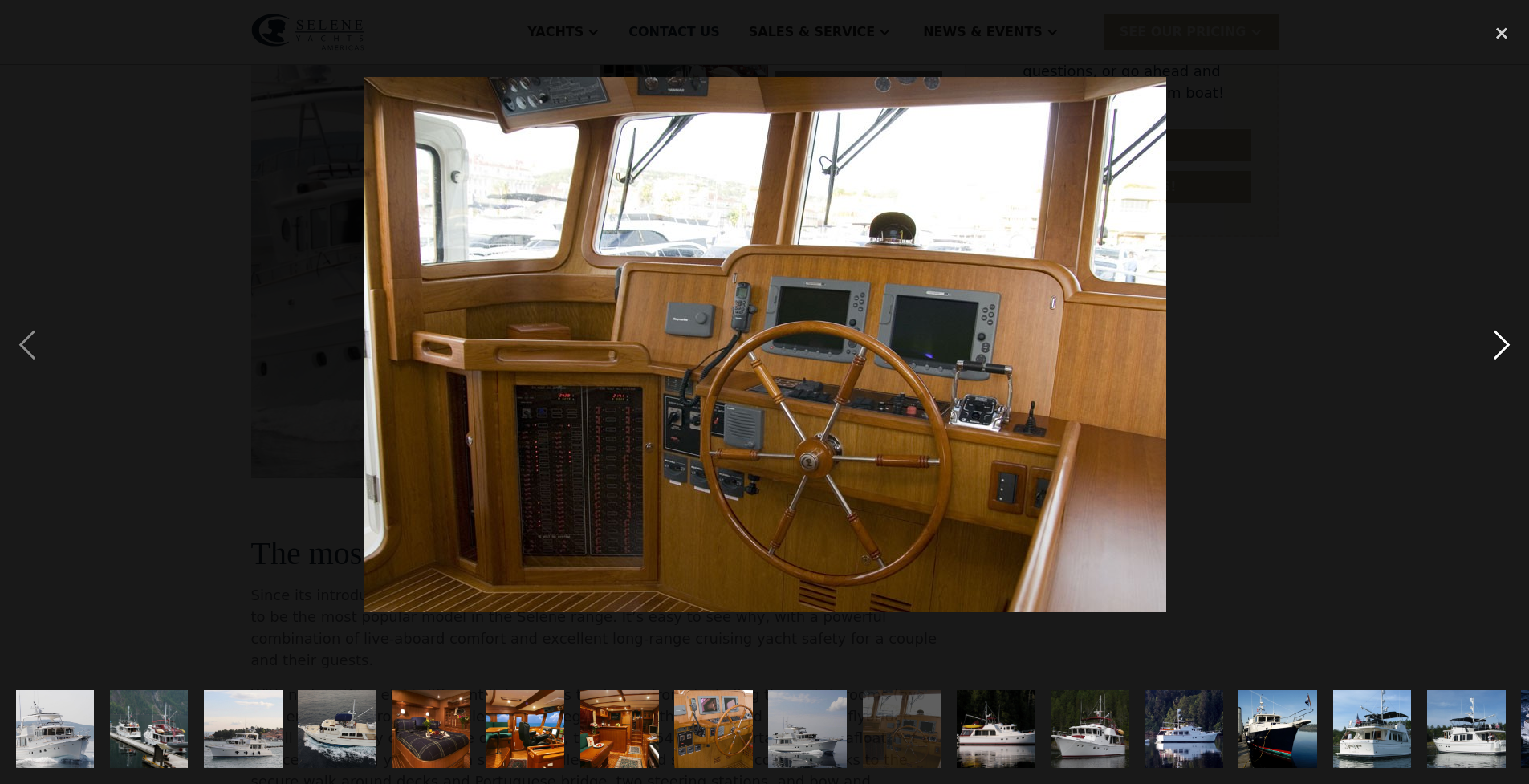
click at [1494, 352] on div "next image" at bounding box center [1501, 345] width 55 height 659
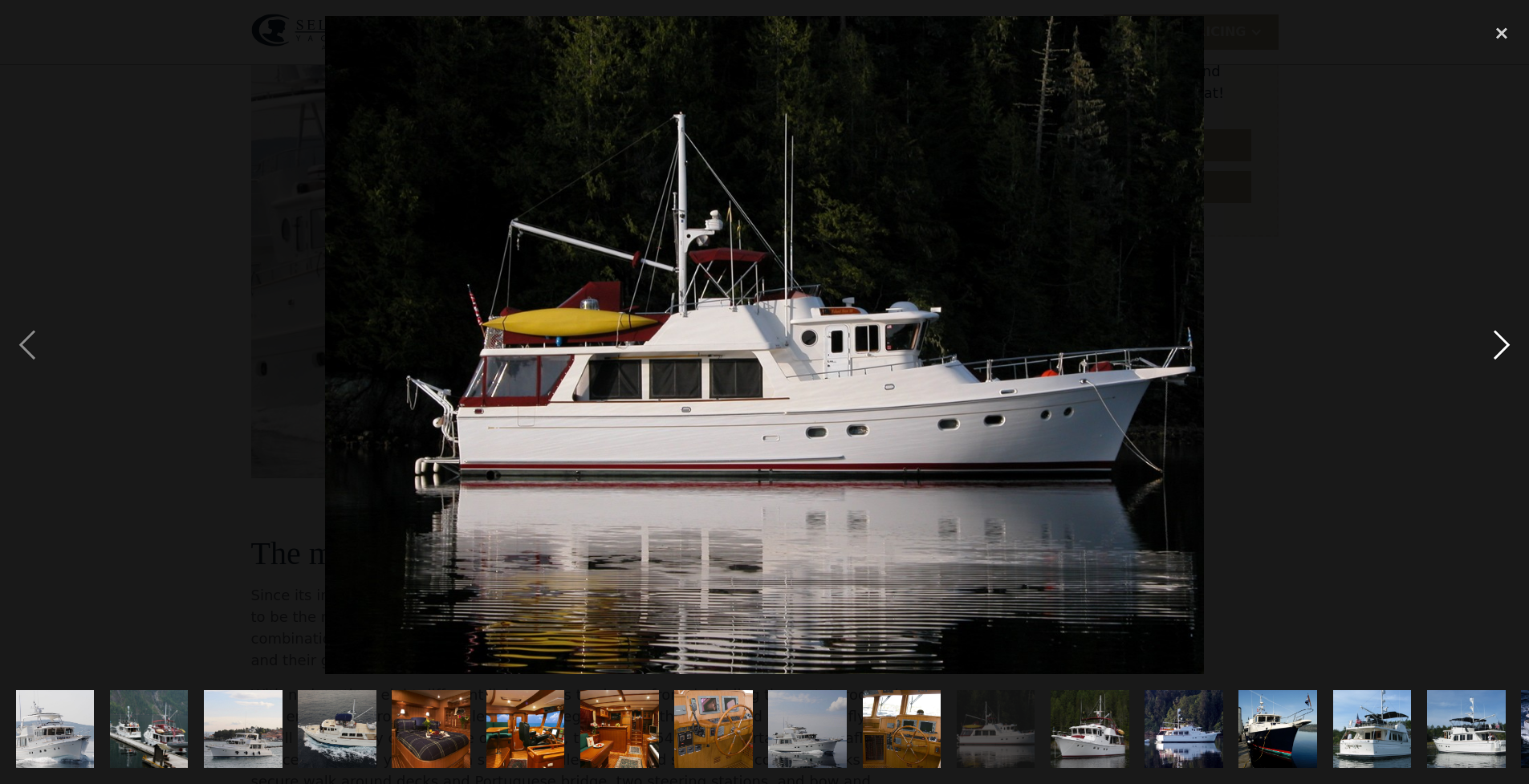
click at [1504, 343] on div "next image" at bounding box center [1501, 345] width 55 height 659
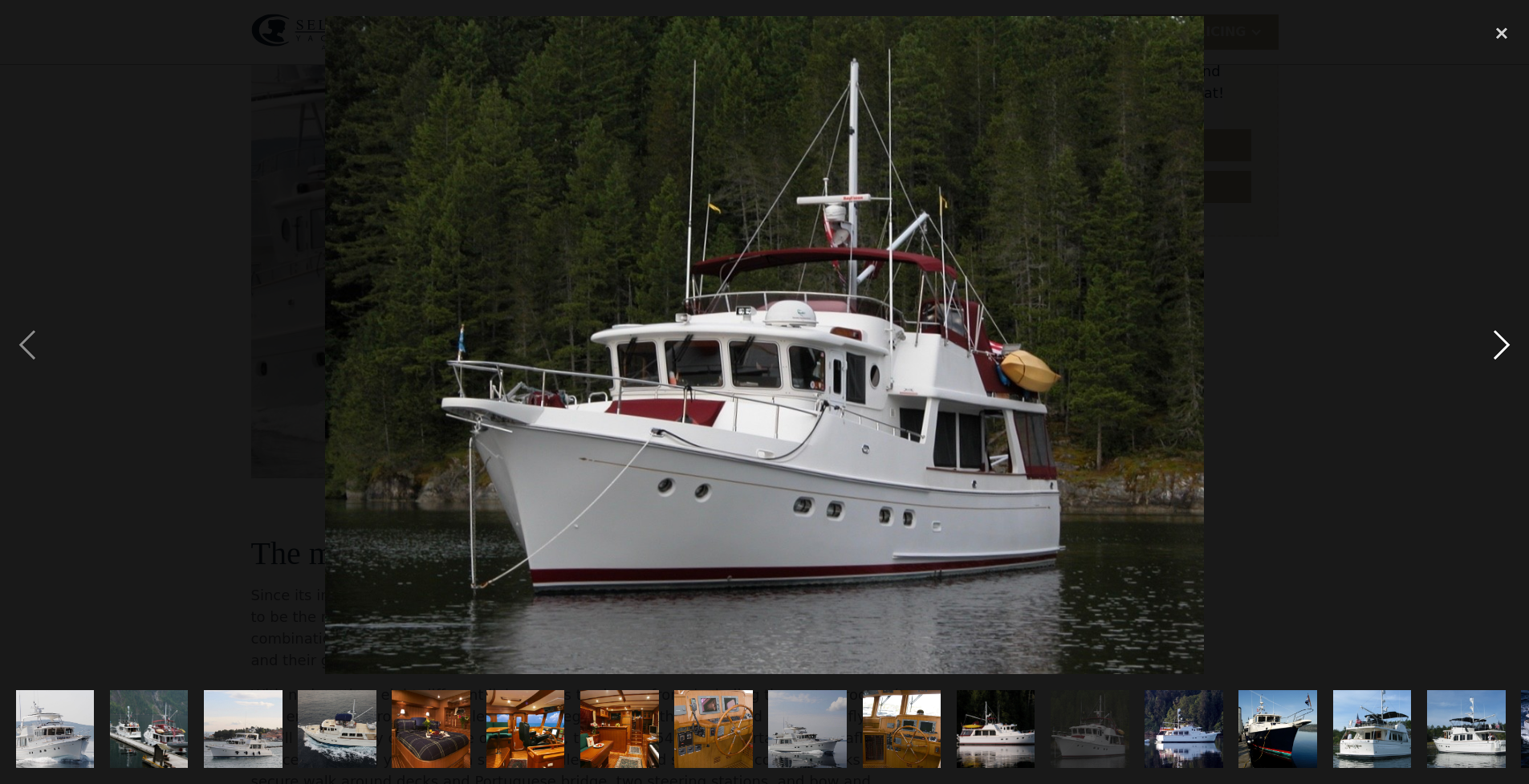
click at [1501, 349] on div "next image" at bounding box center [1501, 345] width 55 height 659
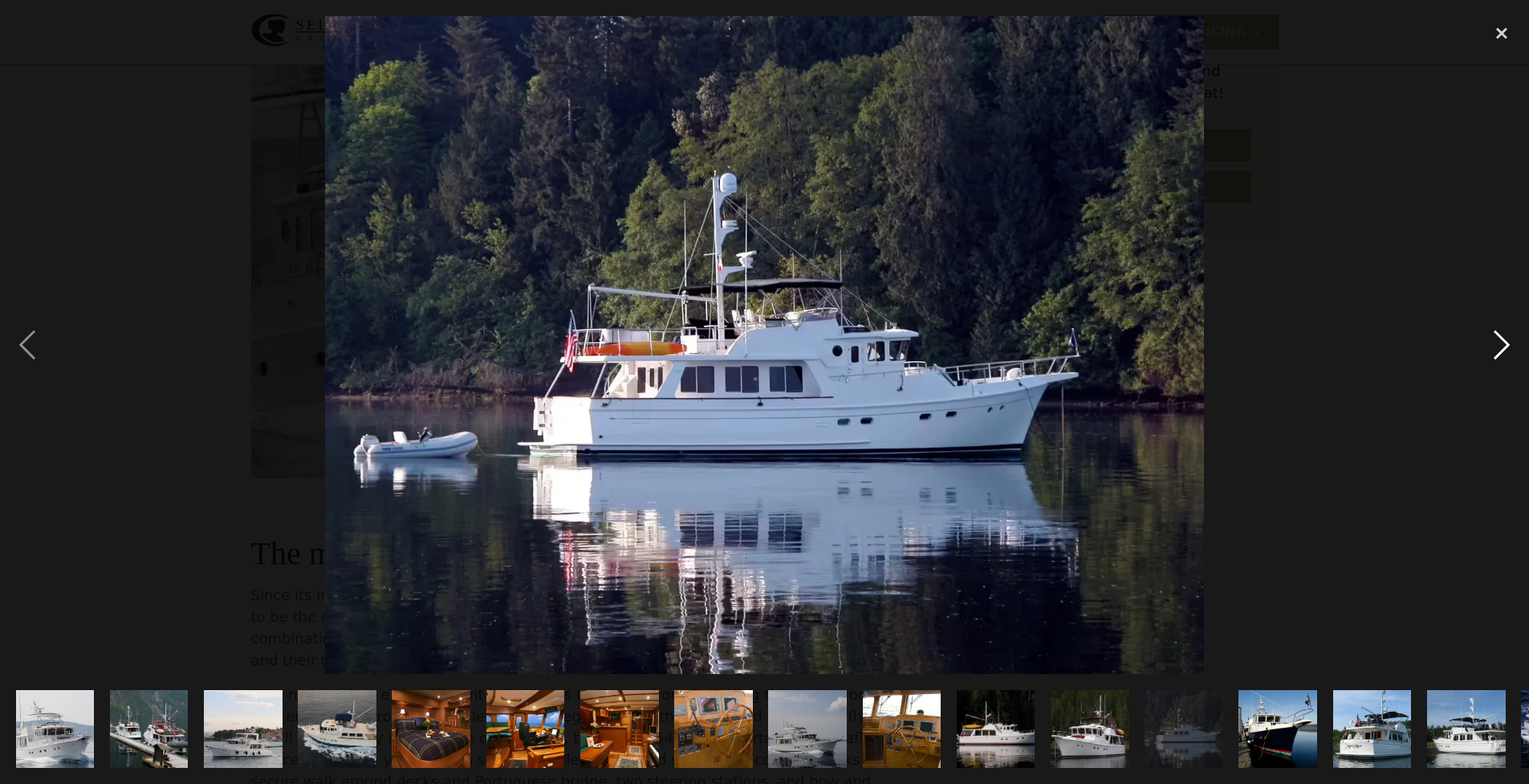
click at [1498, 347] on div "next image" at bounding box center [1501, 345] width 55 height 659
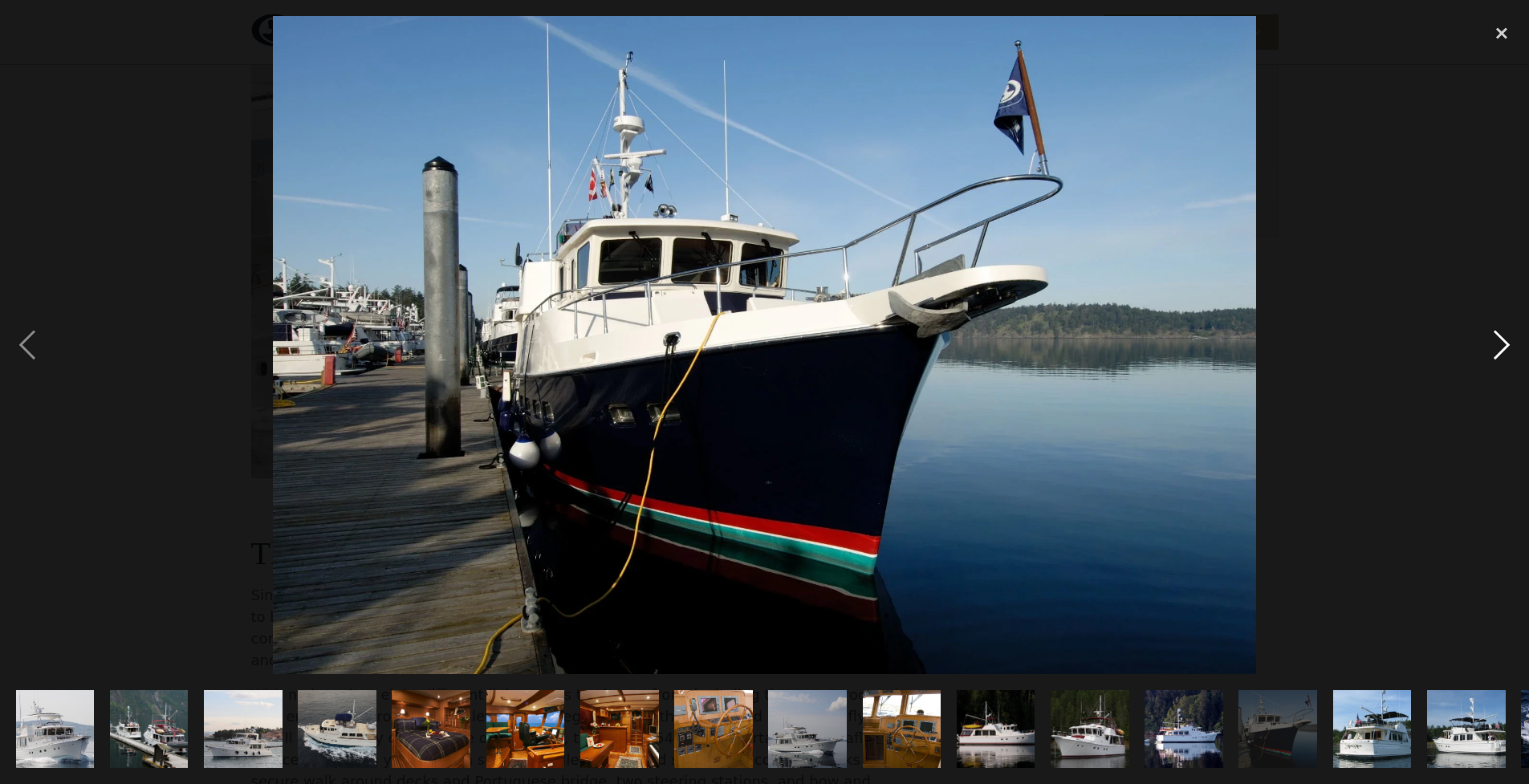
click at [1498, 346] on div "next image" at bounding box center [1501, 345] width 55 height 659
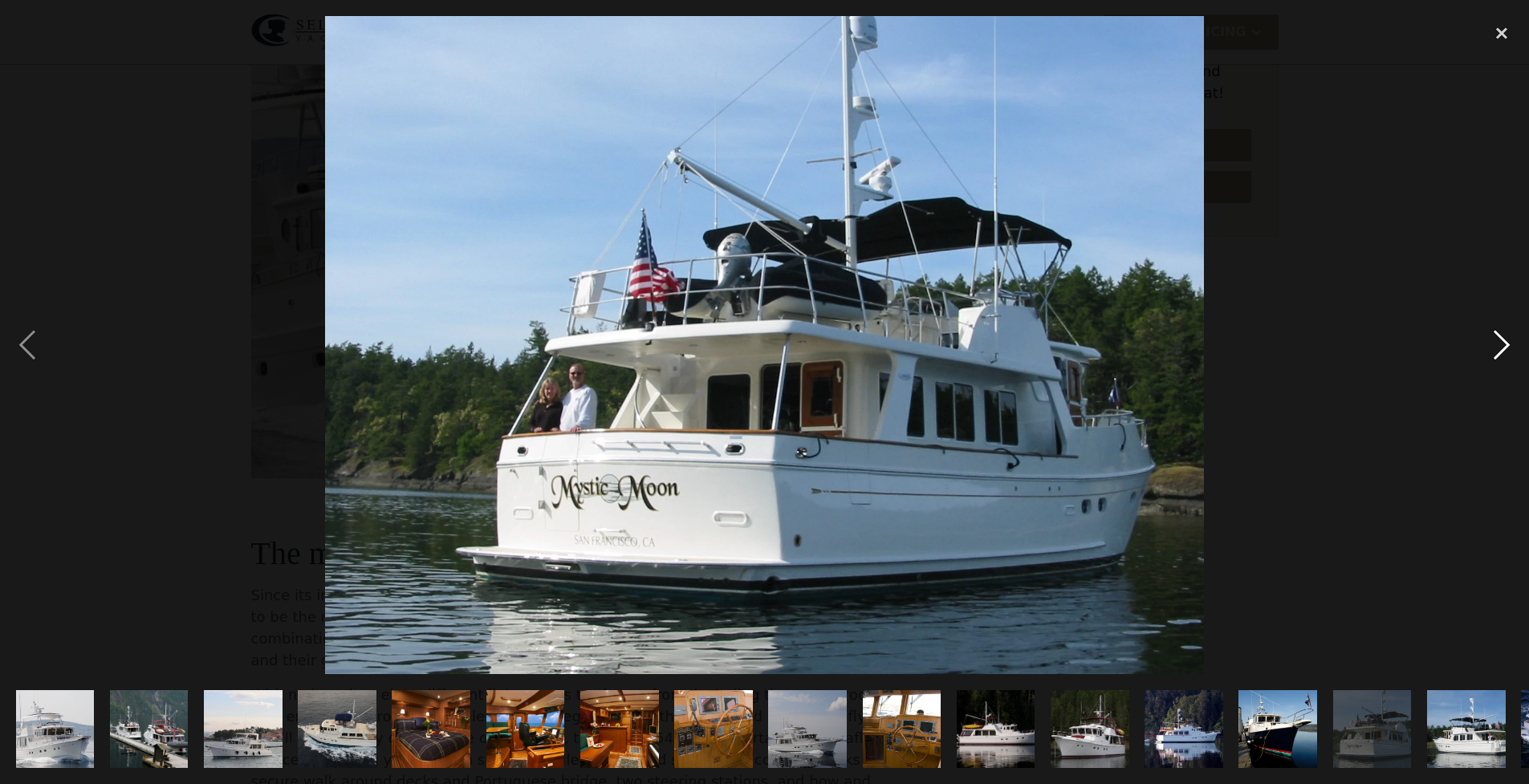
click at [1498, 347] on div "next image" at bounding box center [1501, 345] width 55 height 659
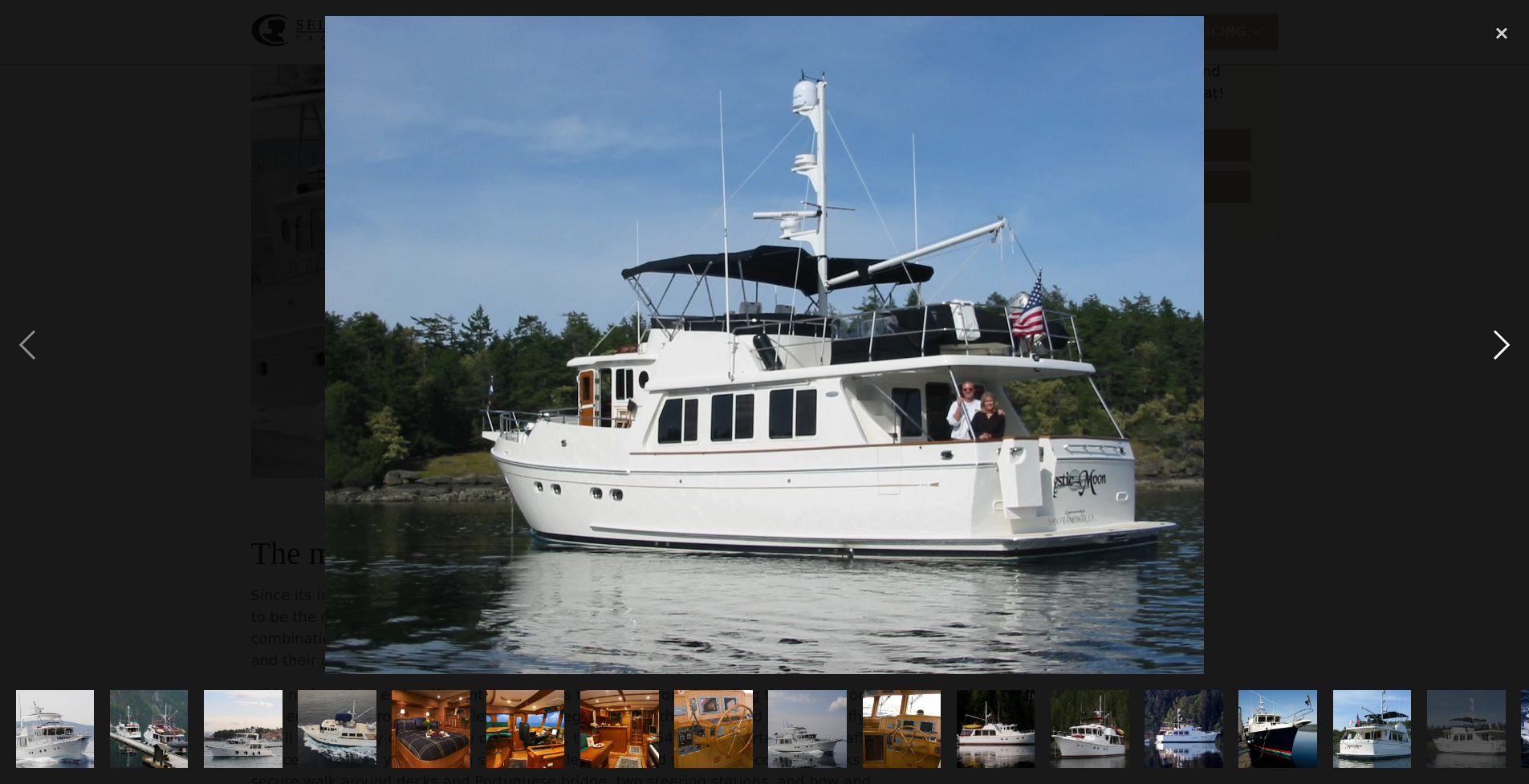
click at [1498, 347] on div "next image" at bounding box center [1501, 345] width 55 height 659
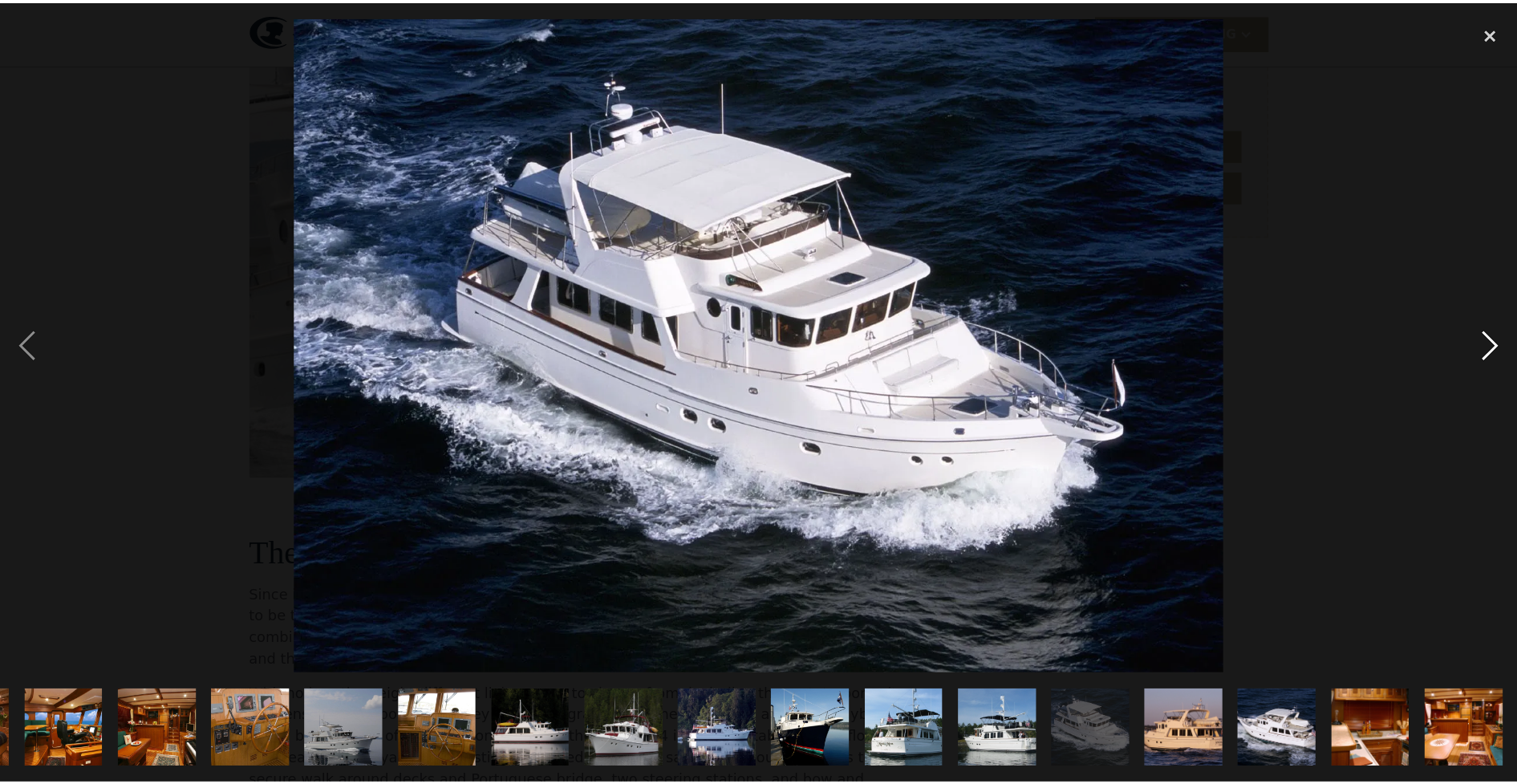
scroll to position [0, 462]
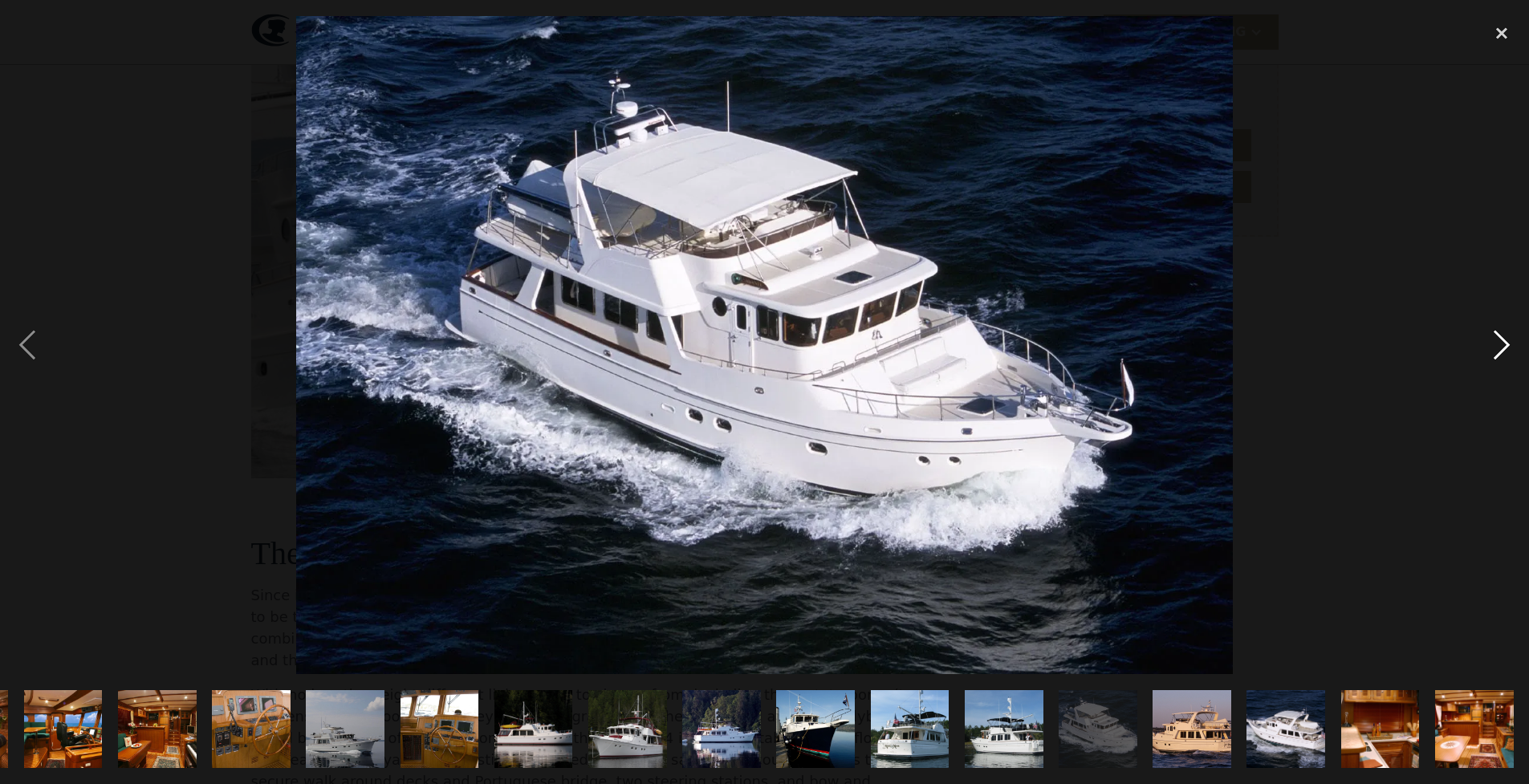
click at [1497, 346] on div "next image" at bounding box center [1501, 345] width 55 height 659
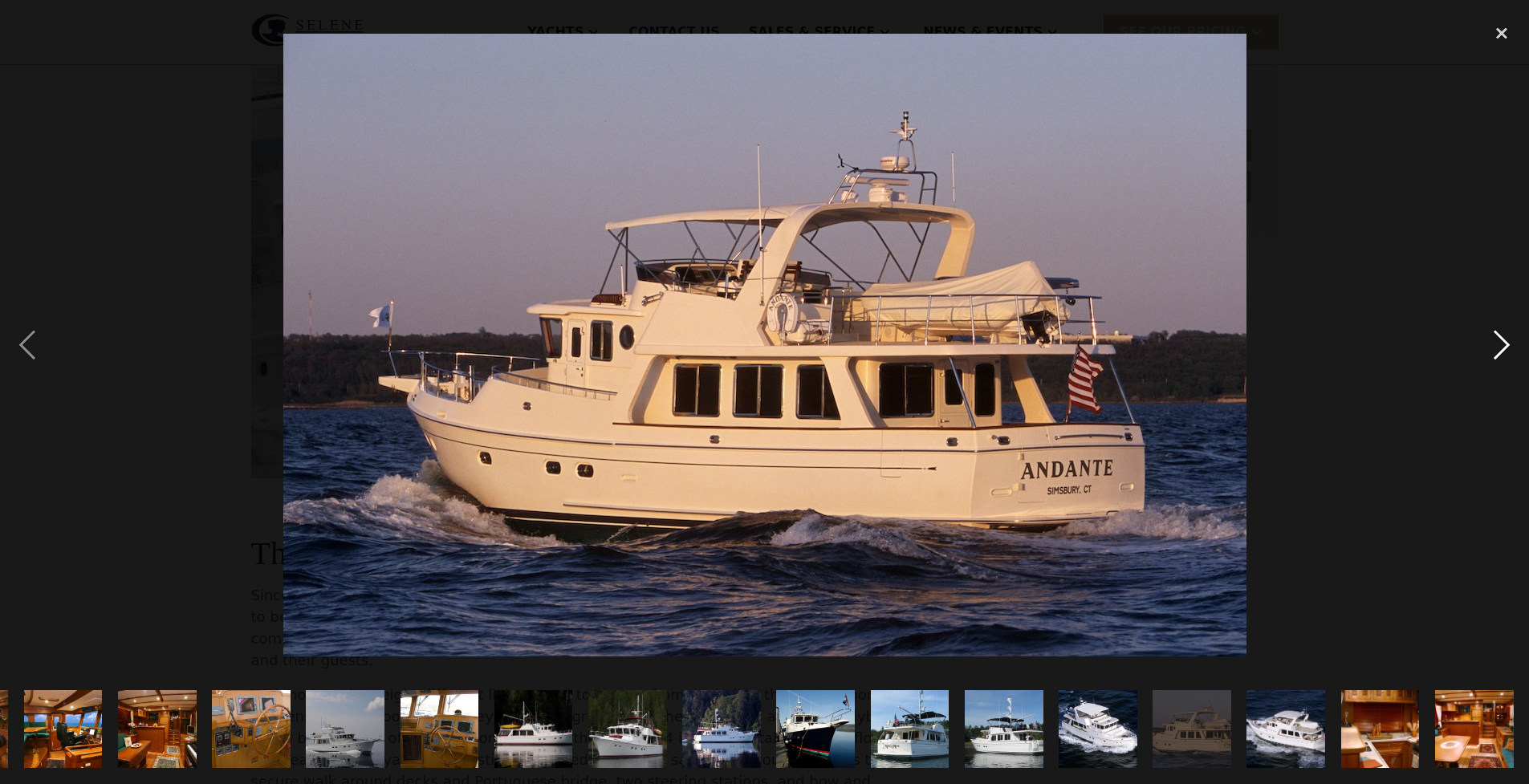
click at [1502, 343] on div "next image" at bounding box center [1501, 345] width 55 height 659
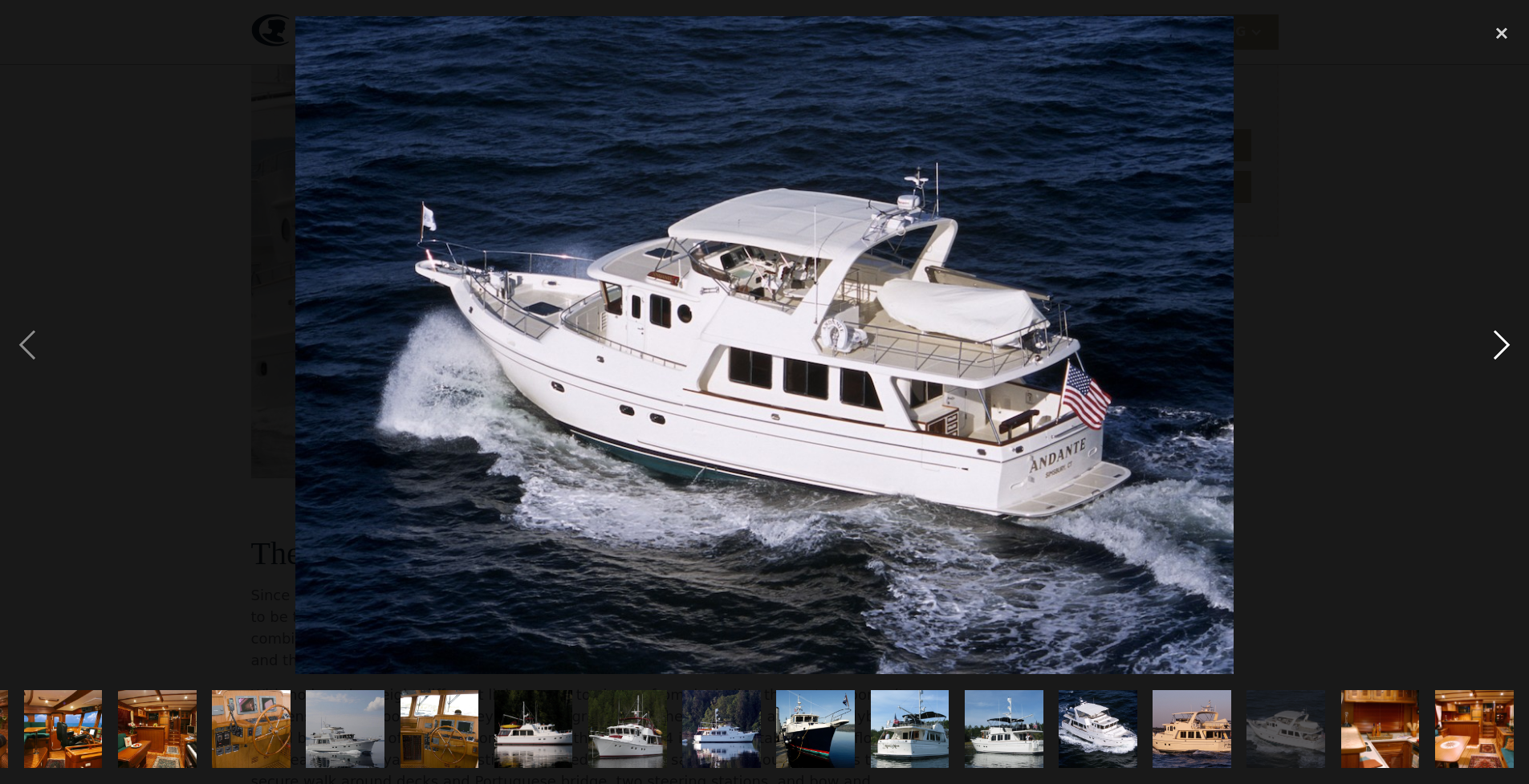
click at [1497, 340] on div "next image" at bounding box center [1501, 345] width 55 height 659
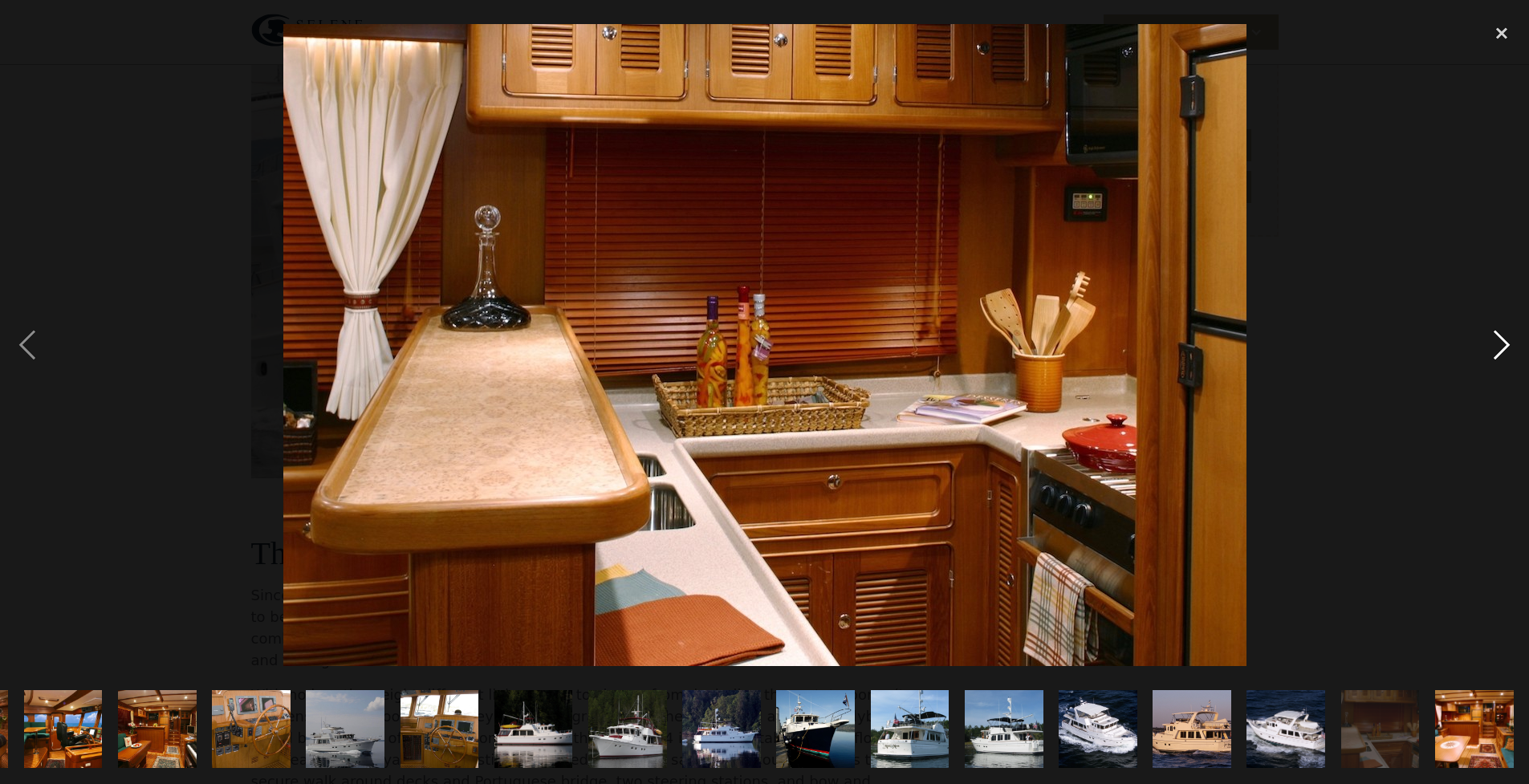
click at [1490, 336] on div "next image" at bounding box center [1501, 345] width 55 height 659
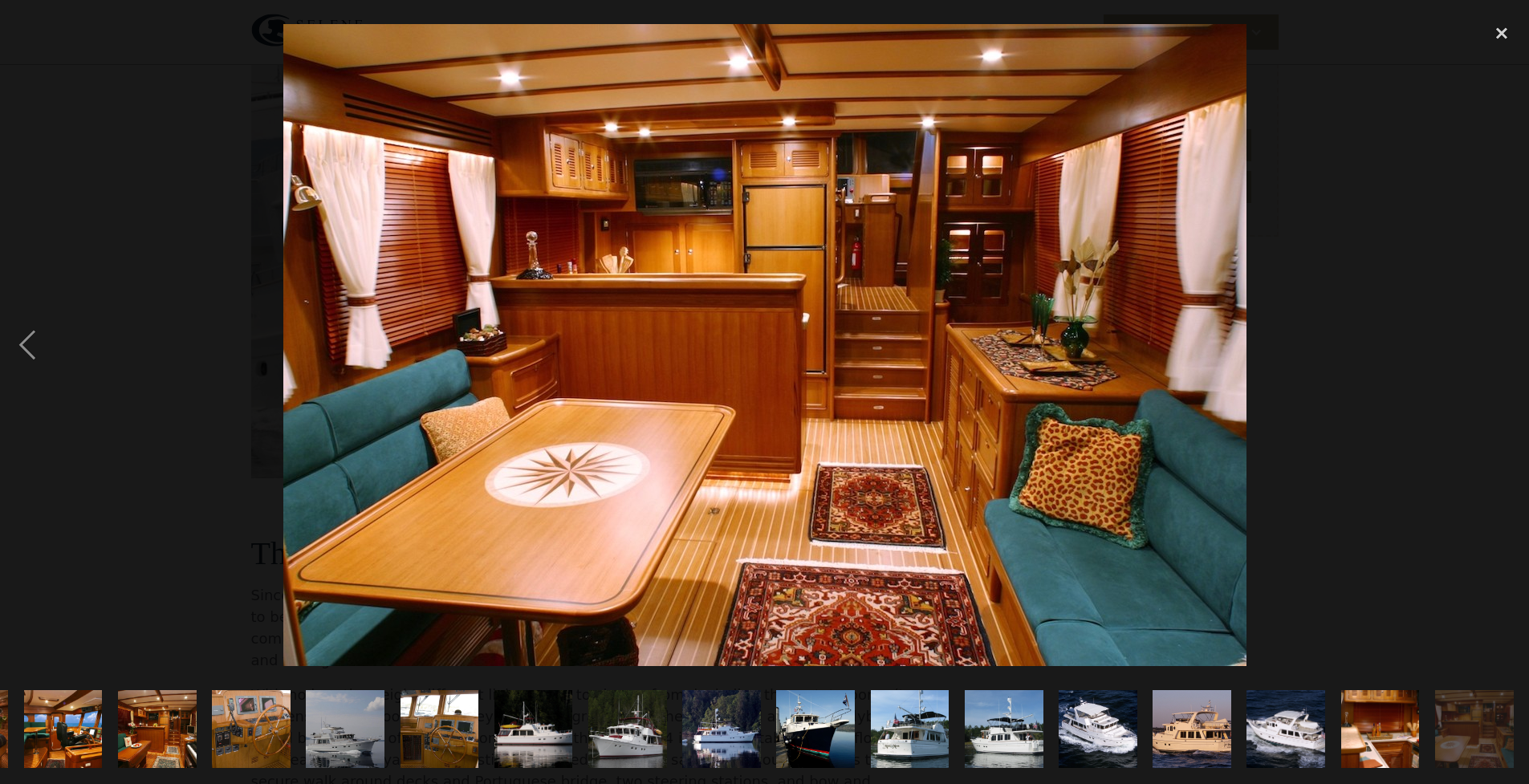
click at [1488, 333] on div "next image" at bounding box center [1501, 345] width 55 height 659
click at [1499, 32] on div "close lightbox" at bounding box center [1501, 34] width 55 height 36
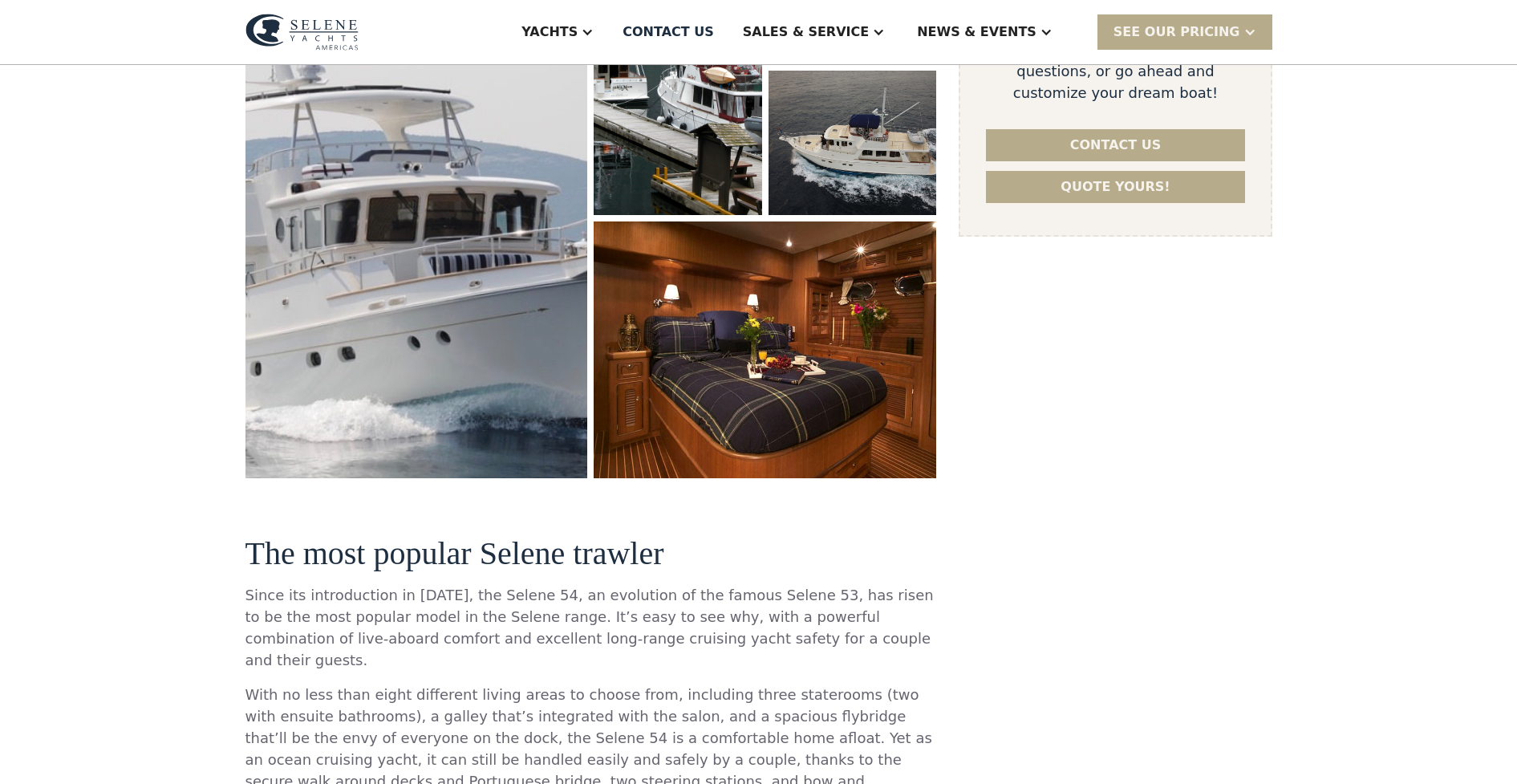
scroll to position [0, 0]
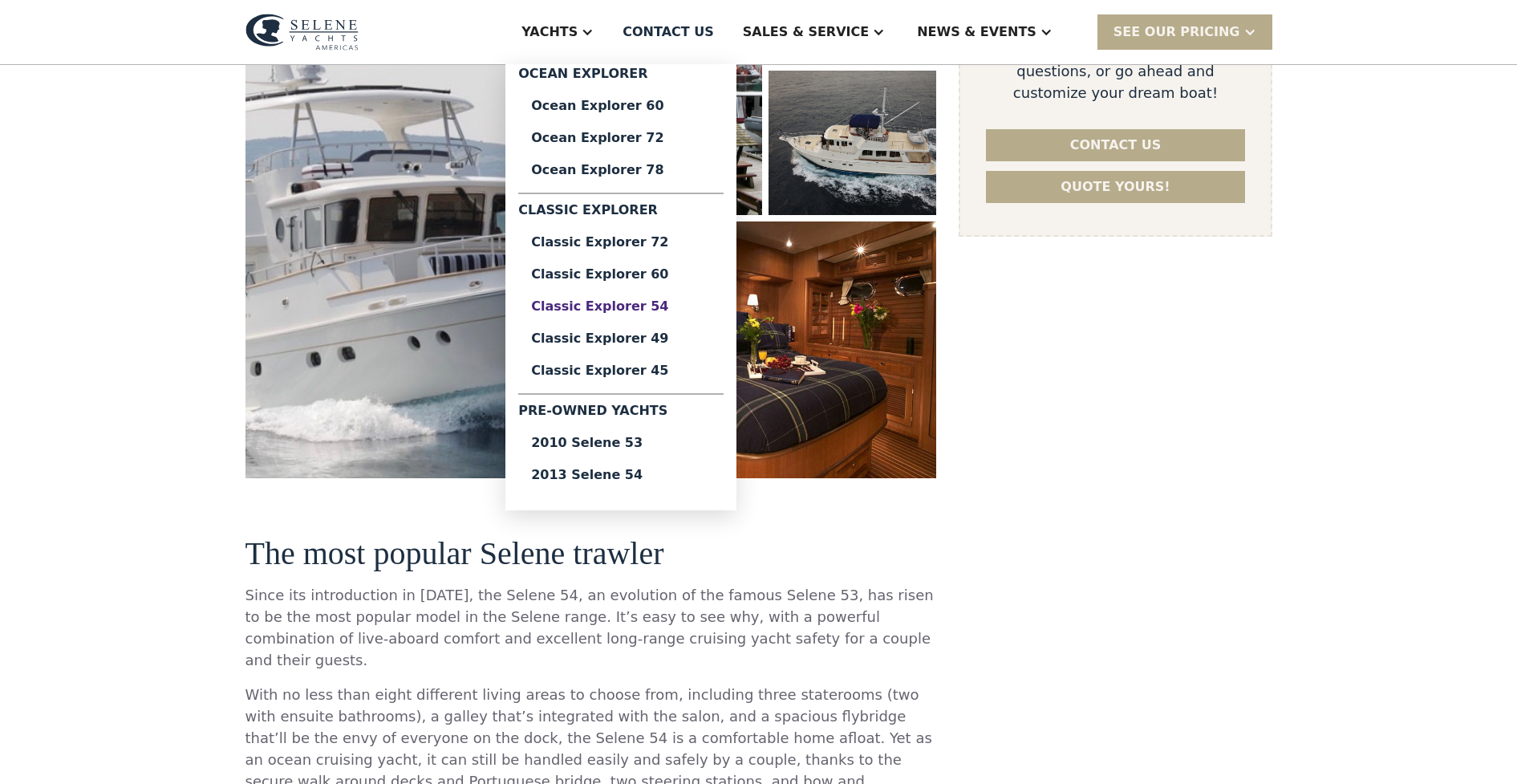
click at [690, 309] on div "Classic Explorer 54" at bounding box center [621, 306] width 179 height 13
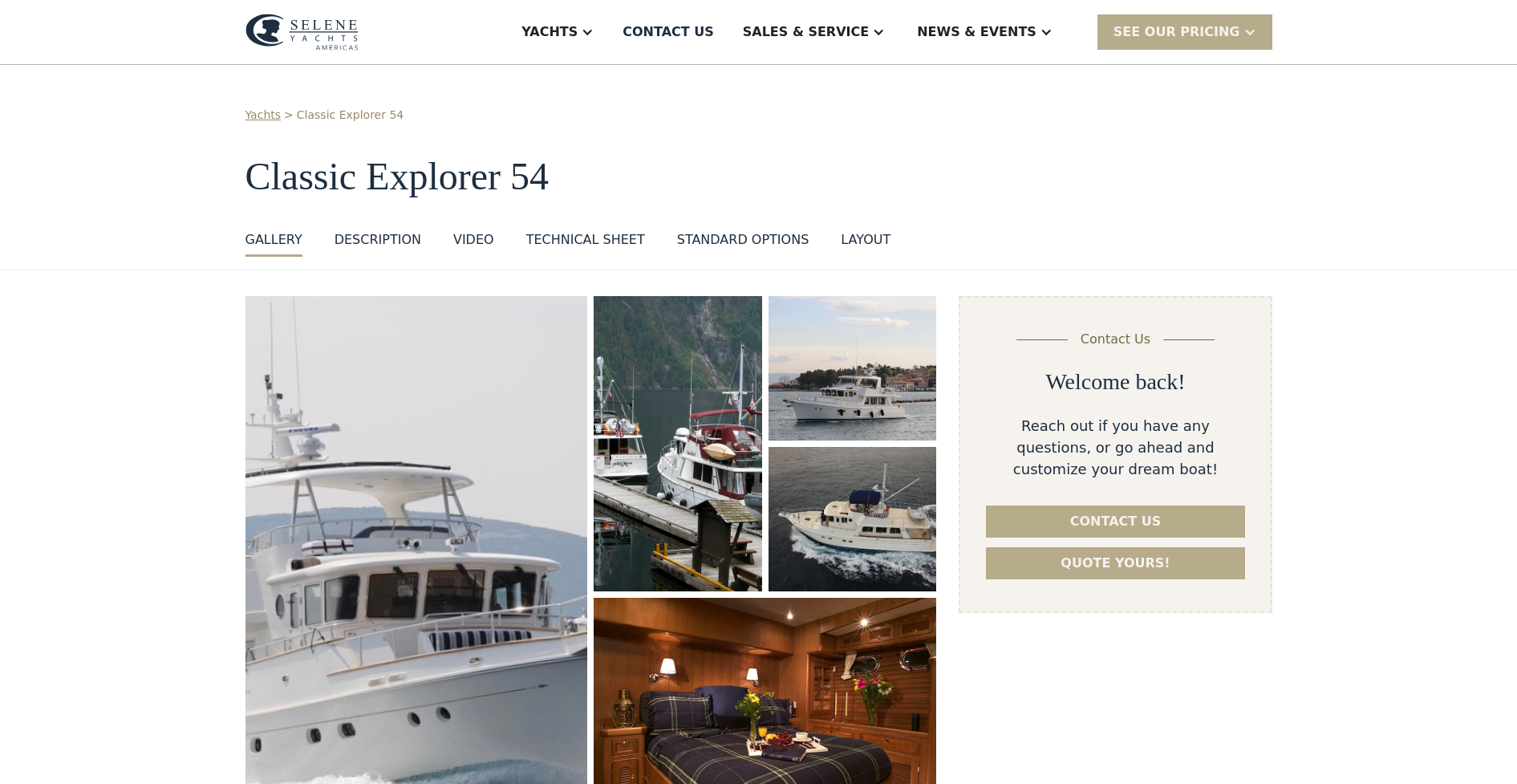
click at [809, 743] on img "open lightbox" at bounding box center [765, 726] width 356 height 266
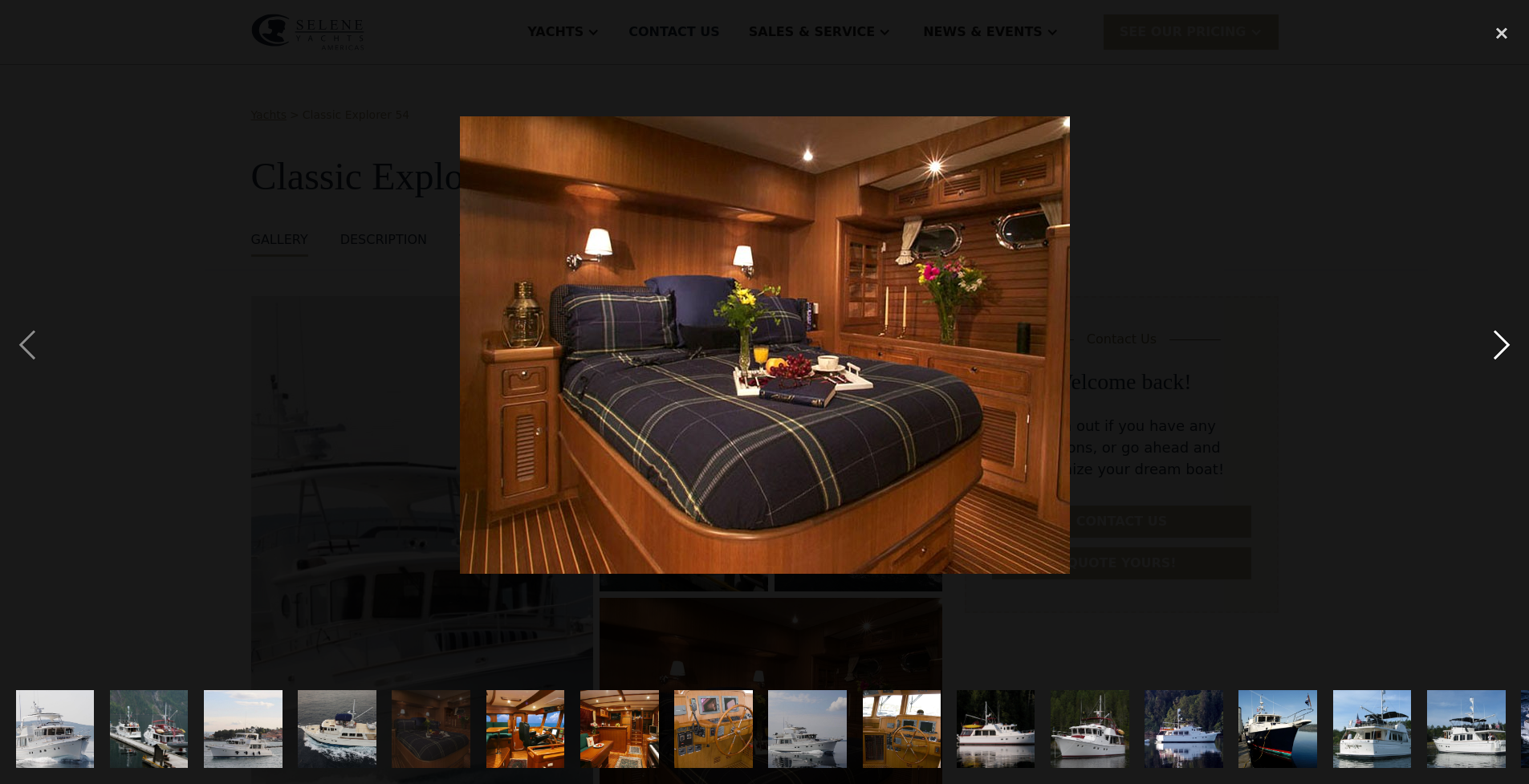
click at [1488, 346] on div "next image" at bounding box center [1501, 345] width 55 height 659
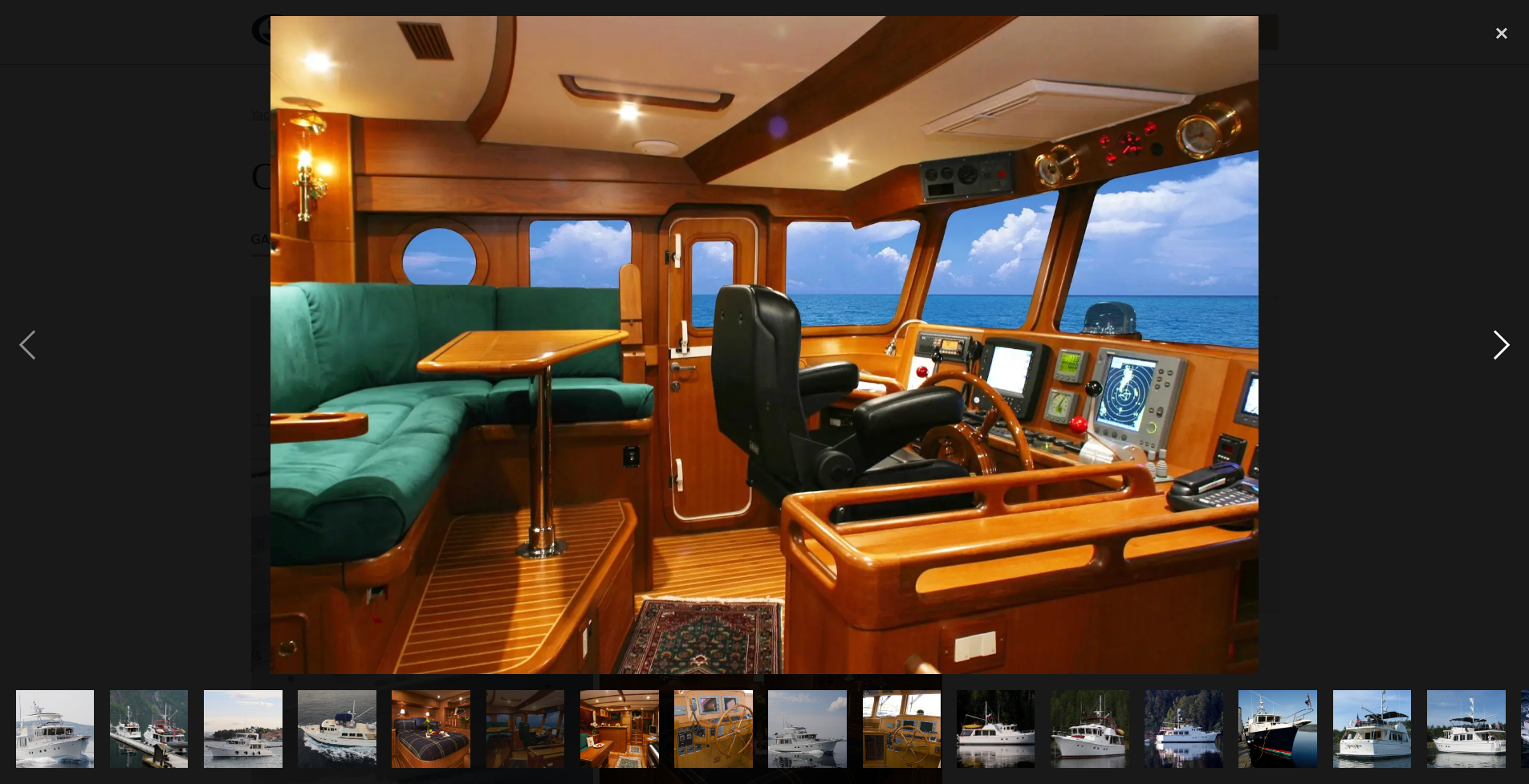
click at [1488, 346] on div "next image" at bounding box center [1501, 345] width 55 height 659
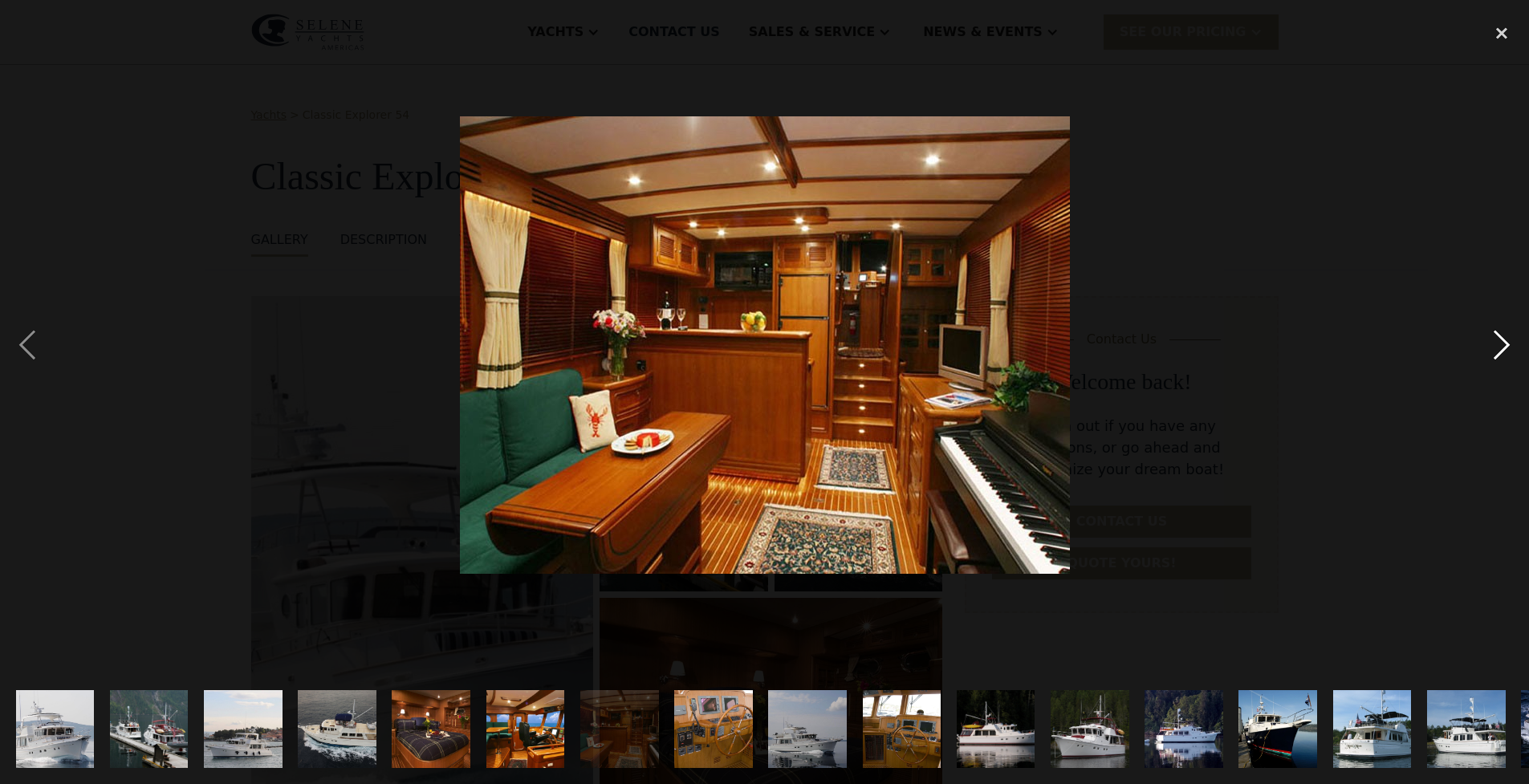
click at [1487, 346] on div "next image" at bounding box center [1501, 345] width 55 height 659
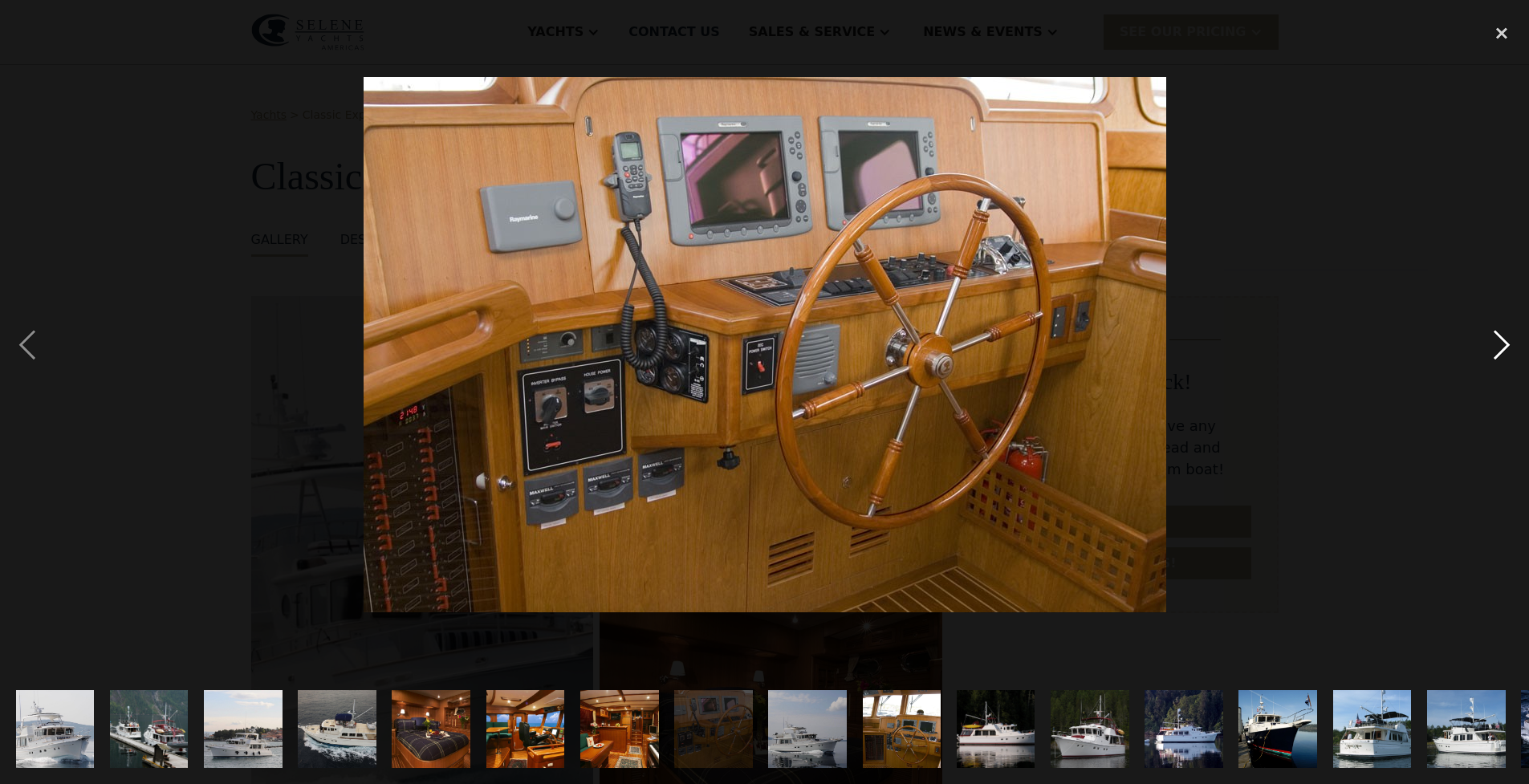
click at [1487, 346] on div "next image" at bounding box center [1501, 345] width 55 height 659
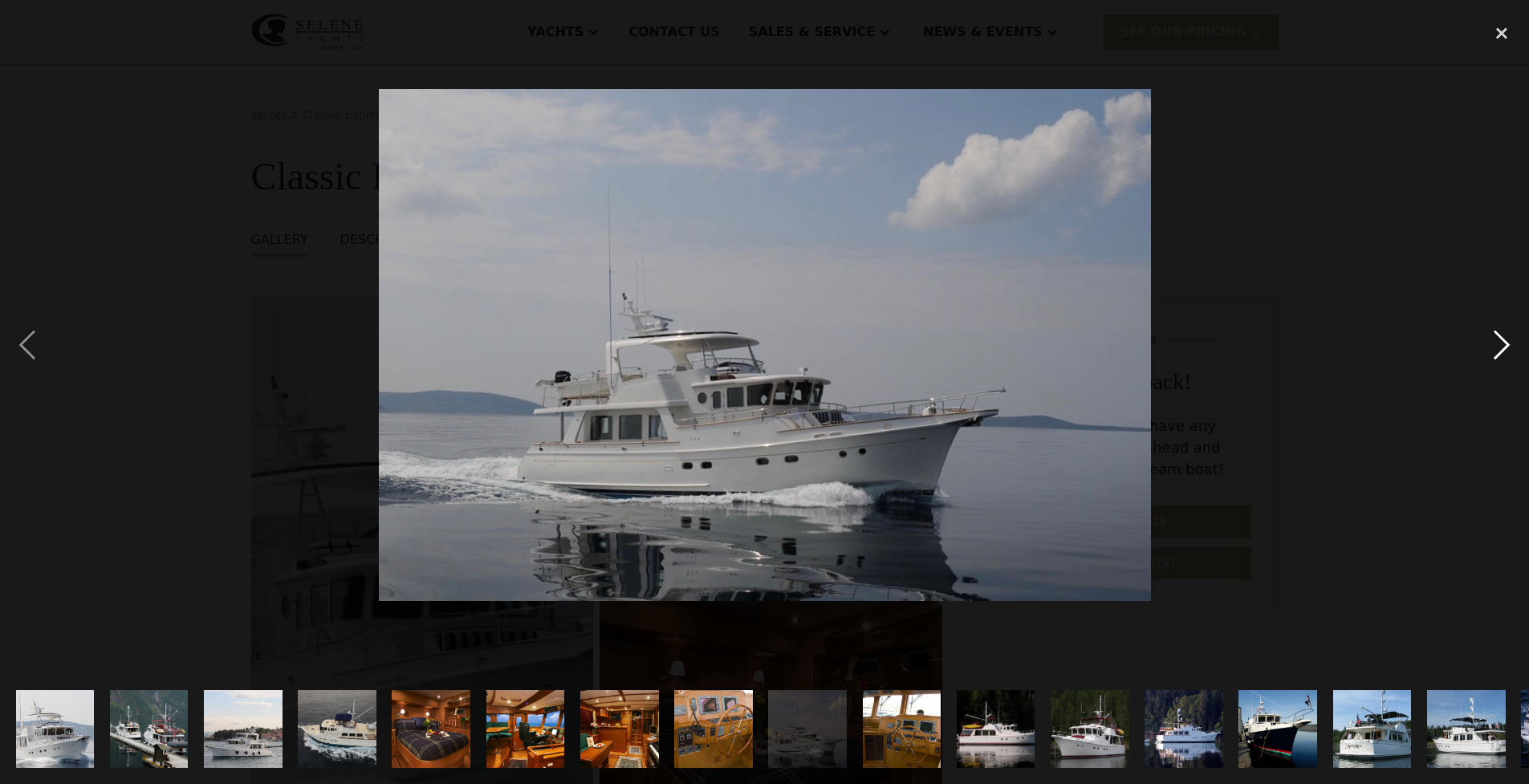
click at [1487, 346] on div "next image" at bounding box center [1501, 345] width 55 height 659
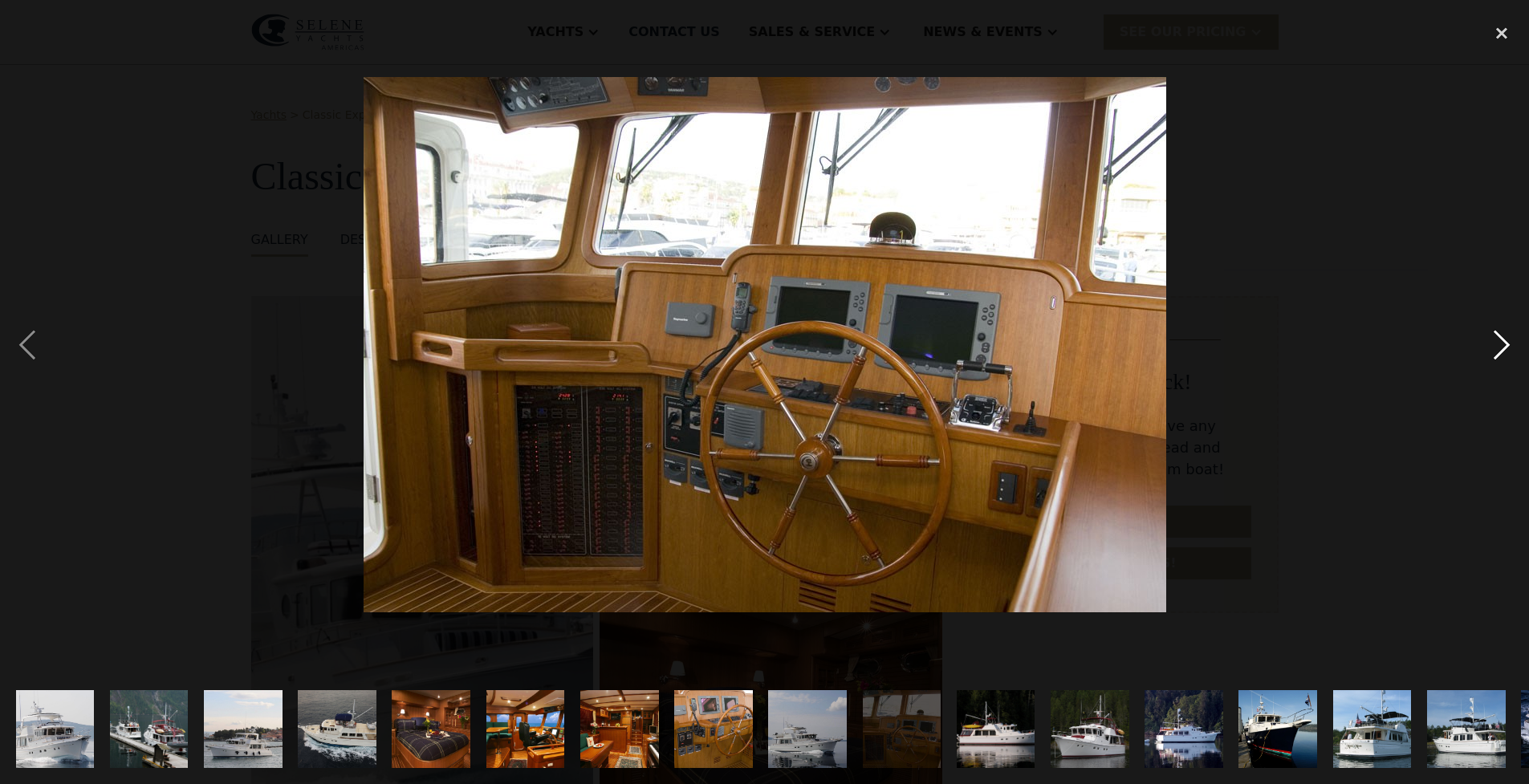
click at [1486, 346] on div "next image" at bounding box center [1501, 345] width 55 height 659
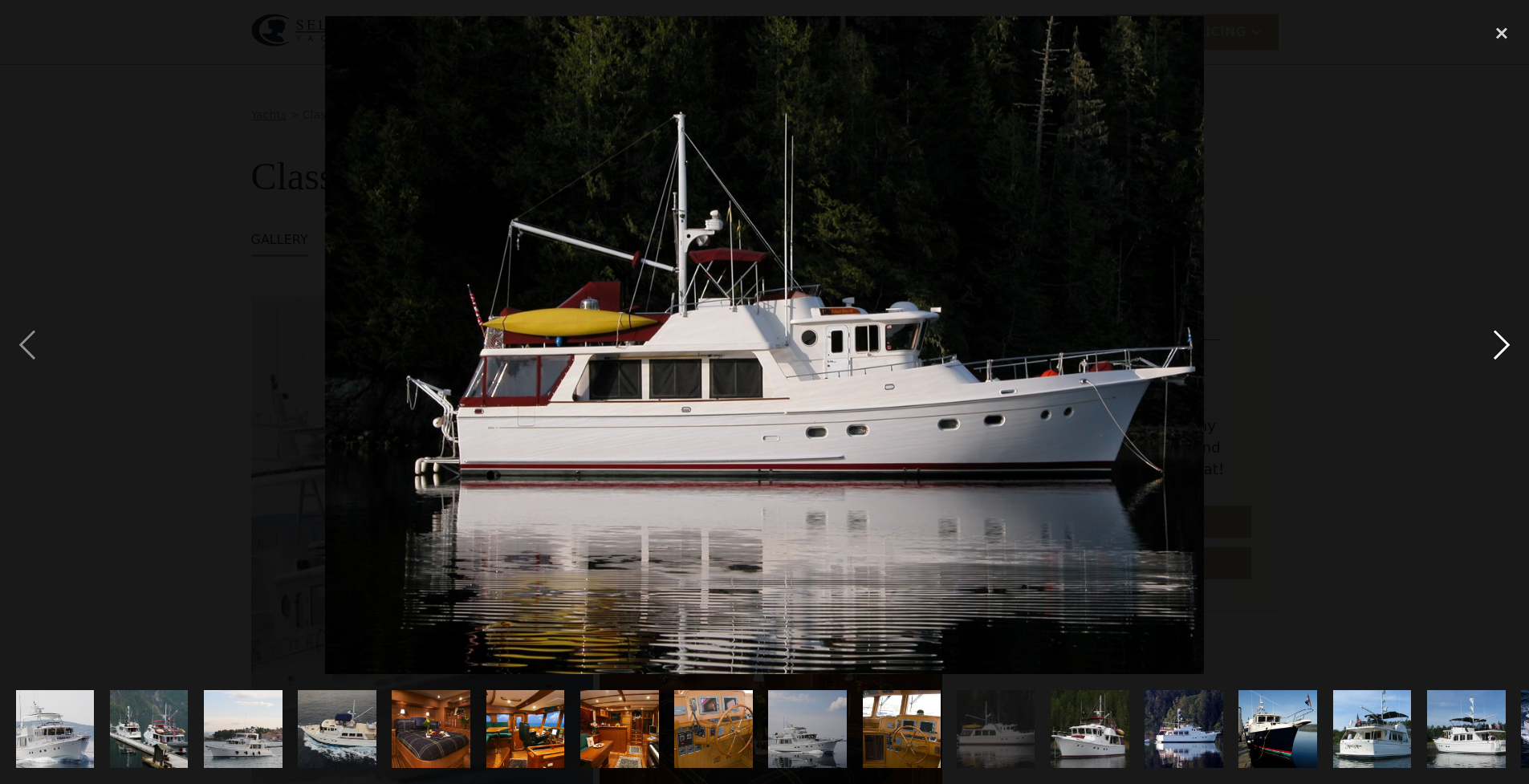
click at [1486, 346] on div "next image" at bounding box center [1501, 345] width 55 height 659
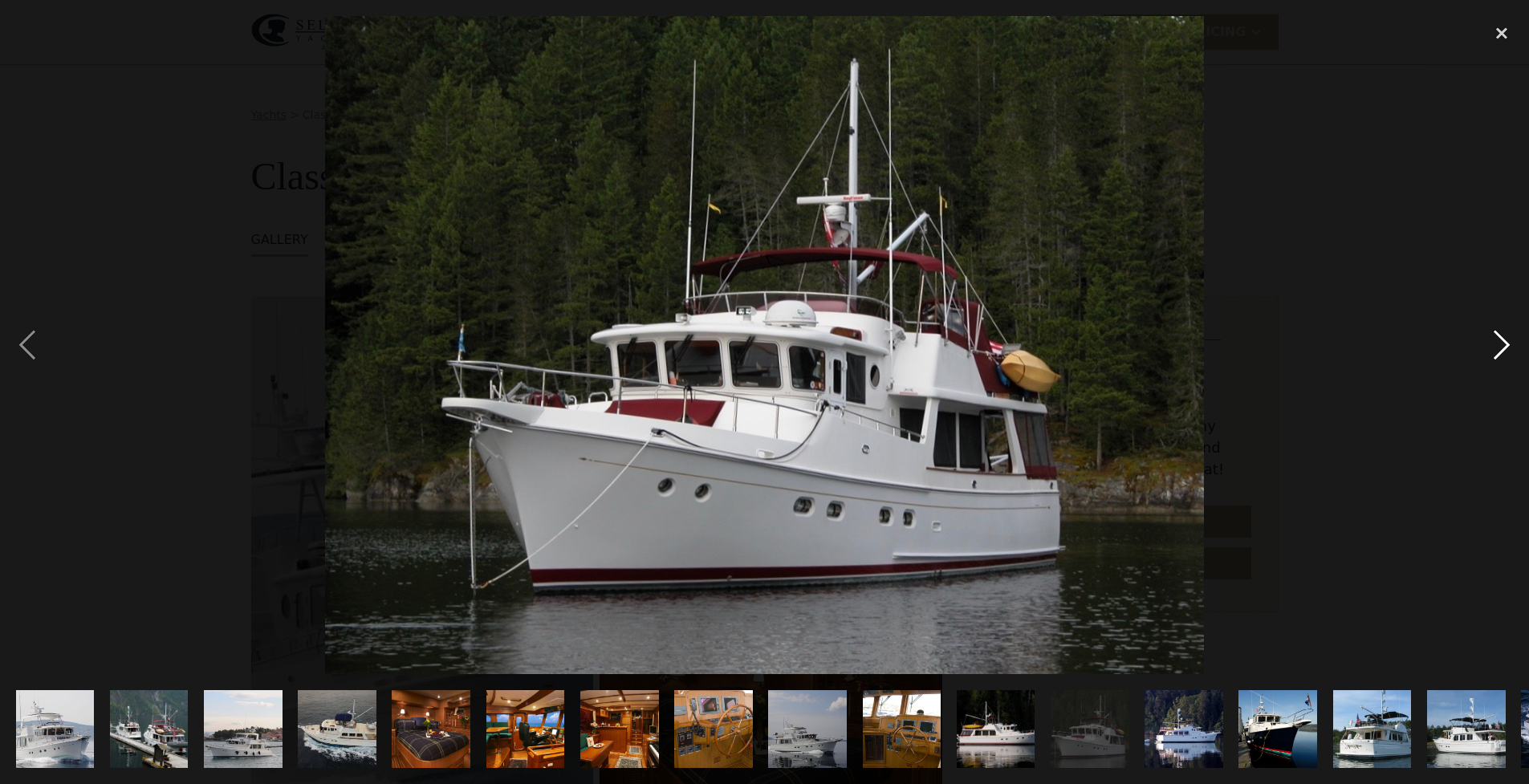
click at [1486, 346] on div "next image" at bounding box center [1501, 345] width 55 height 659
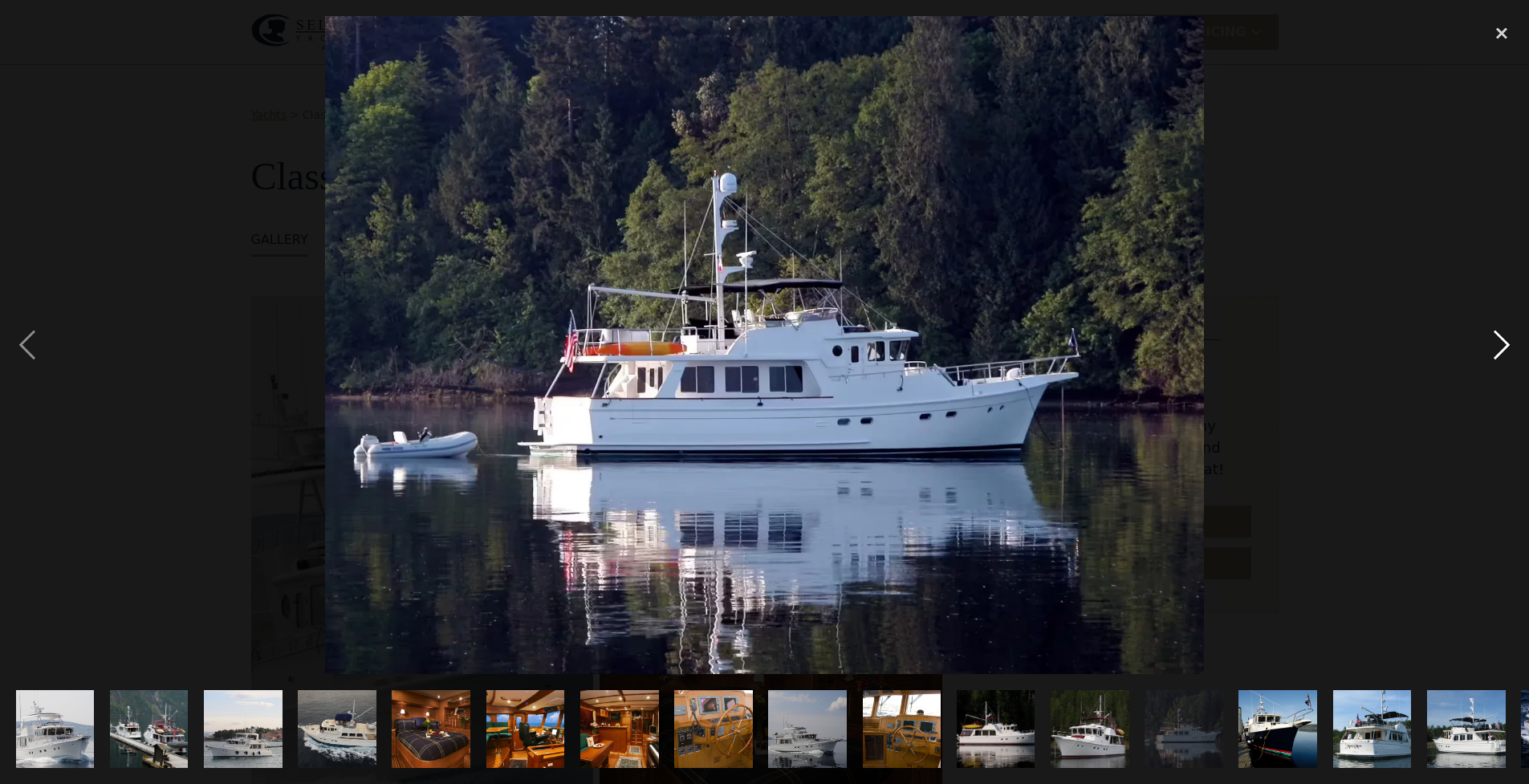
click at [1485, 346] on div "next image" at bounding box center [1501, 345] width 55 height 659
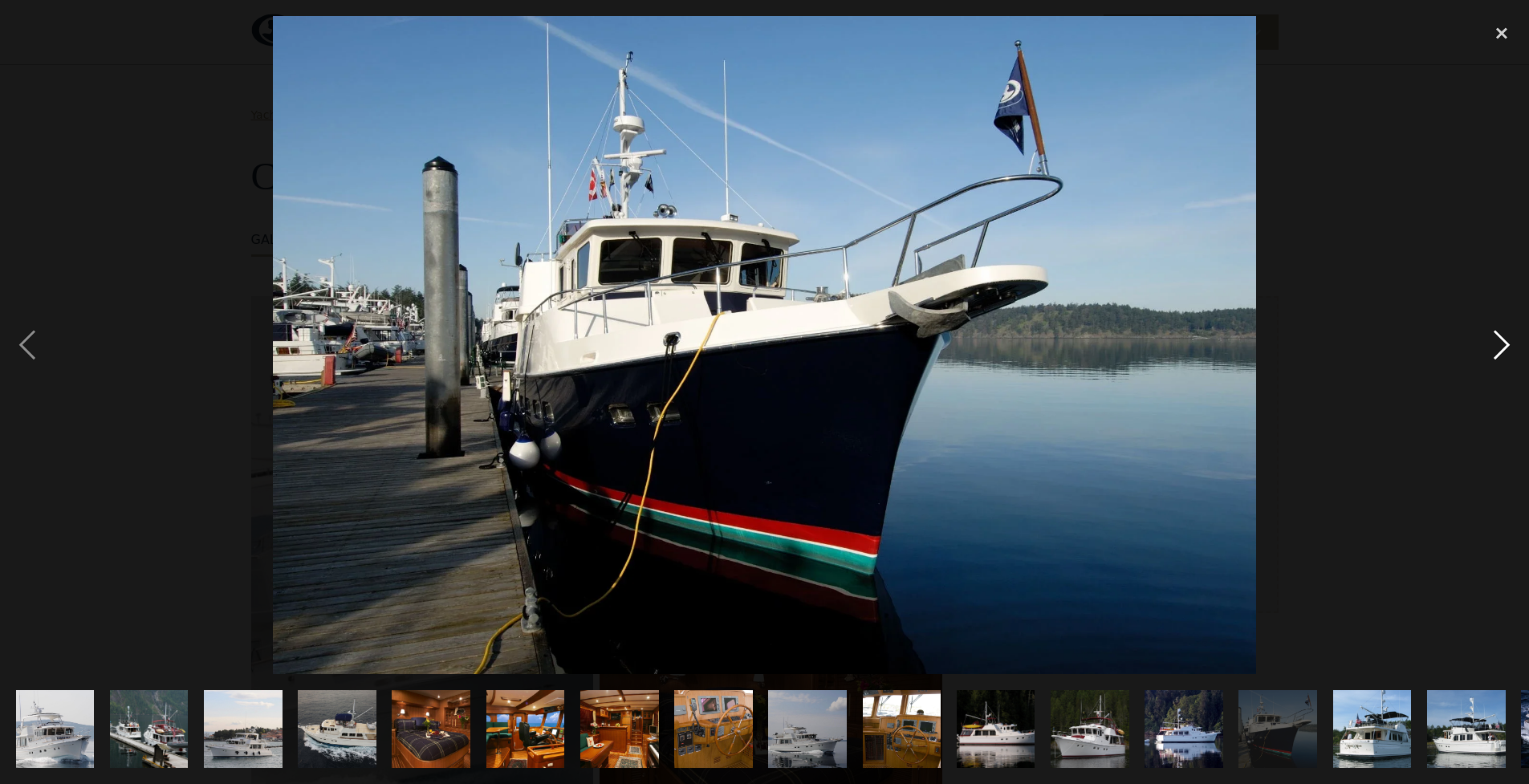
click at [1485, 346] on div "next image" at bounding box center [1501, 345] width 55 height 659
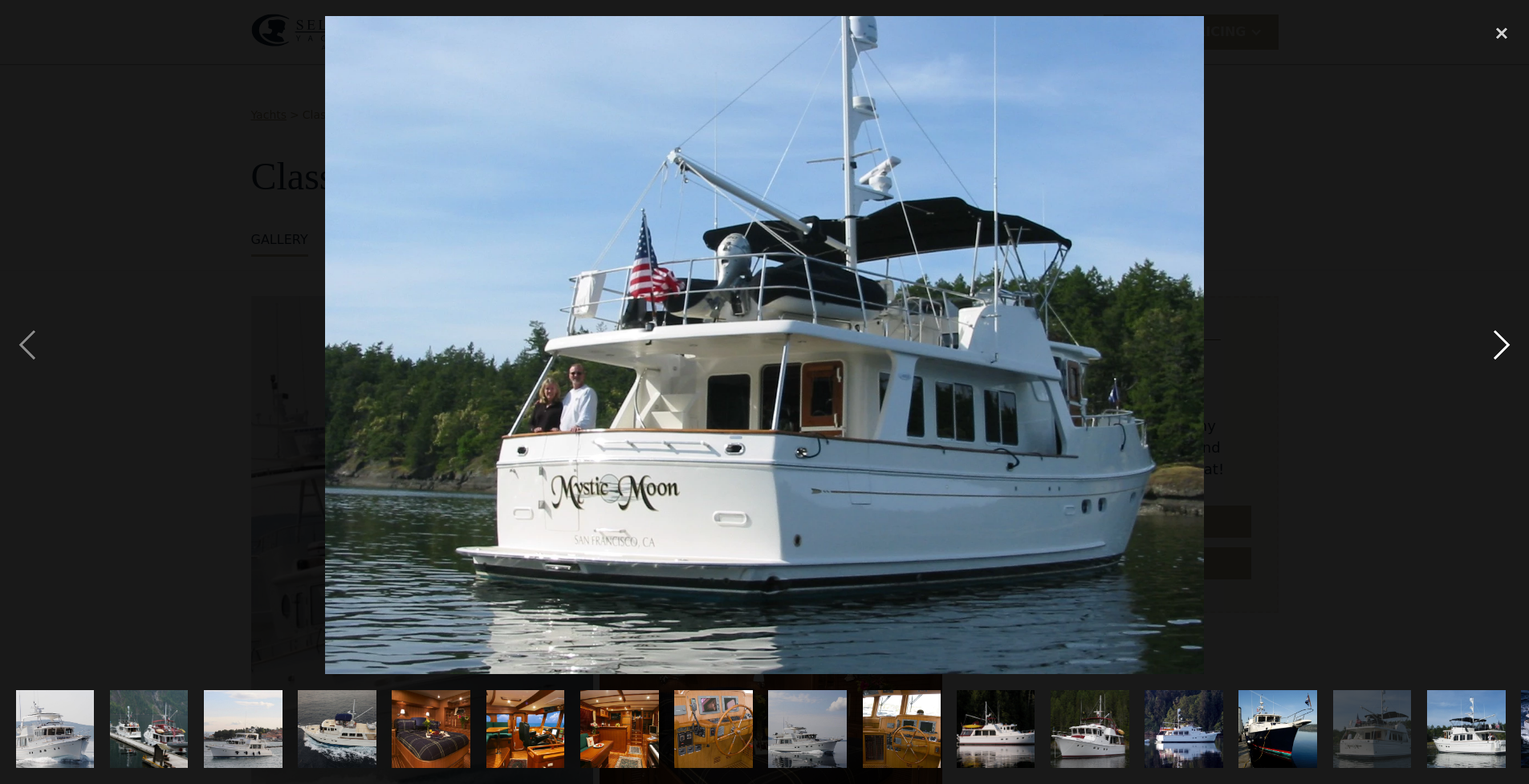
click at [1484, 345] on div "next image" at bounding box center [1501, 345] width 55 height 659
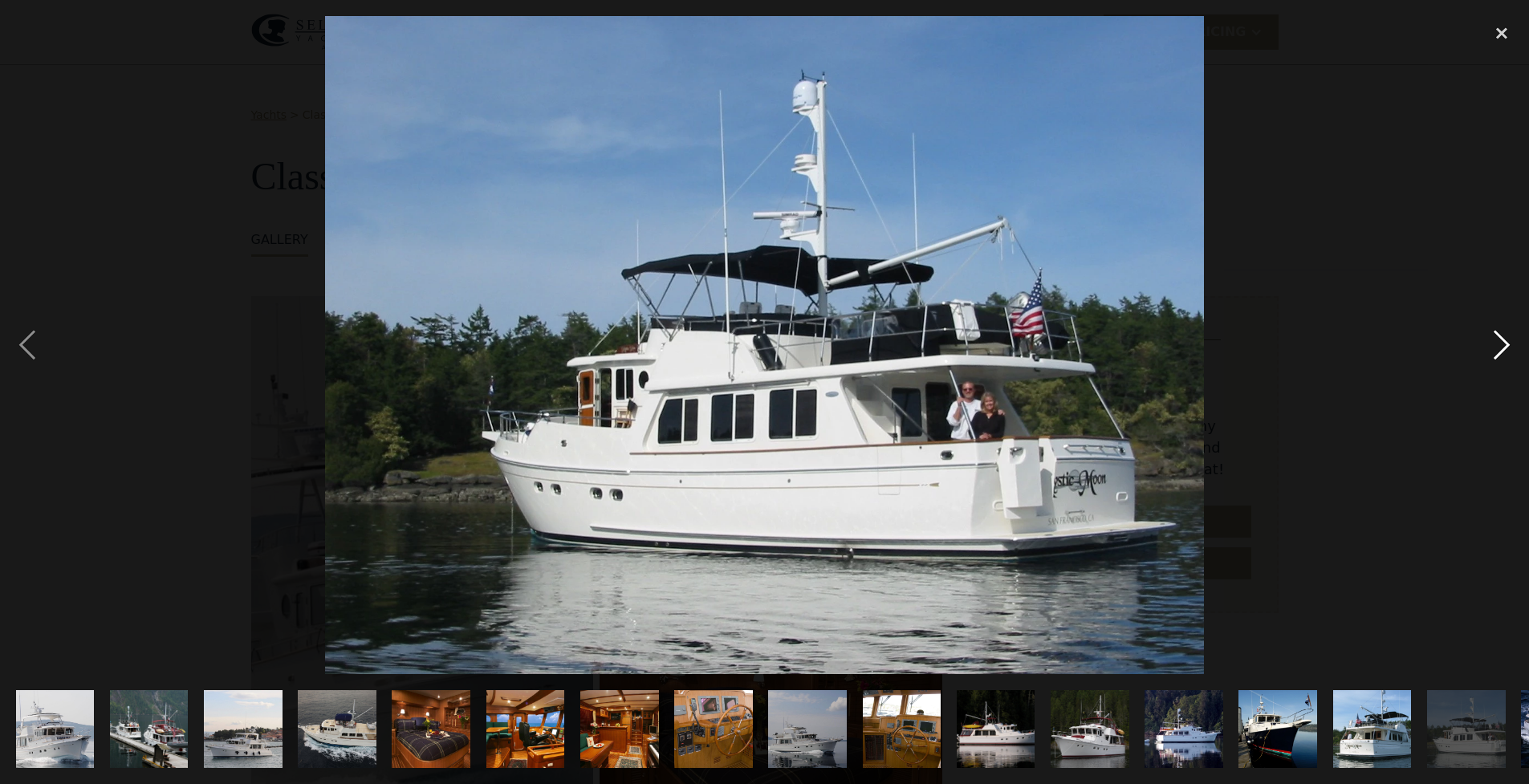
click at [1484, 345] on div "next image" at bounding box center [1501, 345] width 55 height 659
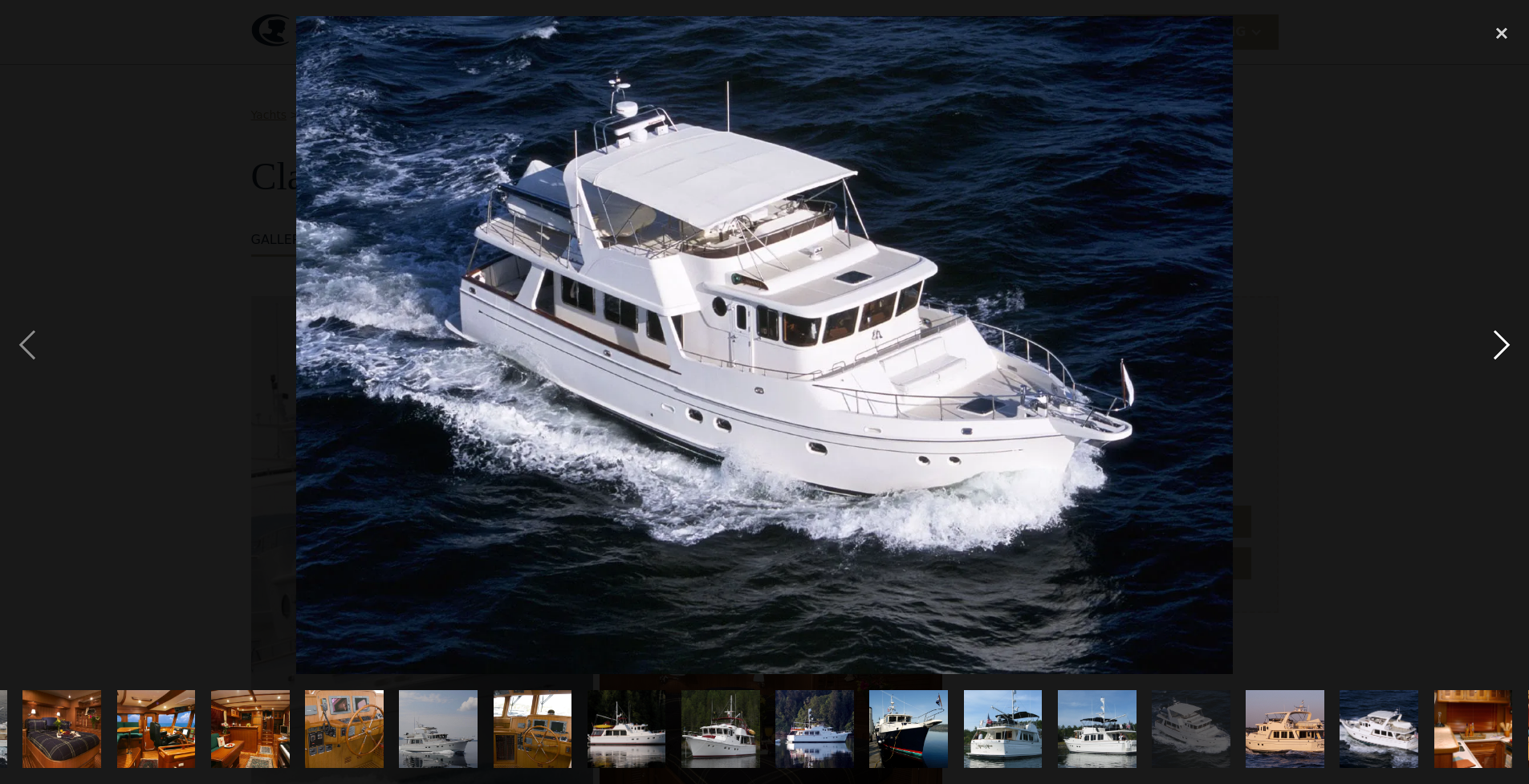
click at [1484, 345] on div "next image" at bounding box center [1501, 345] width 55 height 659
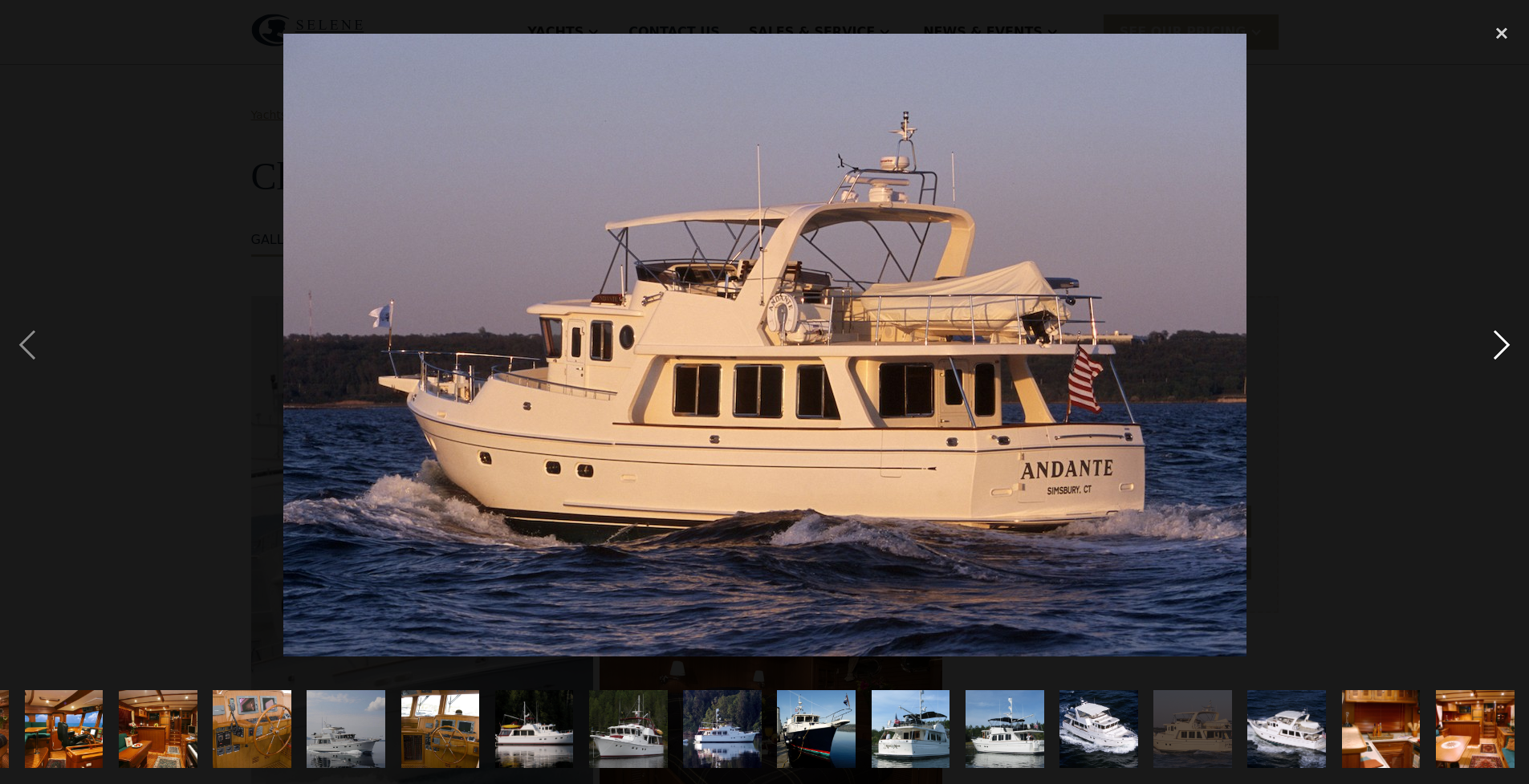
scroll to position [0, 462]
click at [1484, 345] on div "next image" at bounding box center [1501, 345] width 55 height 659
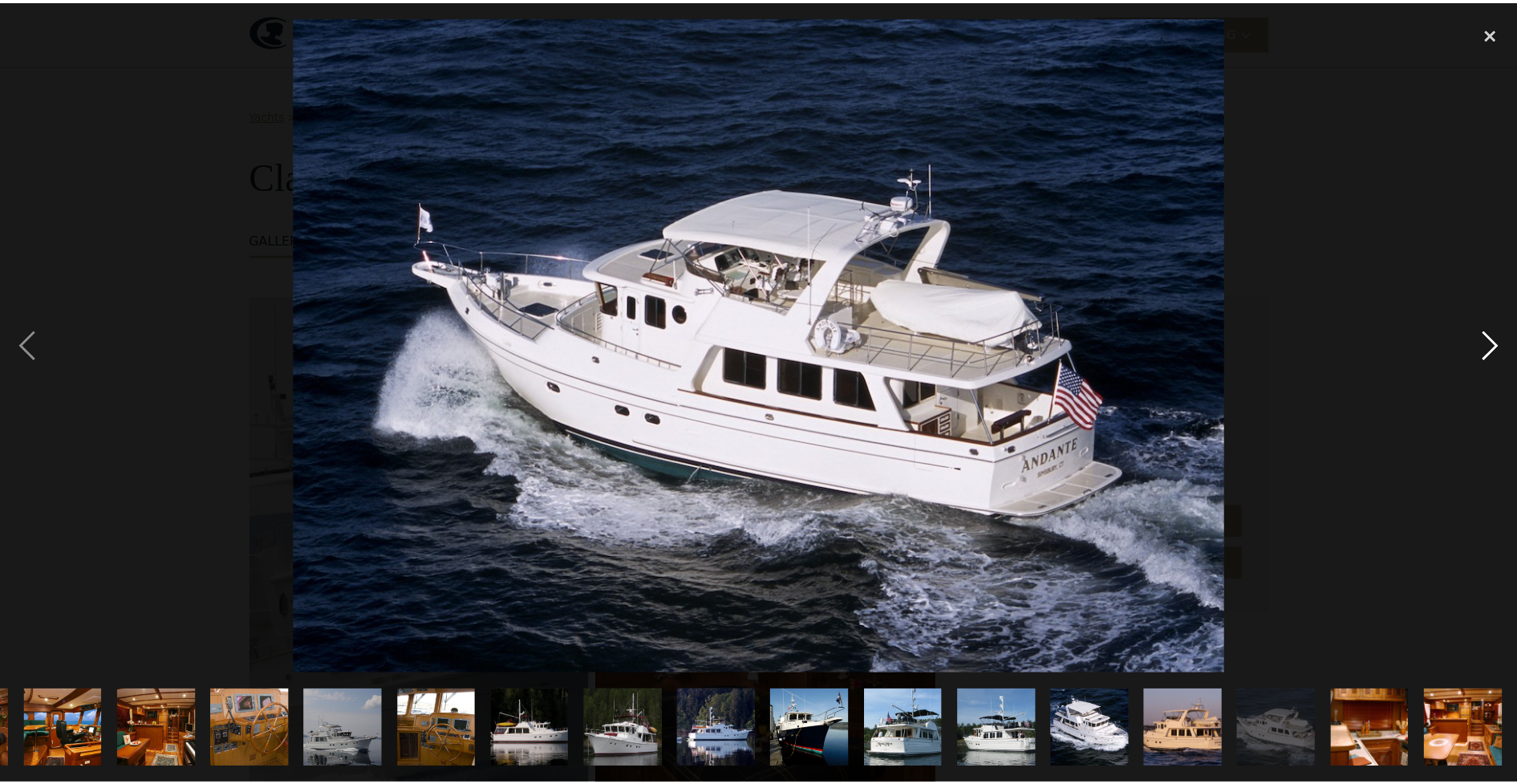
scroll to position [0, 0]
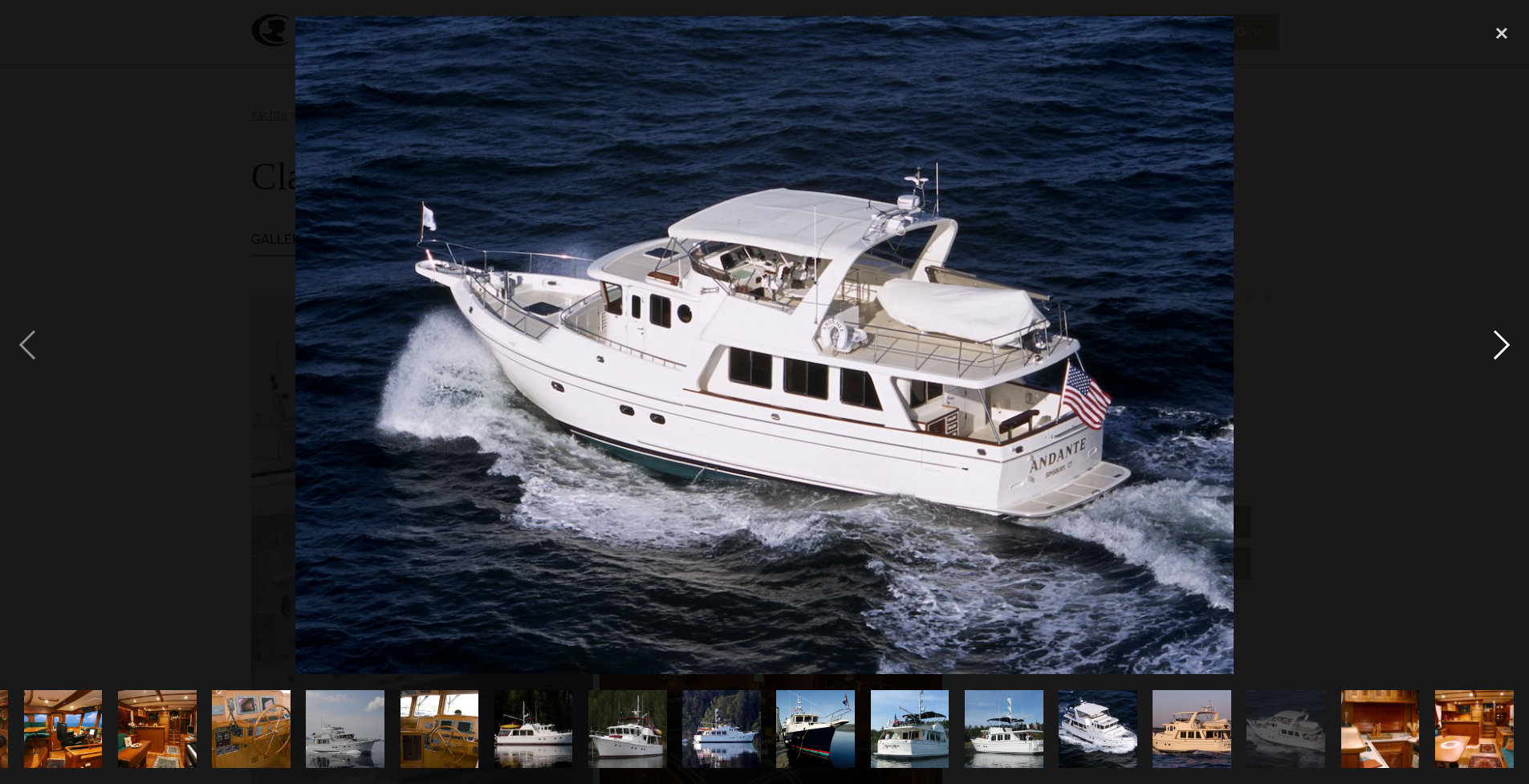
click at [1484, 345] on div "next image" at bounding box center [1501, 345] width 55 height 659
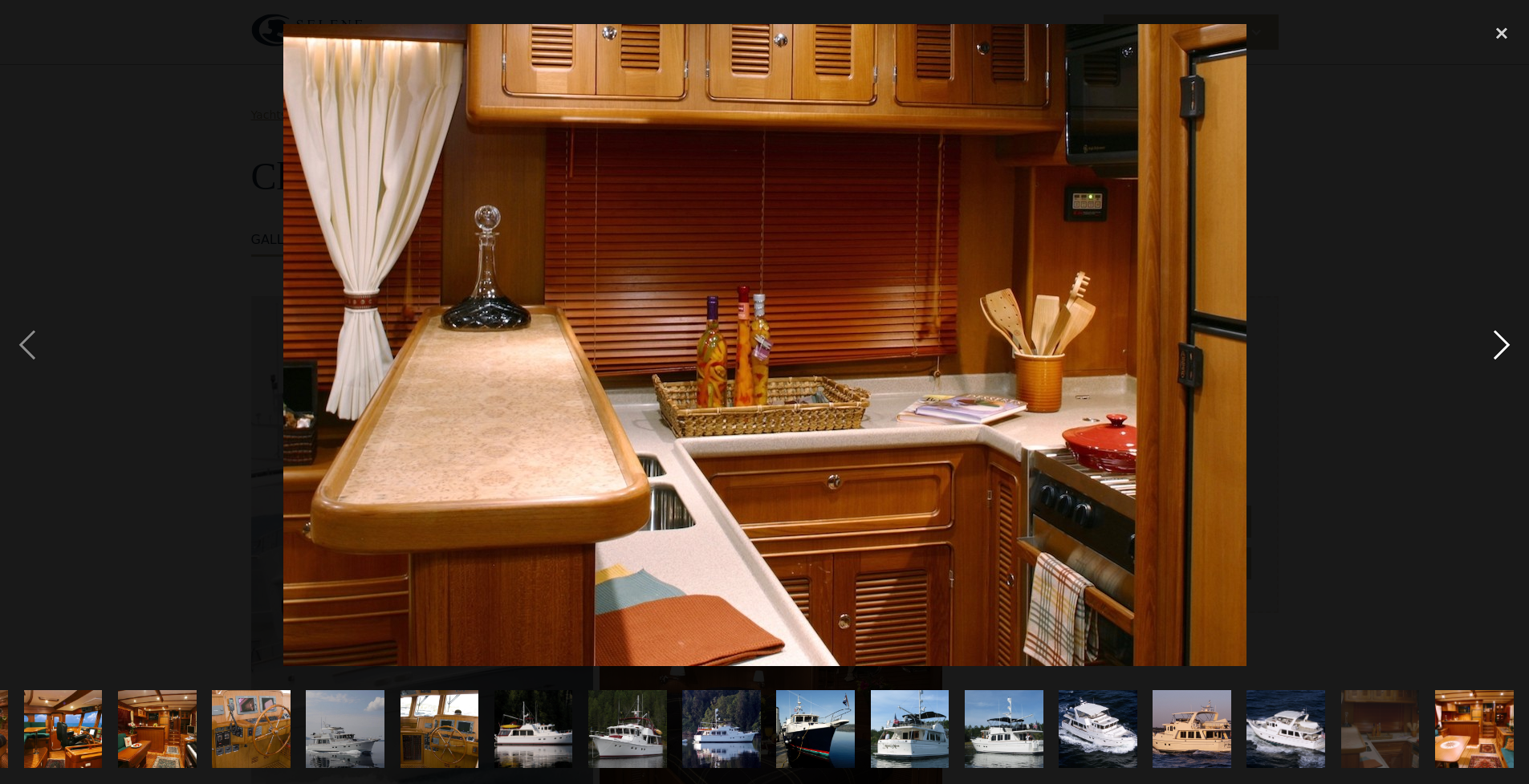
click at [1484, 345] on div "next image" at bounding box center [1501, 345] width 55 height 659
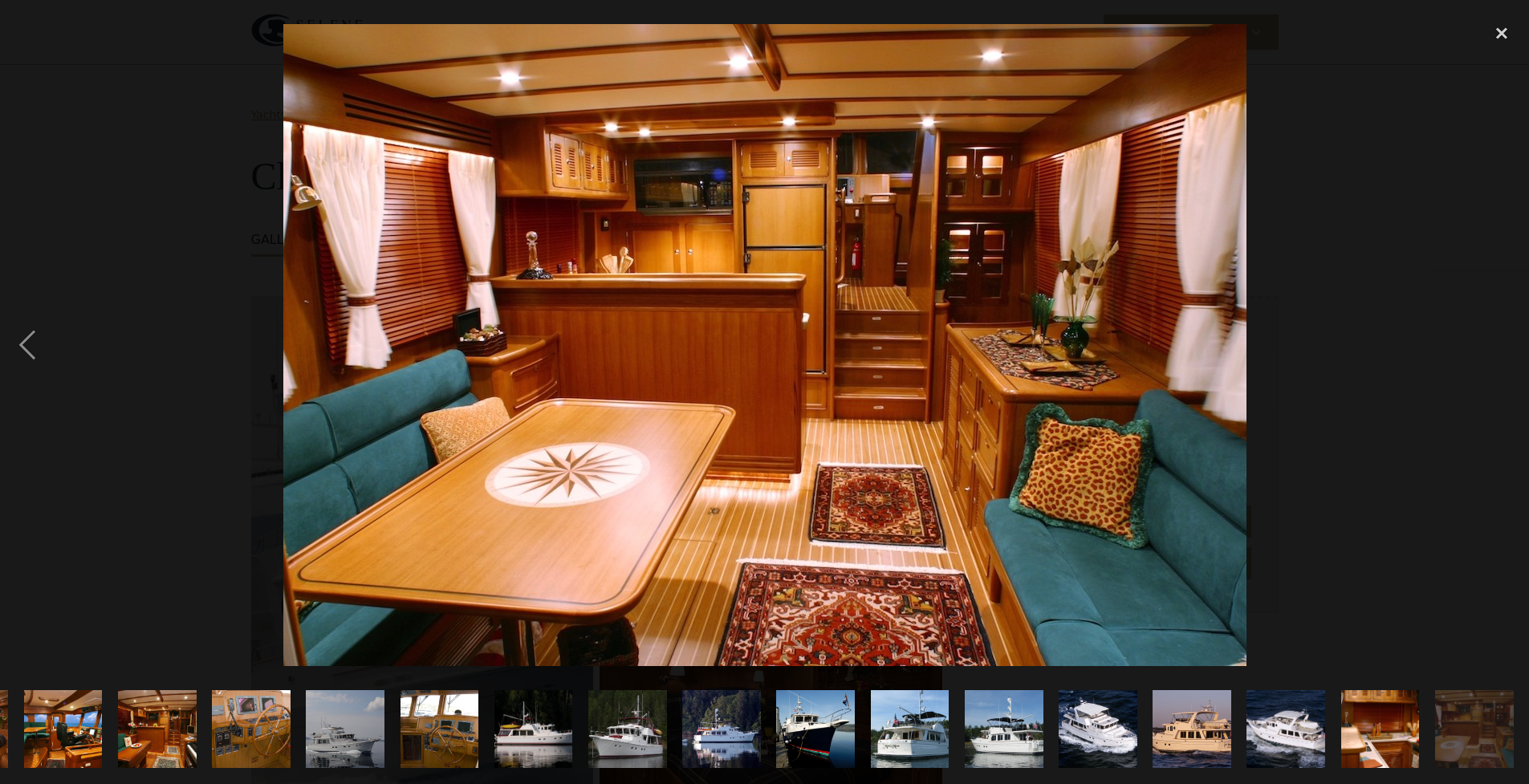
click at [1484, 345] on div "next image" at bounding box center [1501, 345] width 55 height 659
click at [1505, 28] on div "close lightbox" at bounding box center [1501, 34] width 55 height 36
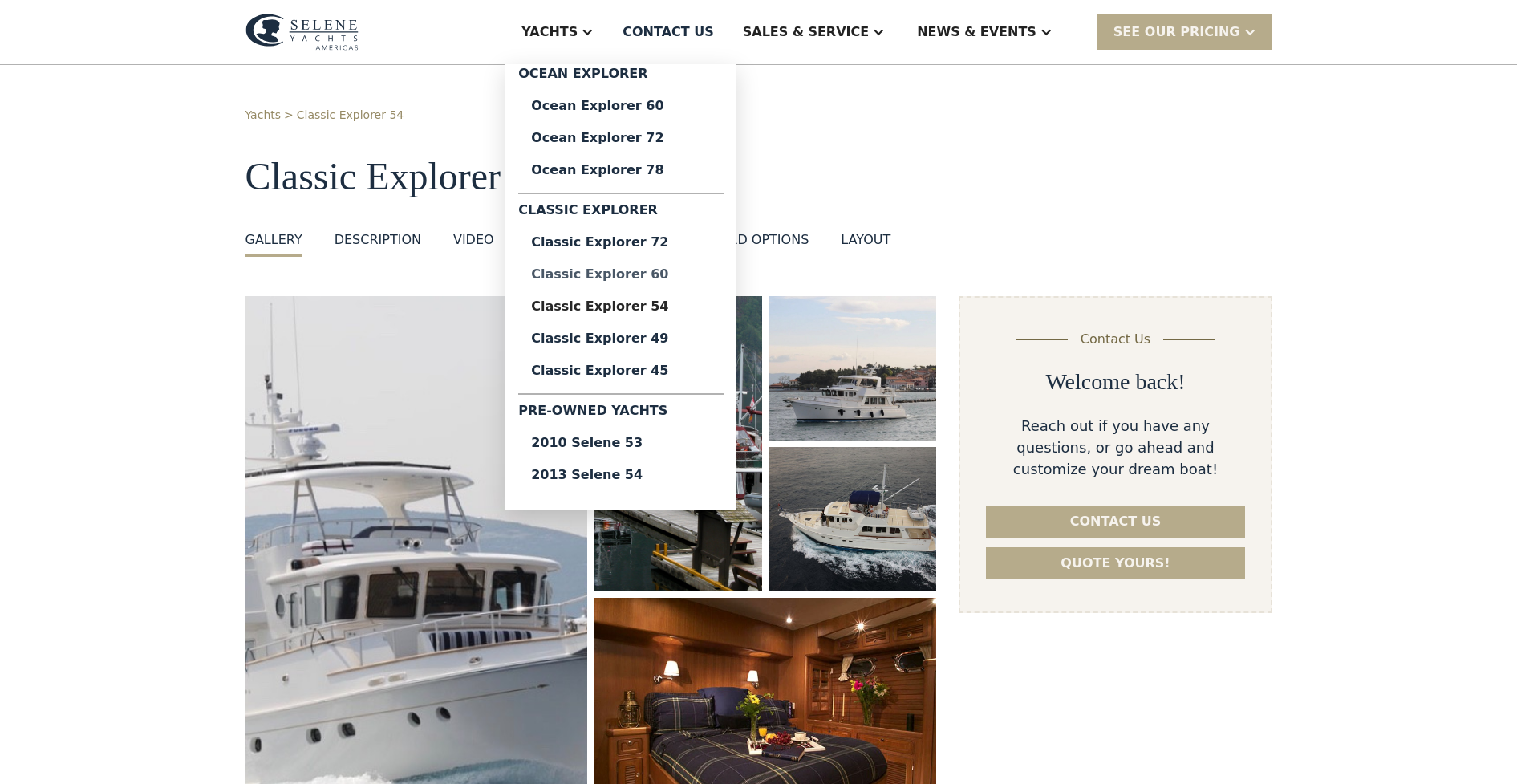
click at [659, 275] on div "Classic Explorer 60" at bounding box center [621, 274] width 179 height 13
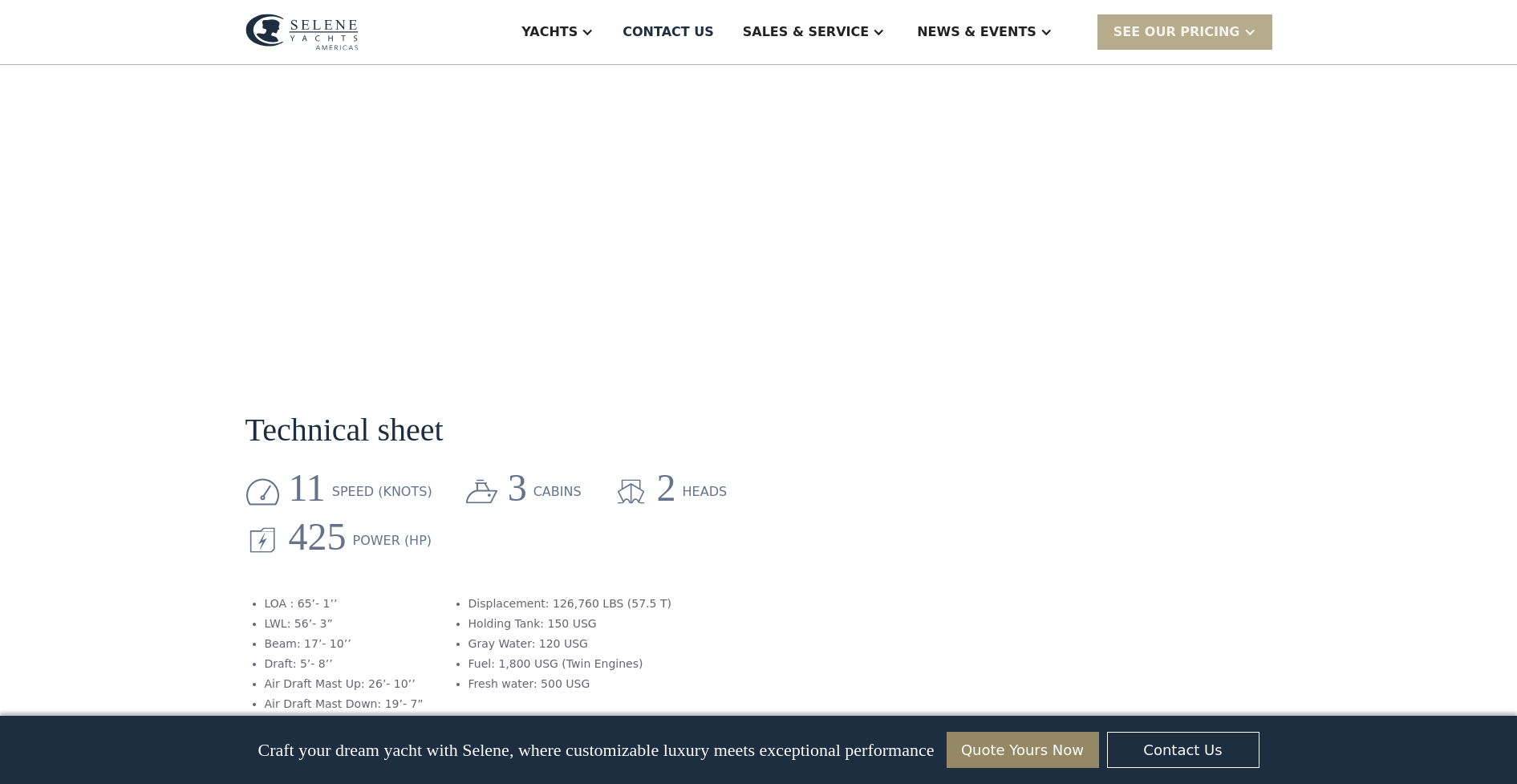
scroll to position [1773, 0]
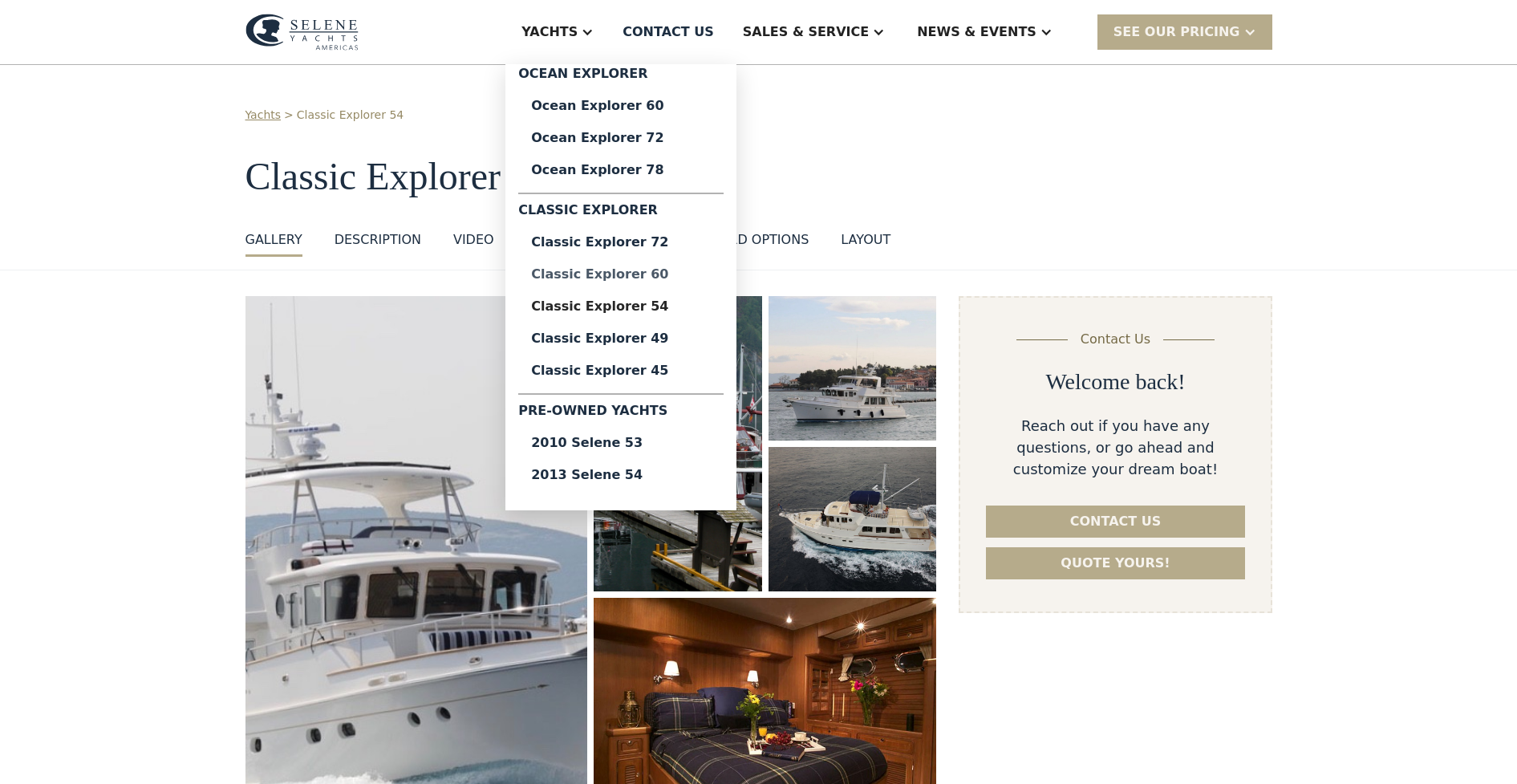
click at [675, 275] on div "Classic Explorer 60" at bounding box center [621, 274] width 179 height 13
drag, startPoint x: 0, startPoint y: 0, endPoint x: 626, endPoint y: 158, distance: 645.6
click at [578, 33] on div "Yachts" at bounding box center [550, 32] width 56 height 19
click at [691, 305] on div "Classic Explorer 54" at bounding box center [621, 306] width 179 height 13
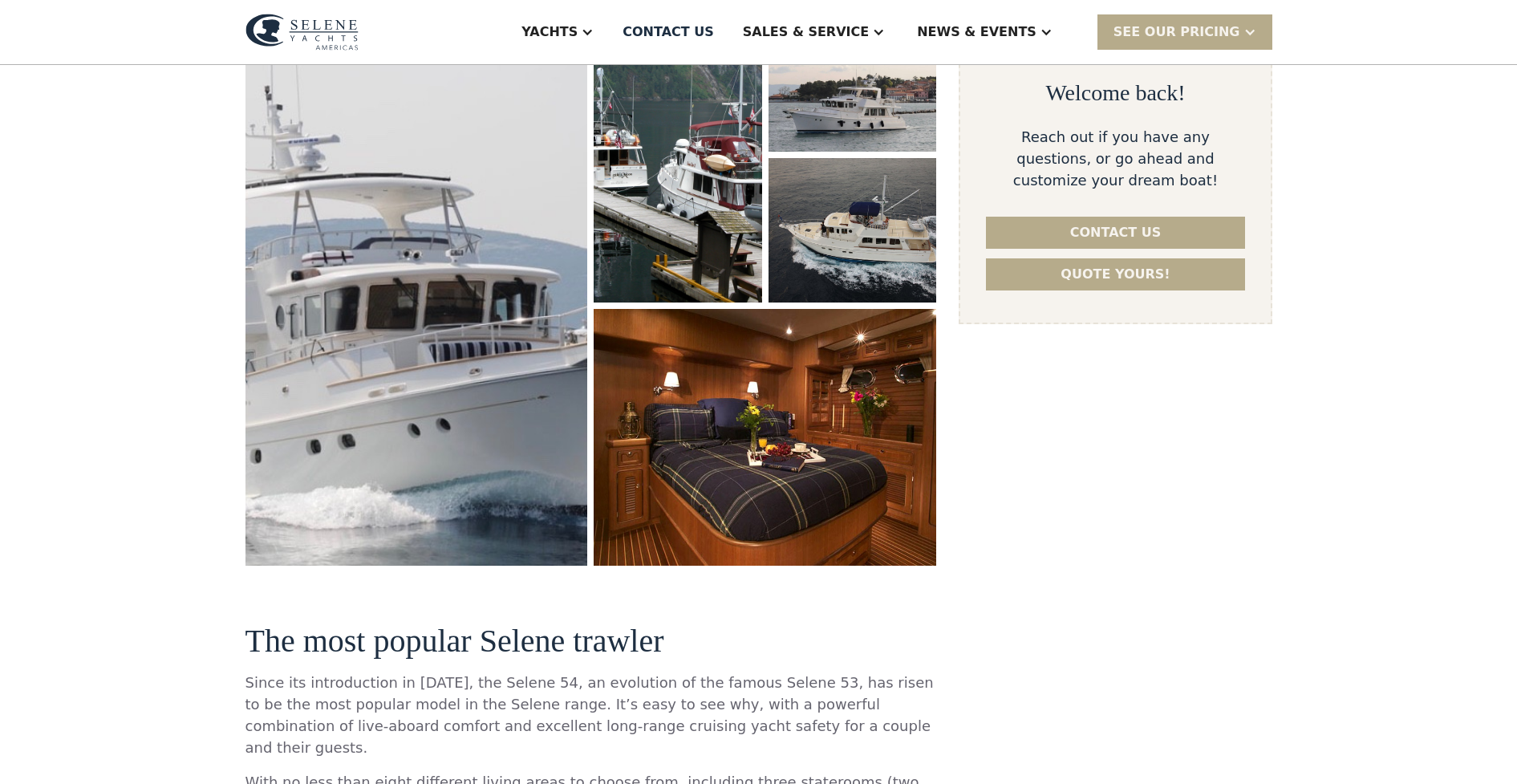
scroll to position [185, 0]
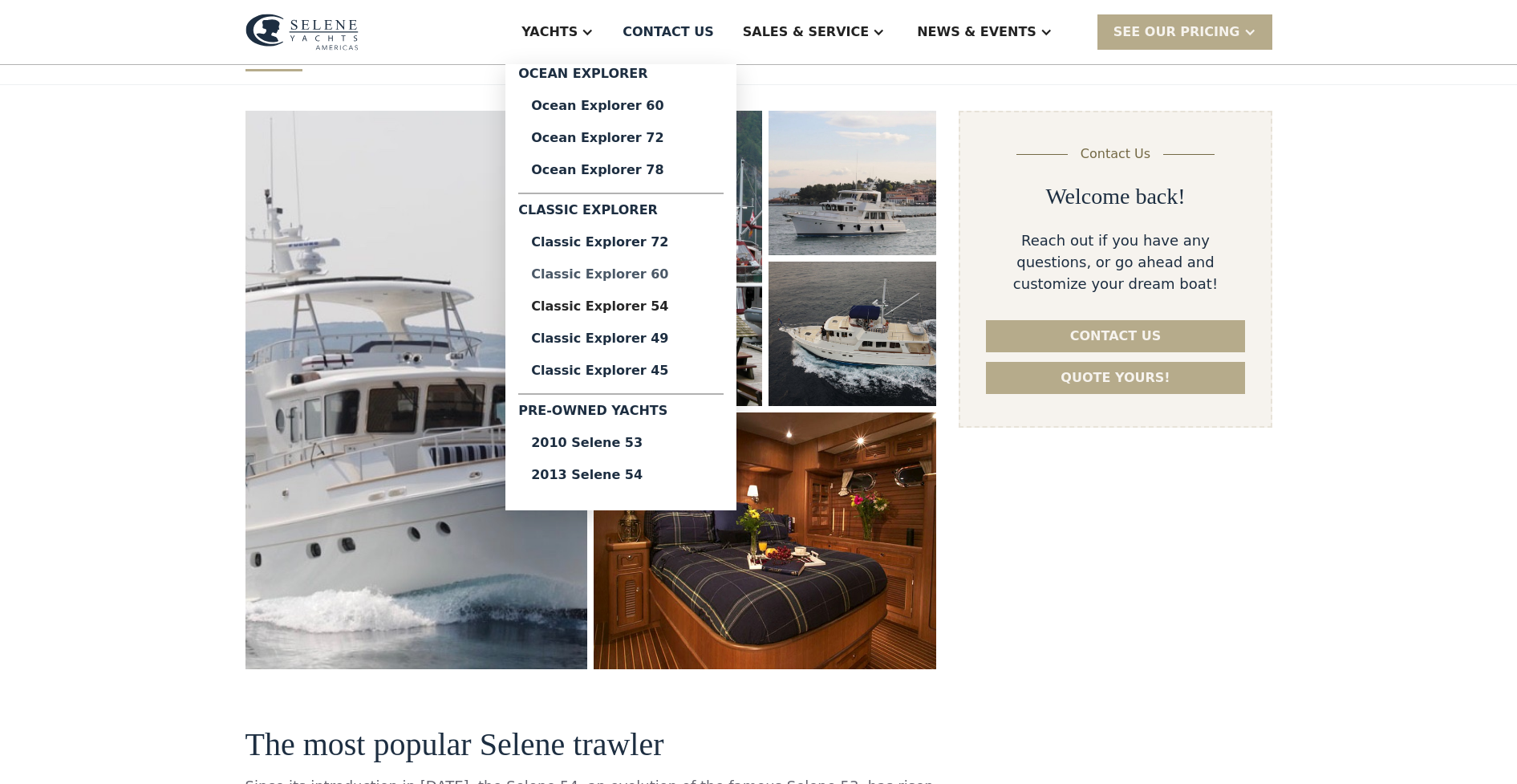
click at [697, 277] on div "Classic Explorer 60" at bounding box center [621, 274] width 179 height 13
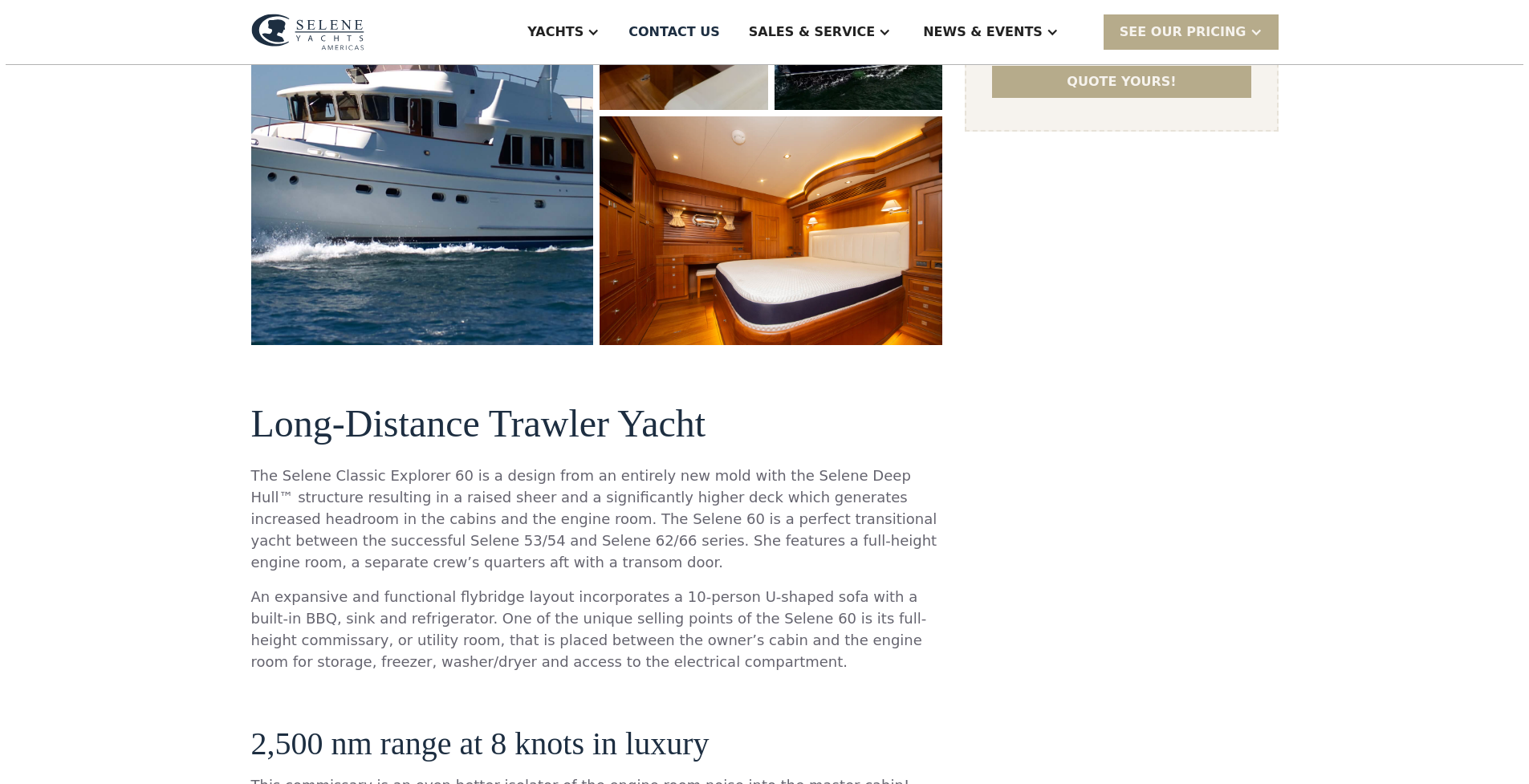
scroll to position [498, 0]
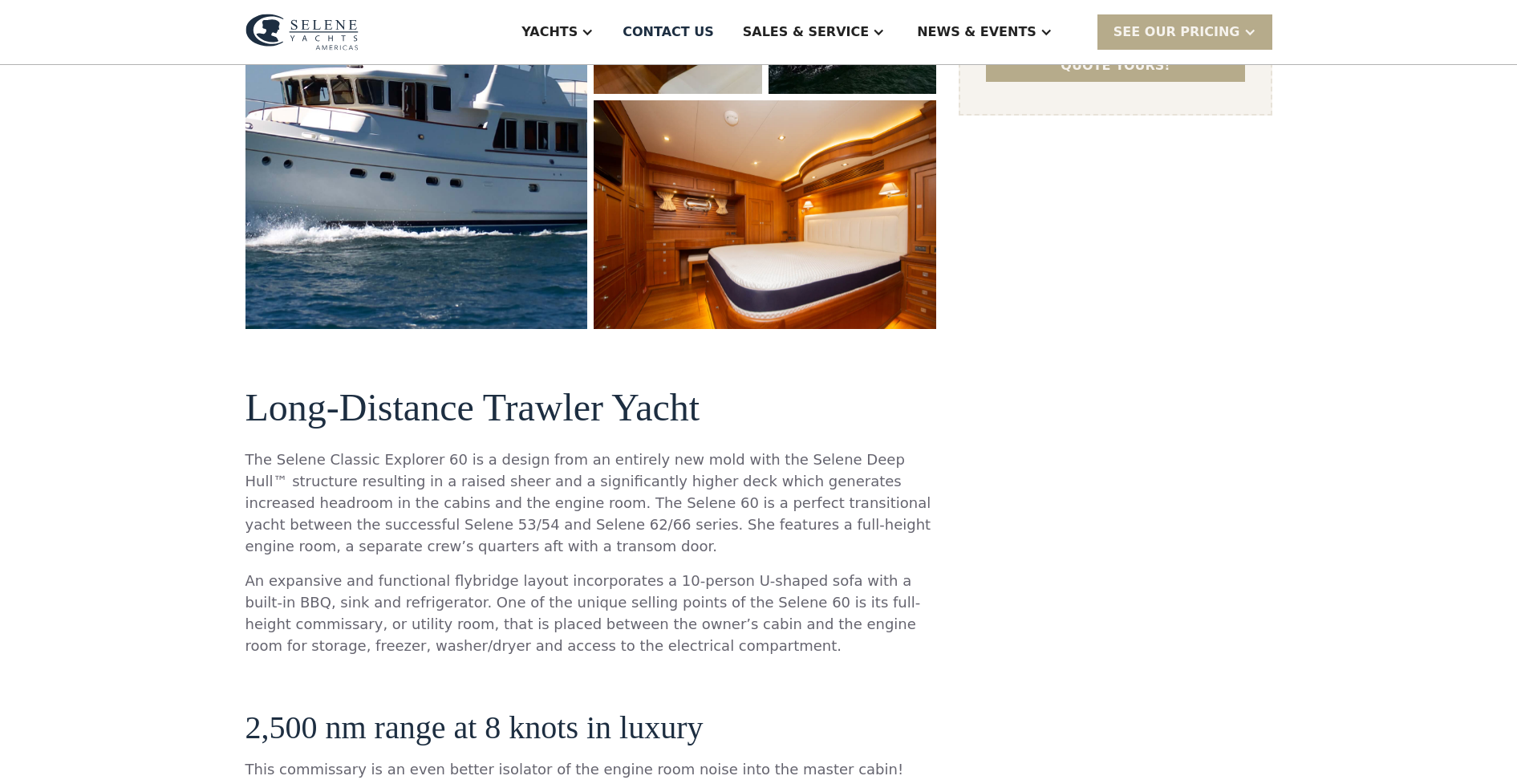
click at [808, 280] on img "open lightbox" at bounding box center [765, 214] width 354 height 236
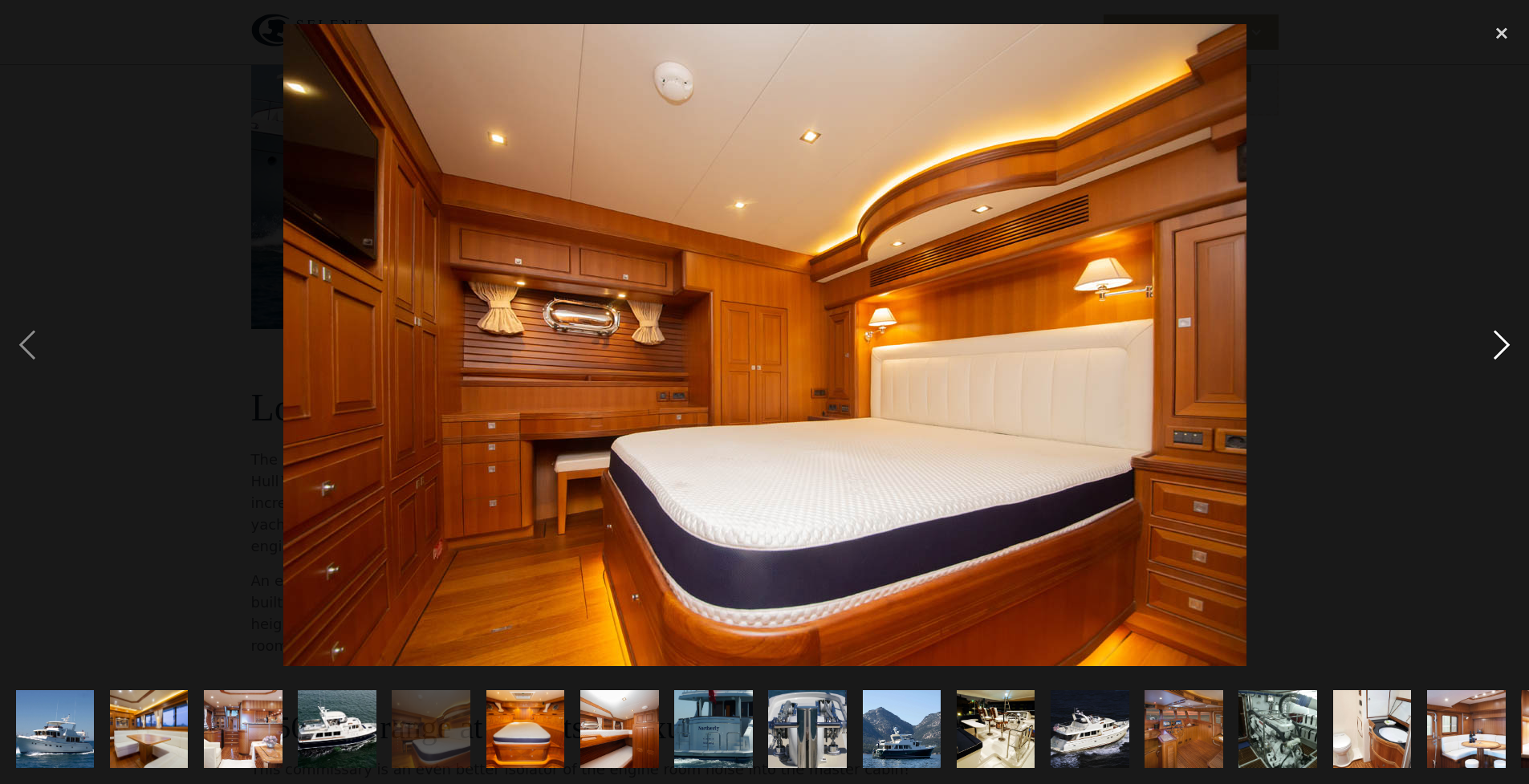
click at [1498, 353] on div "next image" at bounding box center [1501, 345] width 55 height 659
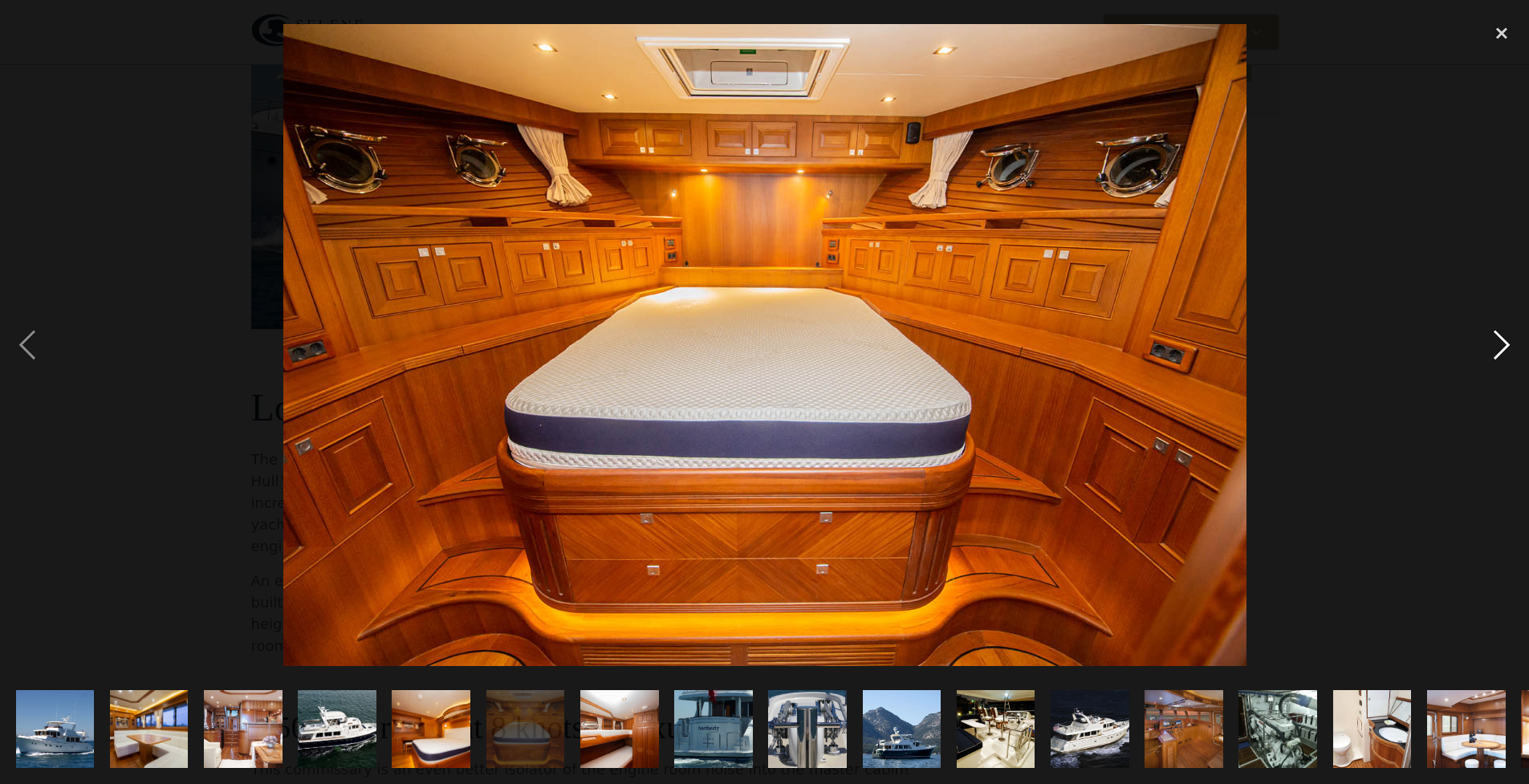
click at [1498, 353] on div "next image" at bounding box center [1501, 345] width 55 height 659
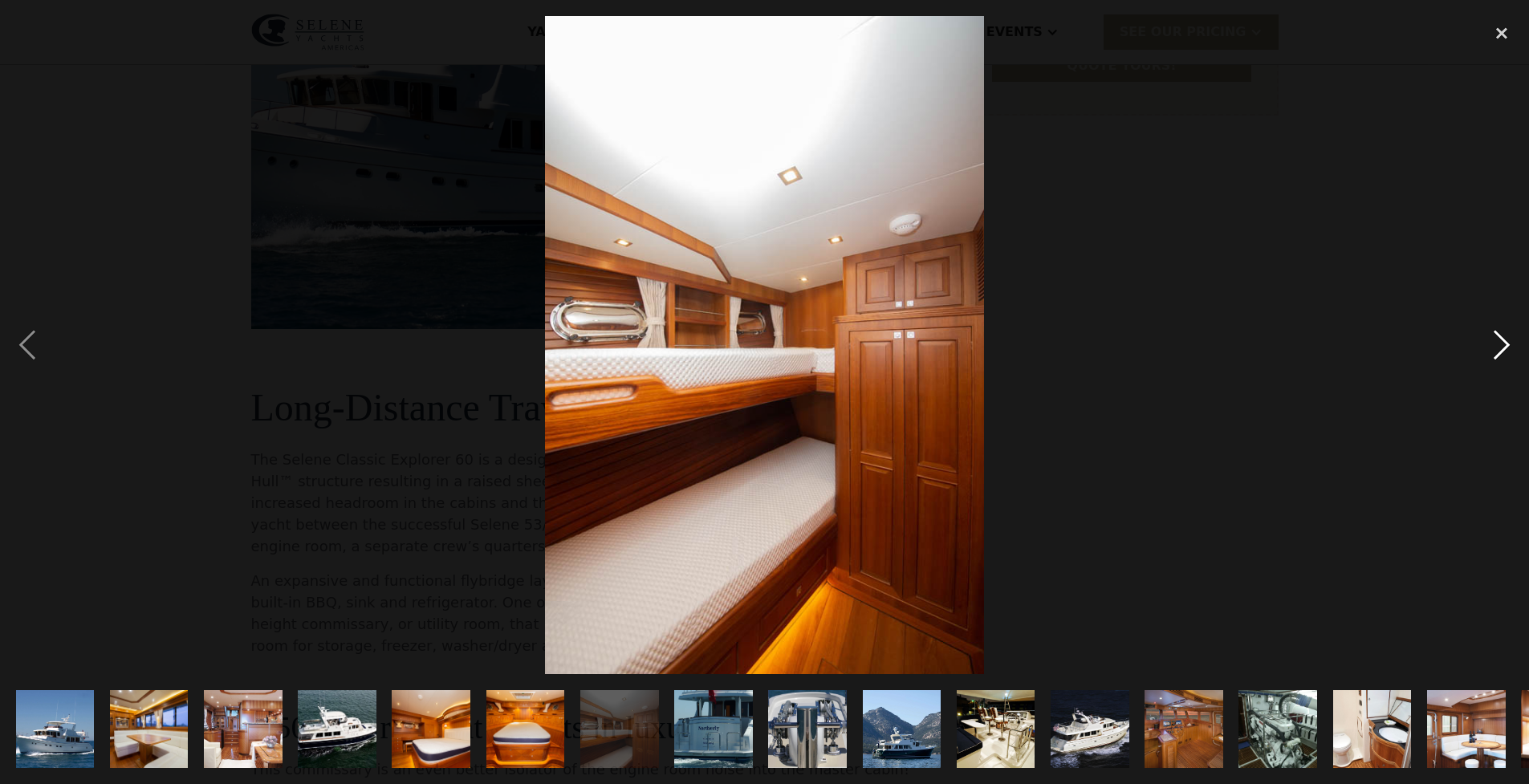
click at [1497, 352] on div "next image" at bounding box center [1501, 345] width 55 height 659
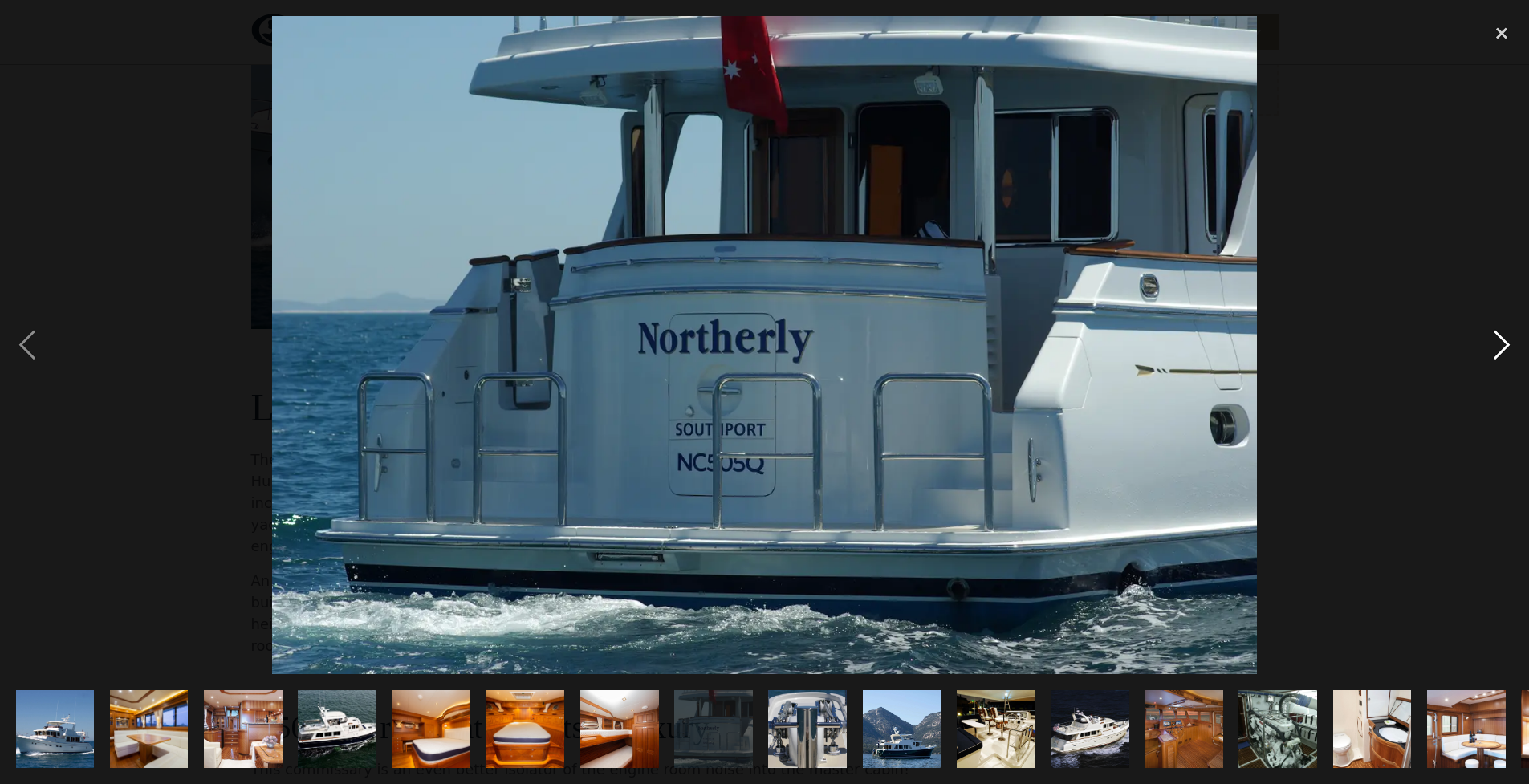
click at [1497, 352] on div "next image" at bounding box center [1501, 345] width 55 height 659
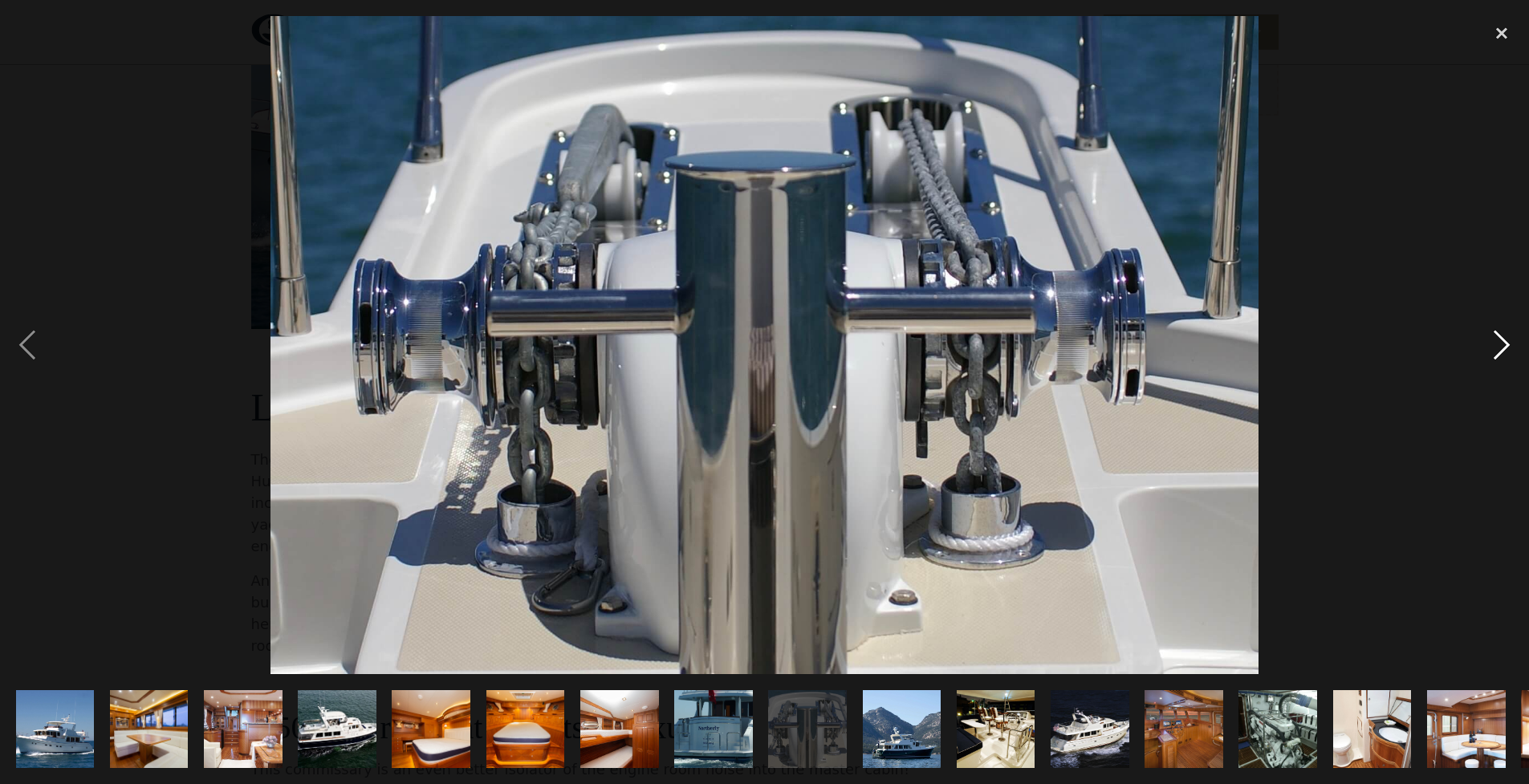
click at [1497, 352] on div "next image" at bounding box center [1501, 345] width 55 height 659
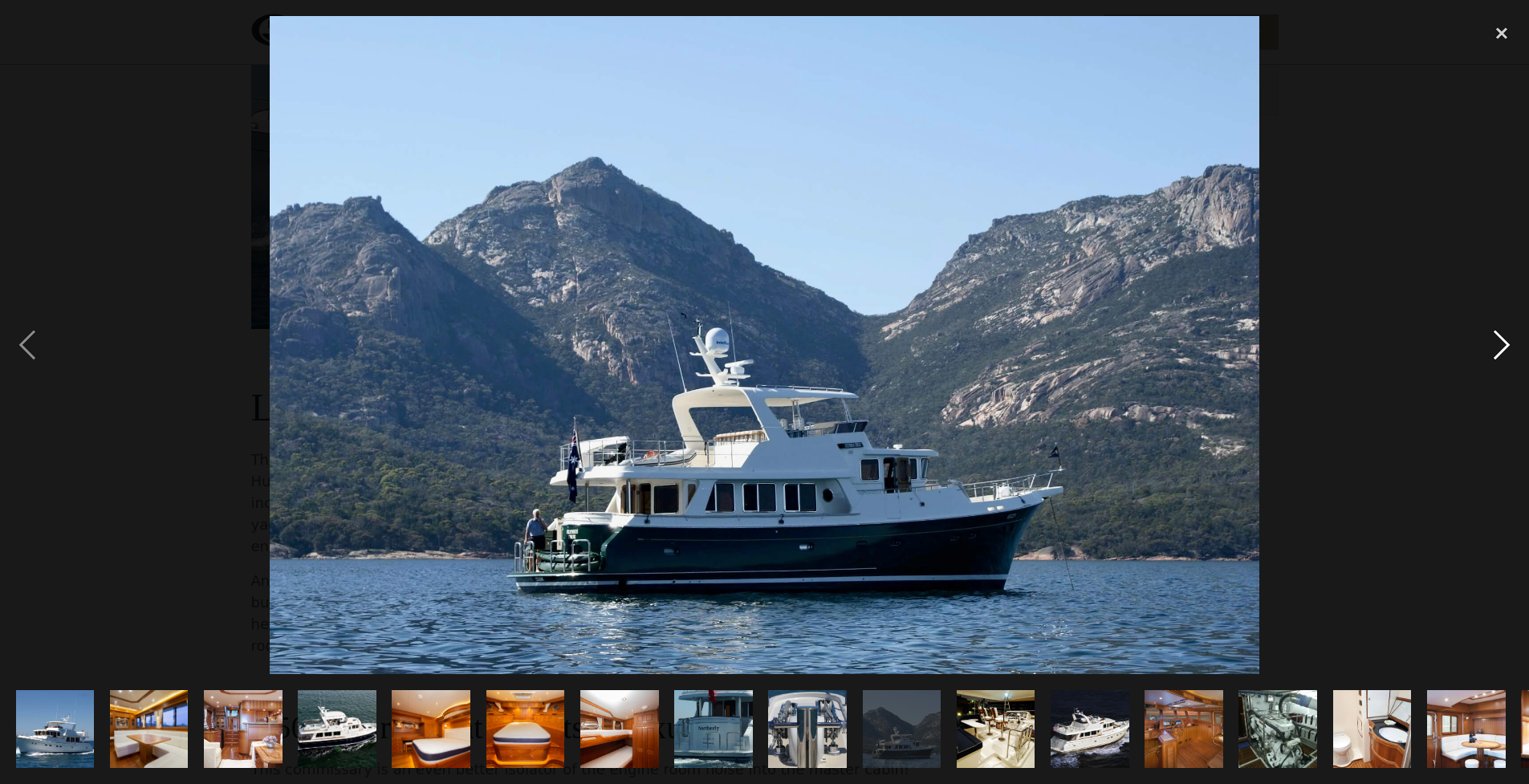
click at [1497, 352] on div "next image" at bounding box center [1501, 345] width 55 height 659
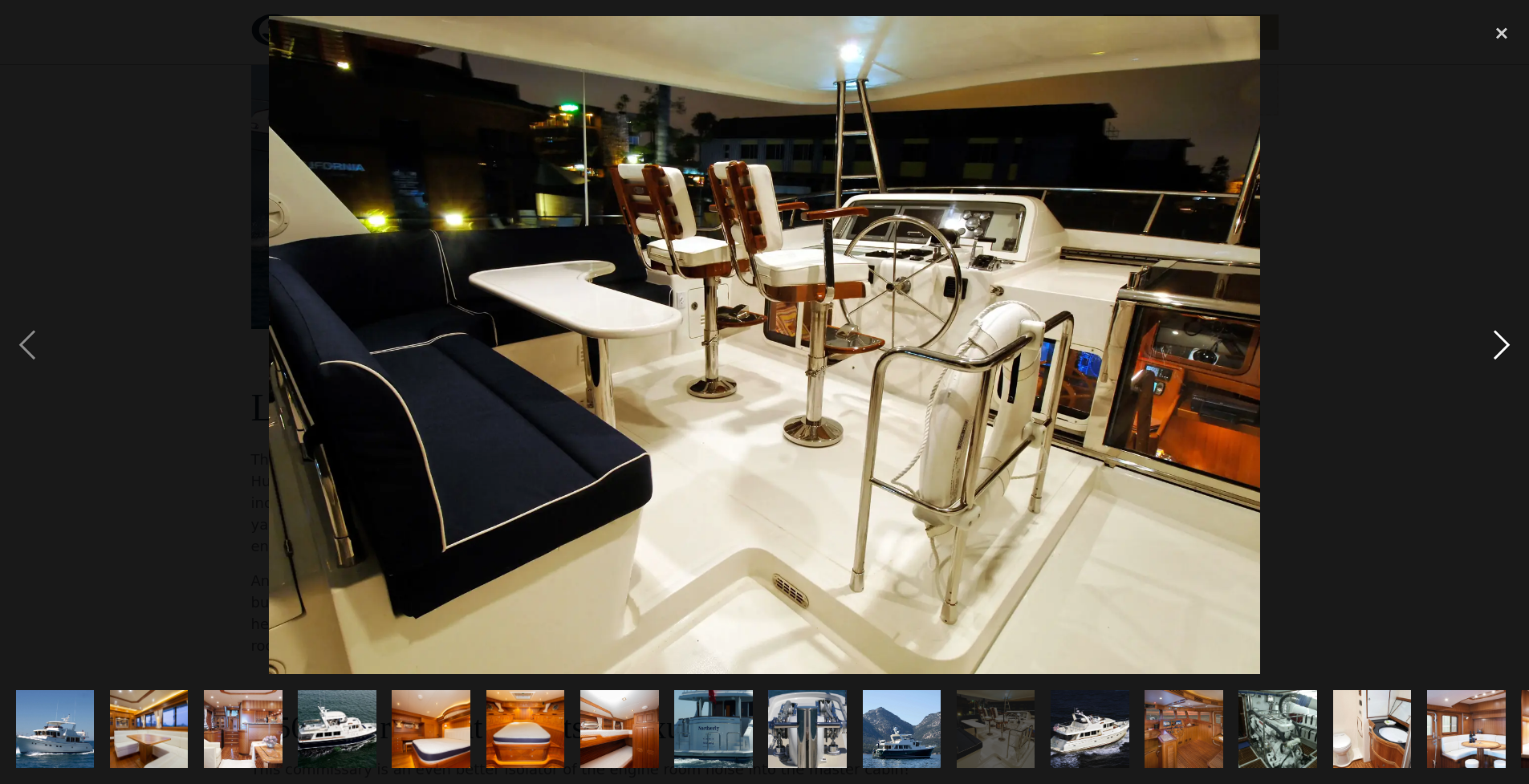
click at [1497, 352] on div "next image" at bounding box center [1501, 345] width 55 height 659
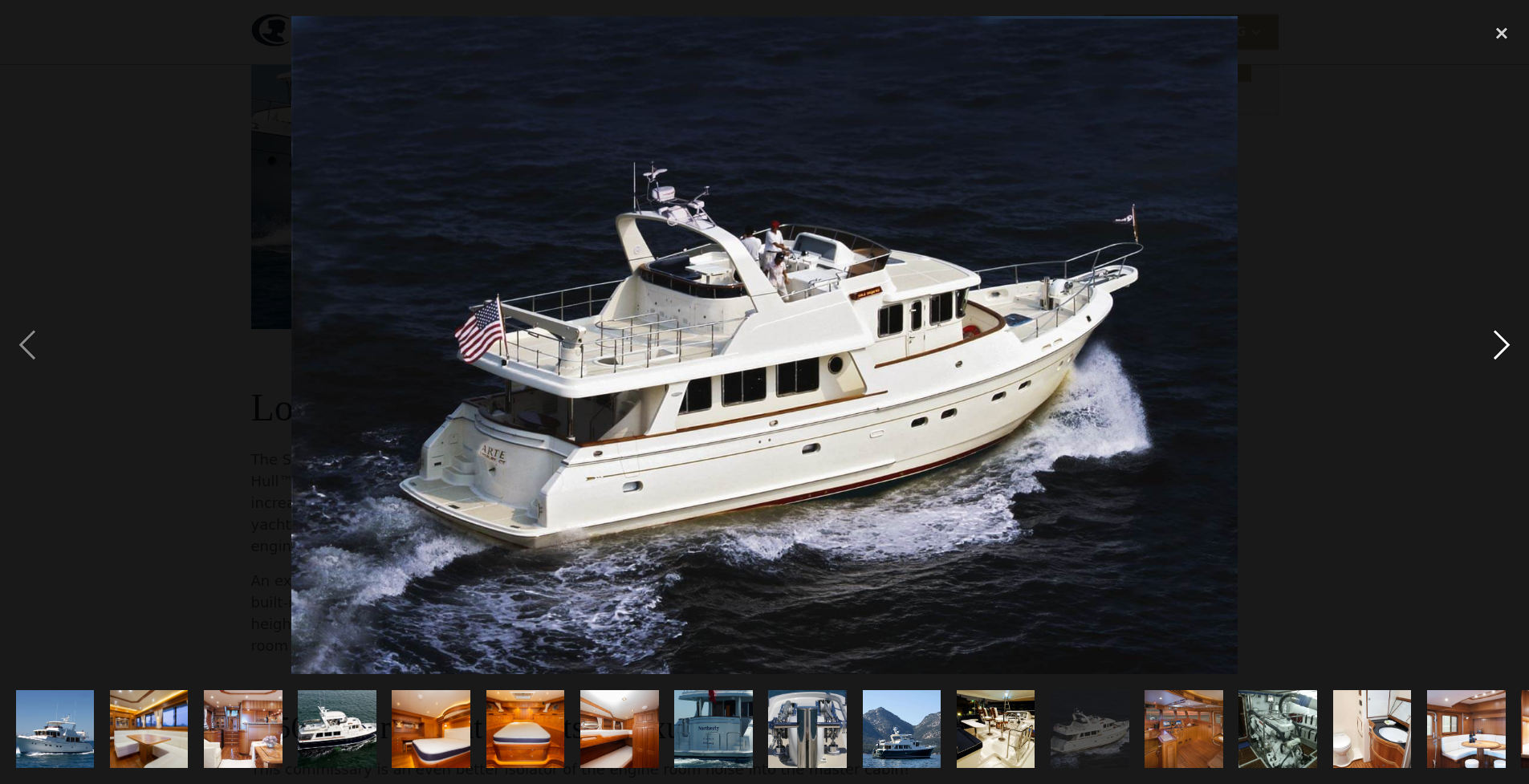
click at [1497, 352] on div "next image" at bounding box center [1501, 345] width 55 height 659
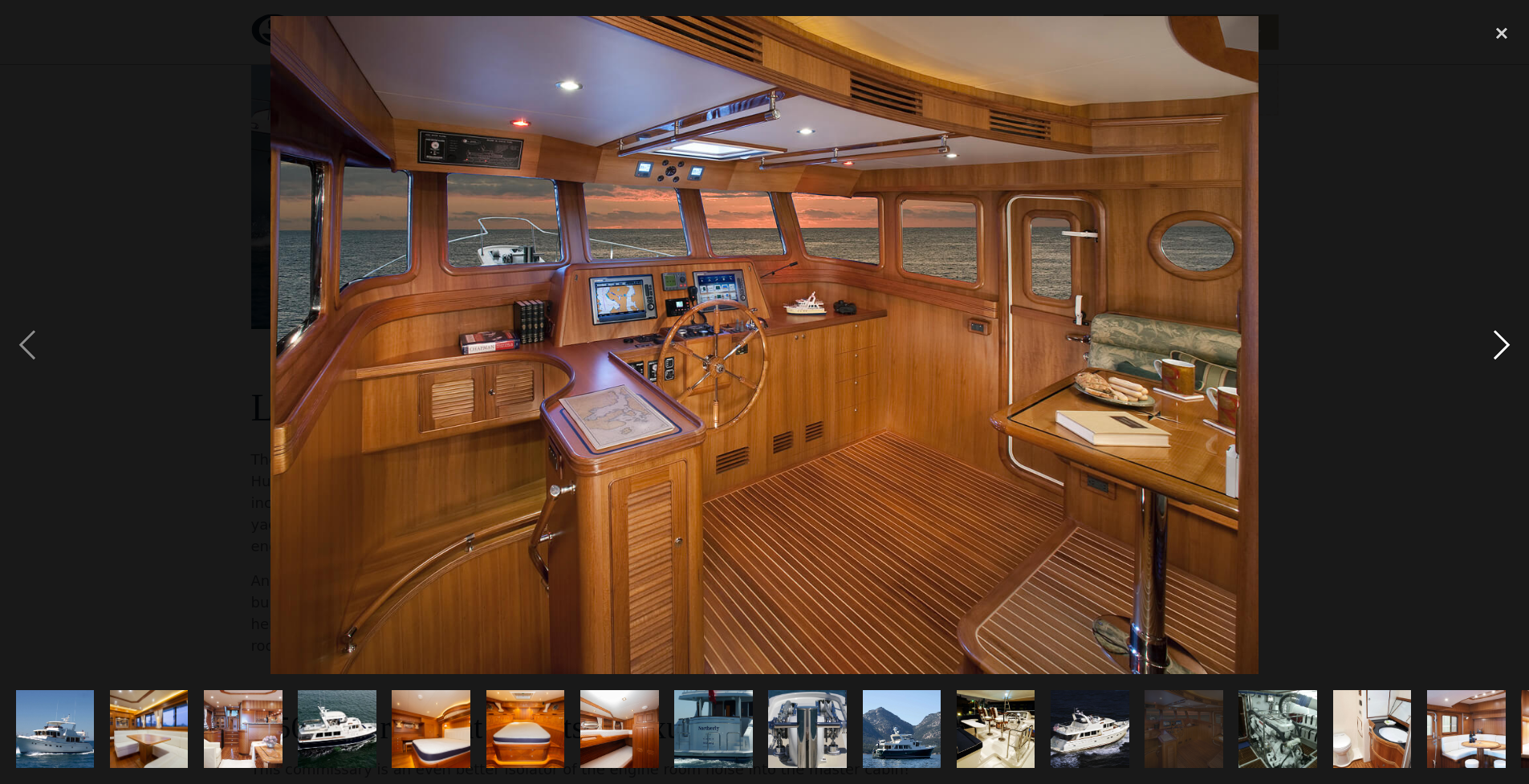
click at [1497, 352] on div "next image" at bounding box center [1501, 345] width 55 height 659
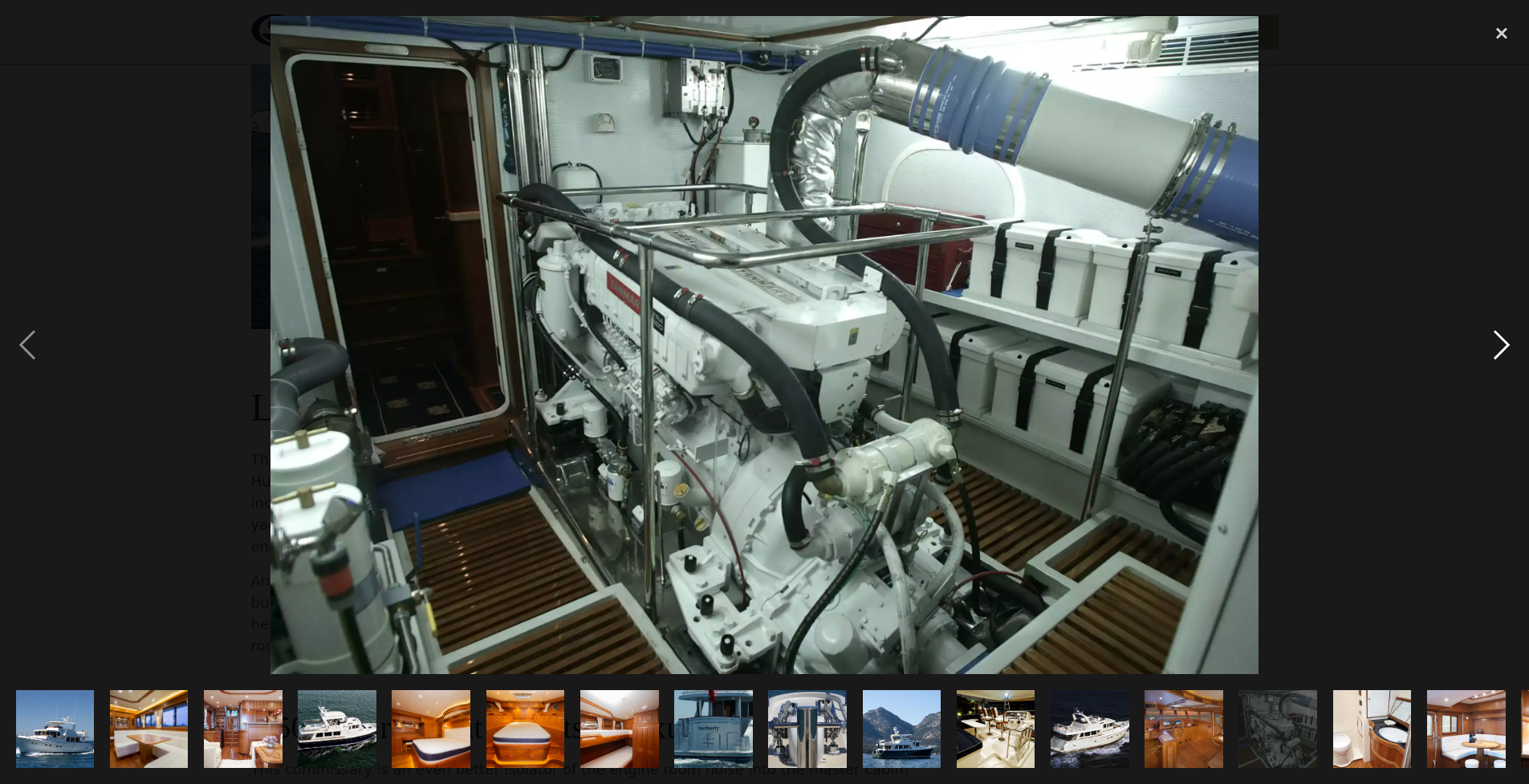
click at [1497, 352] on div "next image" at bounding box center [1501, 345] width 55 height 659
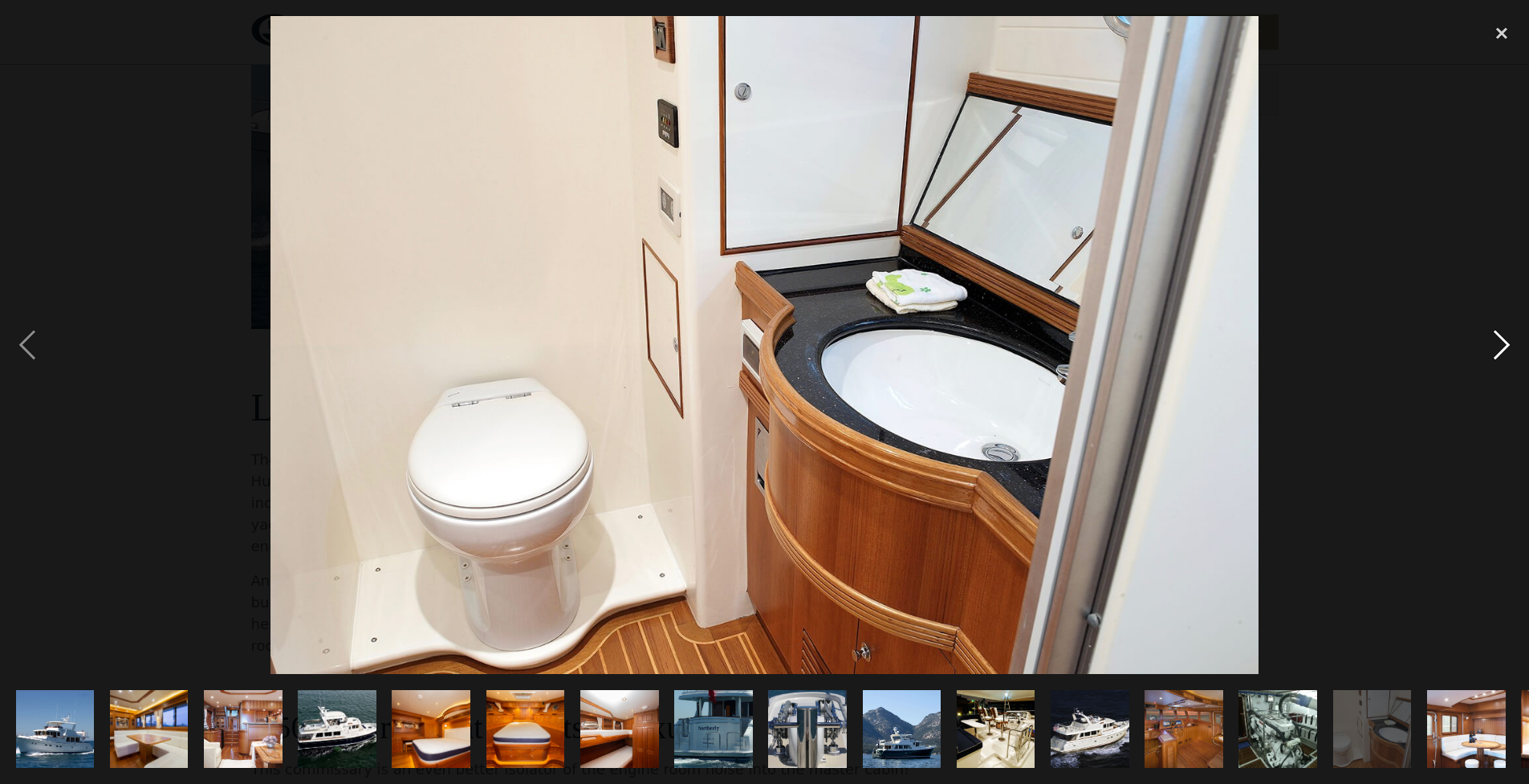
click at [1497, 353] on div "next image" at bounding box center [1501, 345] width 55 height 659
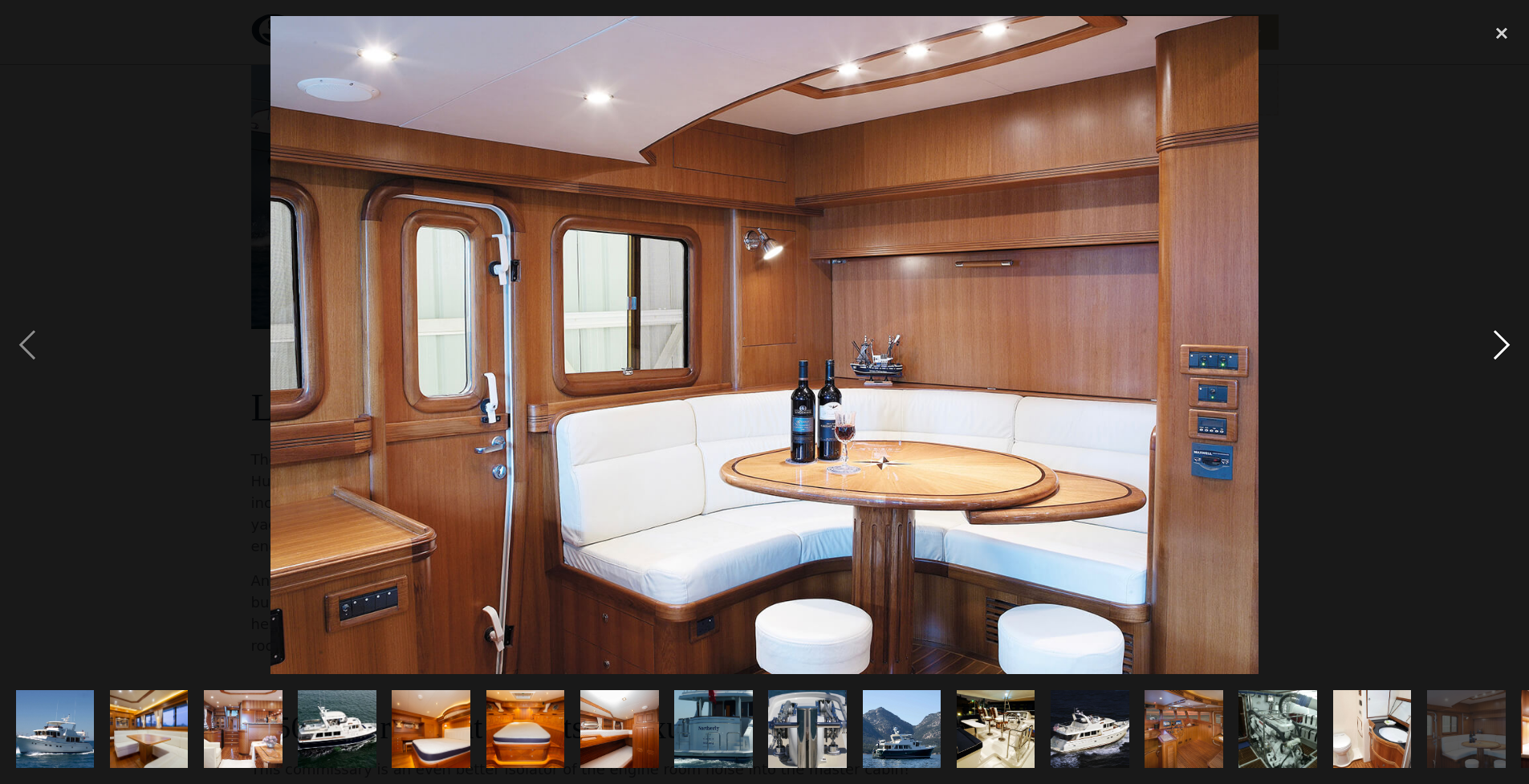
click at [1497, 353] on div "next image" at bounding box center [1501, 345] width 55 height 659
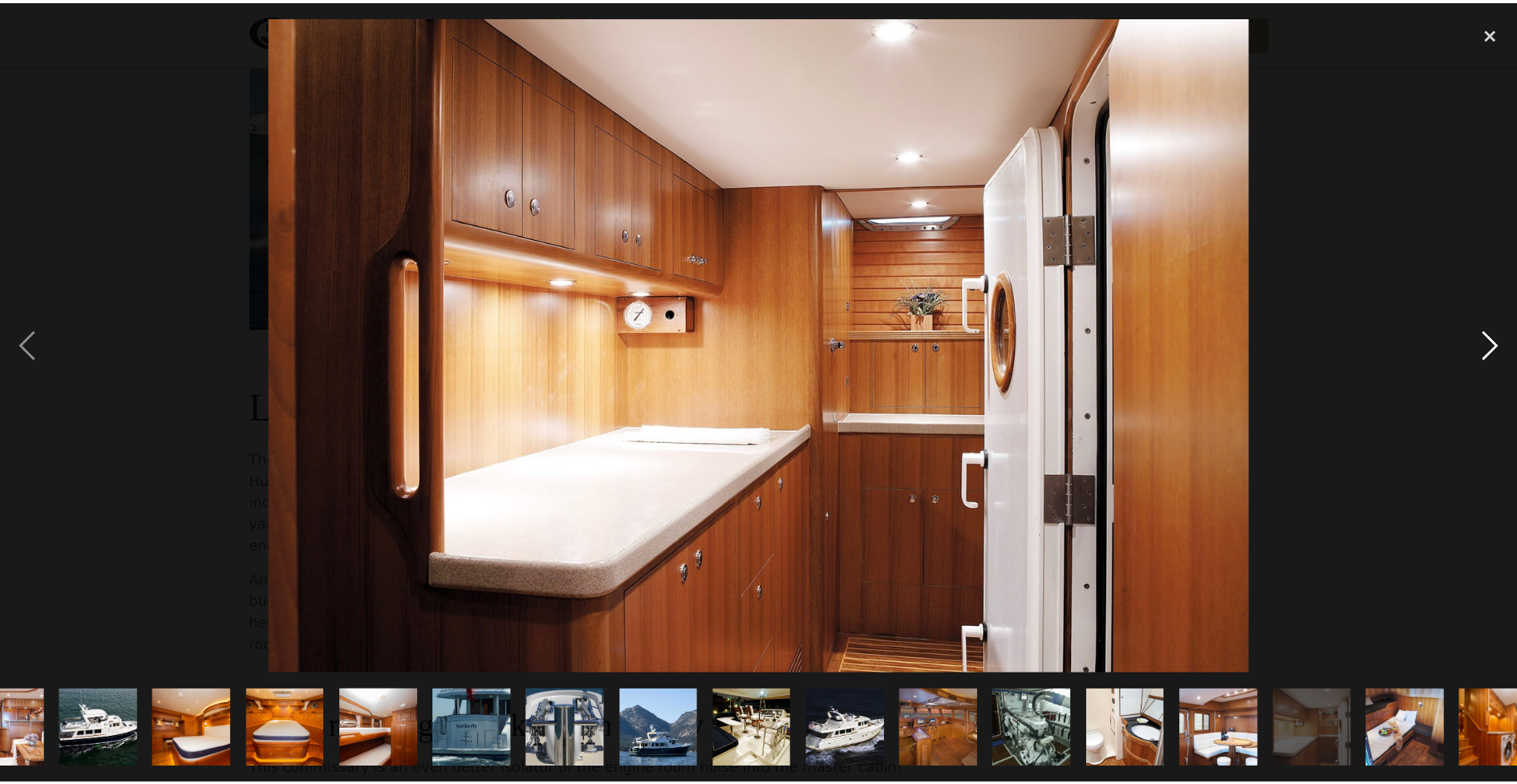
scroll to position [0, 275]
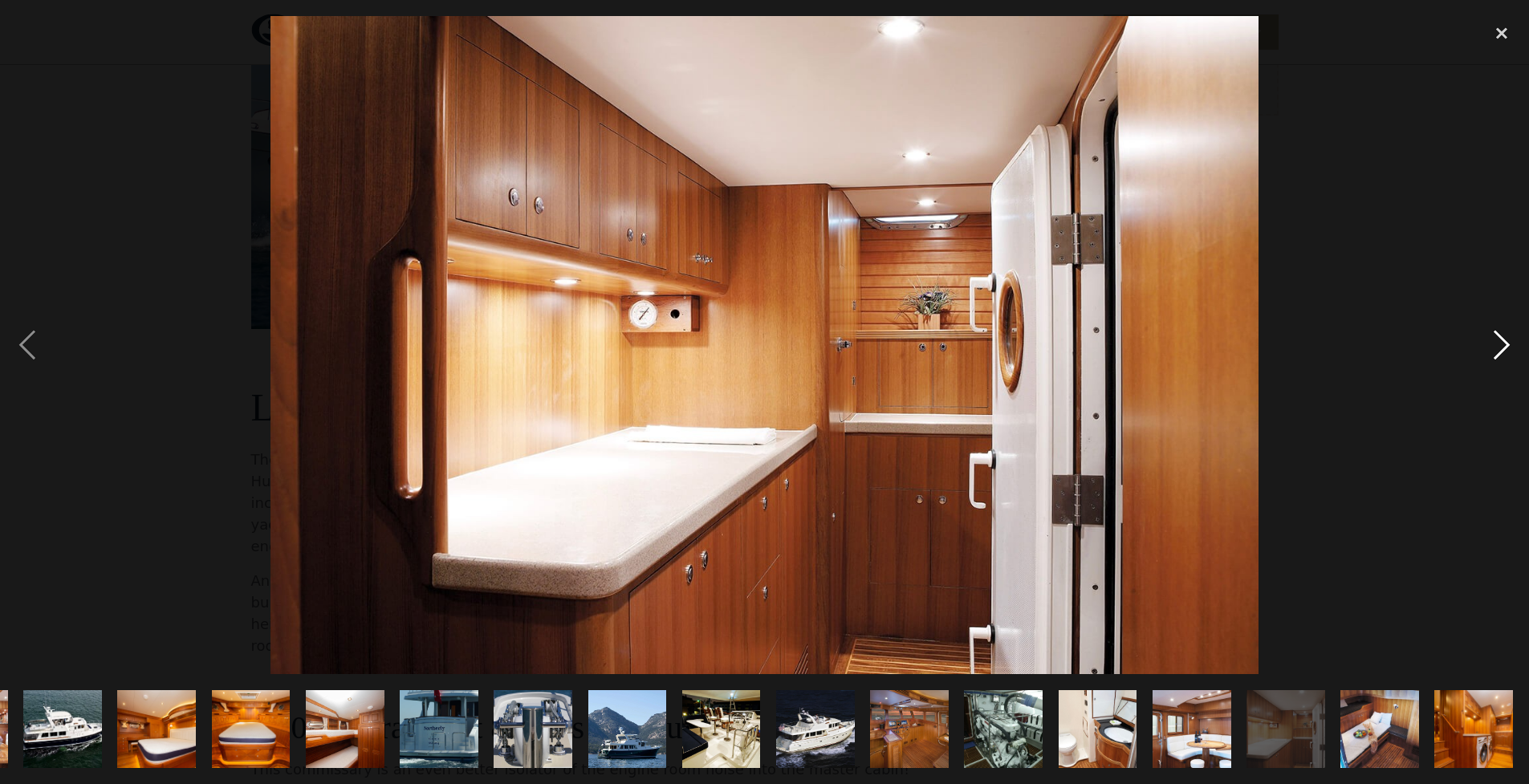
click at [1486, 350] on div "next image" at bounding box center [1501, 345] width 55 height 659
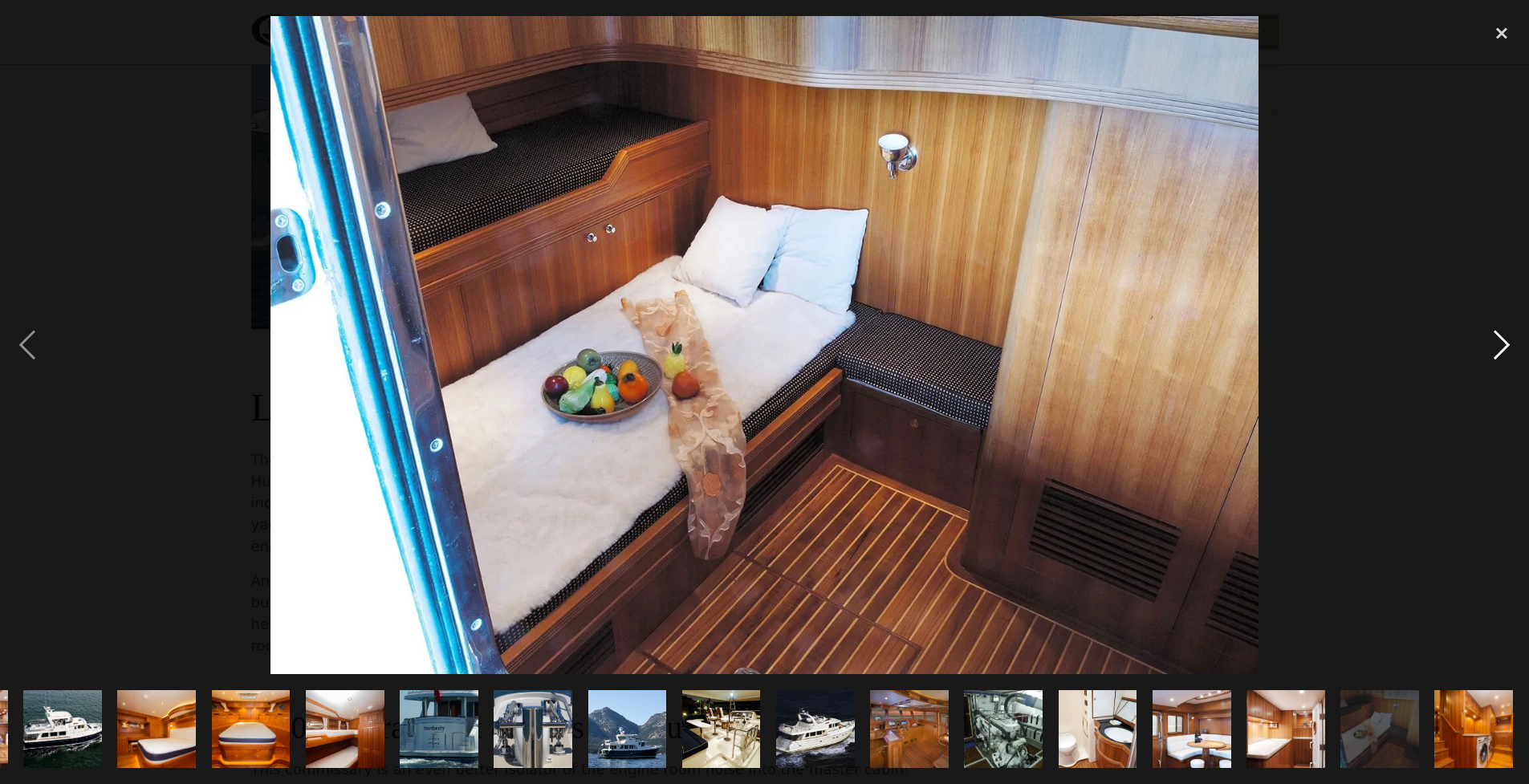
click at [1487, 347] on div "next image" at bounding box center [1501, 345] width 55 height 659
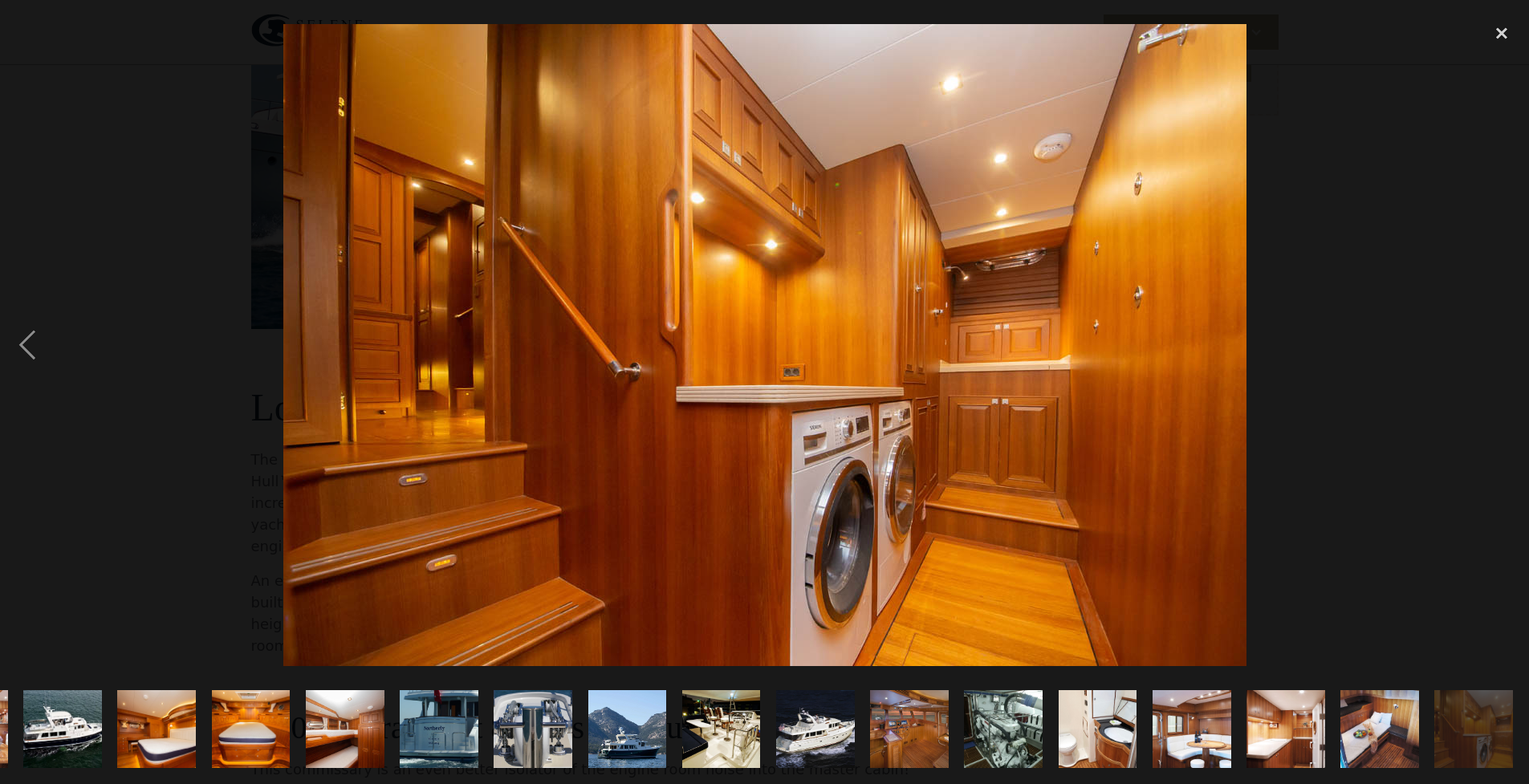
click at [1487, 347] on div "next image" at bounding box center [1501, 345] width 55 height 659
click at [1505, 35] on div "close lightbox" at bounding box center [1501, 34] width 55 height 36
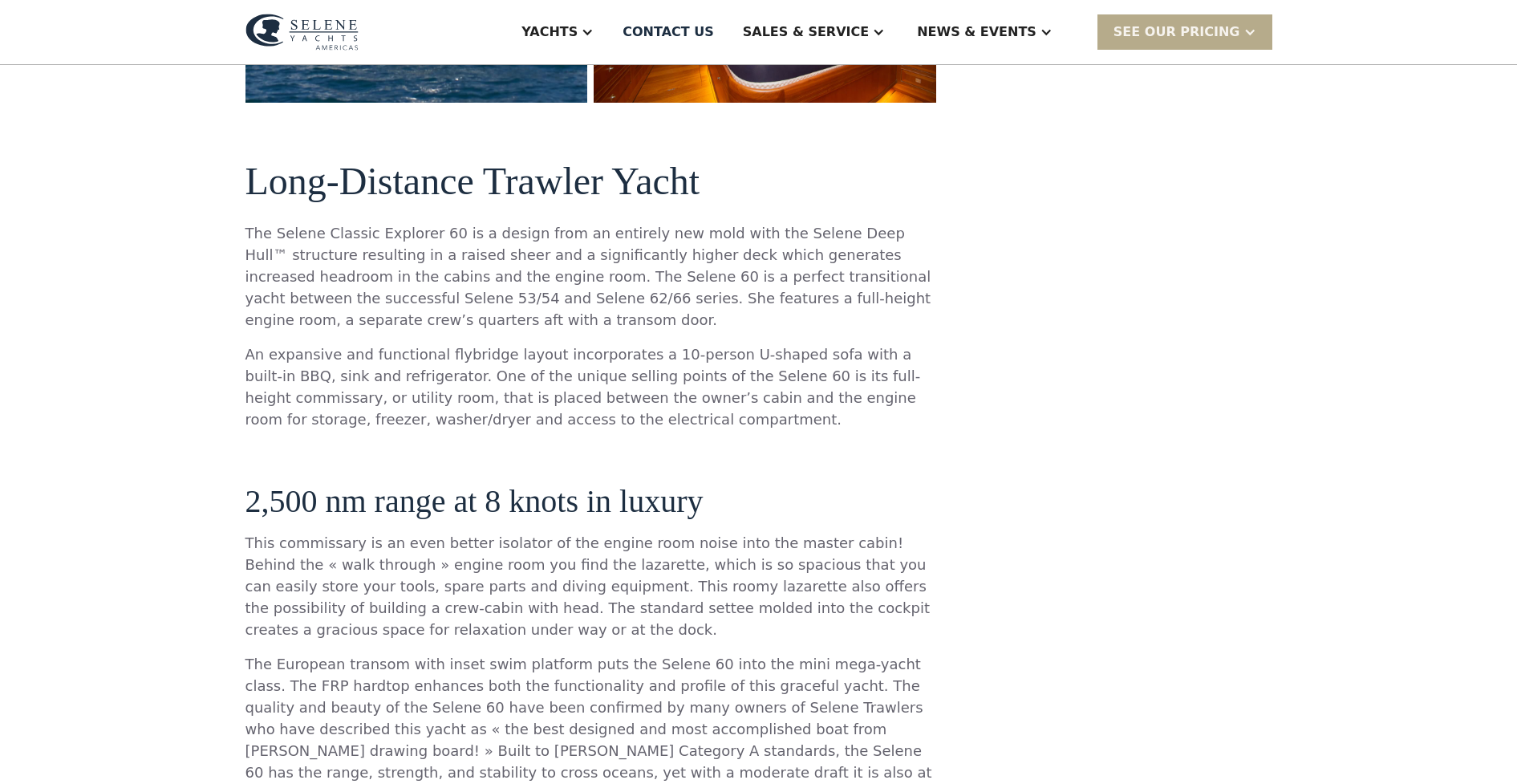
scroll to position [377, 0]
